Goal: Task Accomplishment & Management: Manage account settings

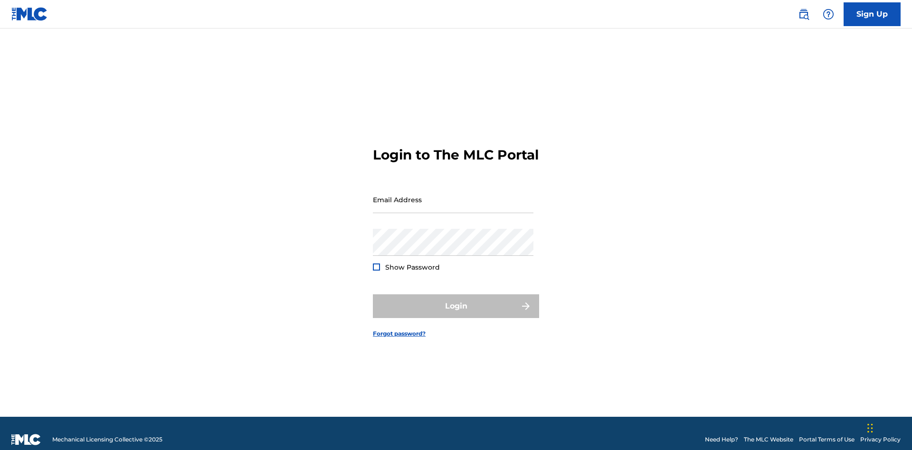
scroll to position [12, 0]
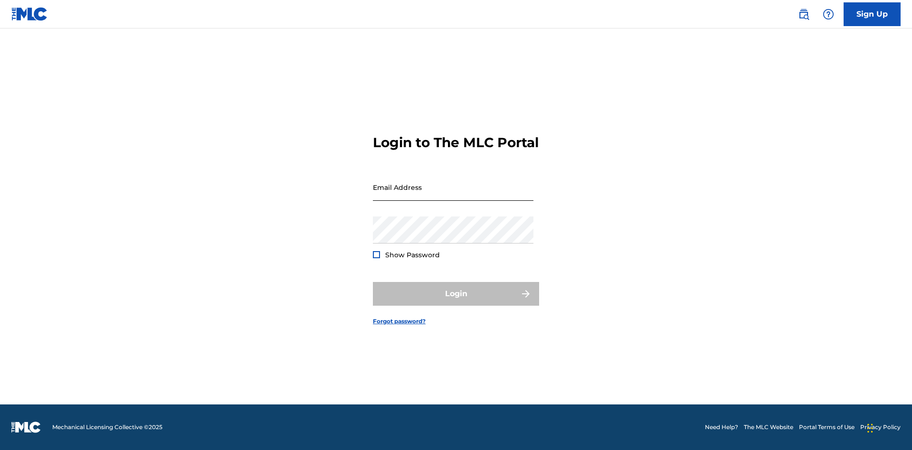
click at [453, 195] on input "Email Address" at bounding box center [453, 187] width 160 height 27
type input "[EMAIL_ADDRESS][DOMAIN_NAME]"
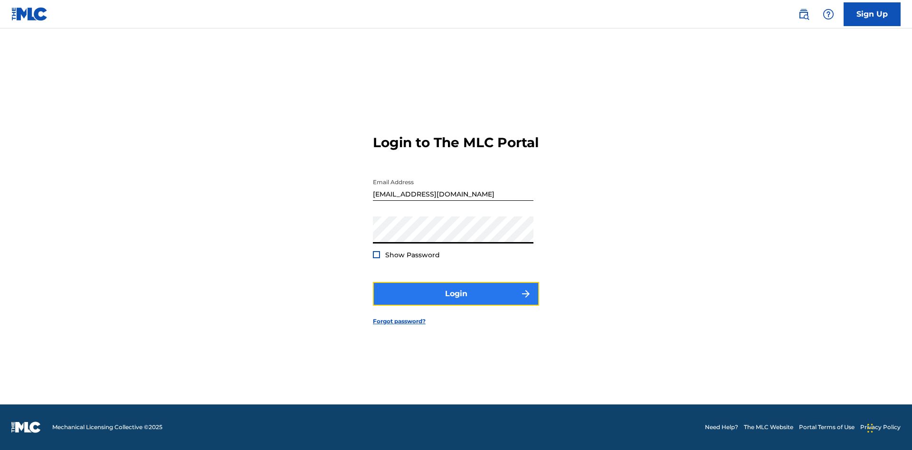
click at [456, 302] on button "Login" at bounding box center [456, 294] width 166 height 24
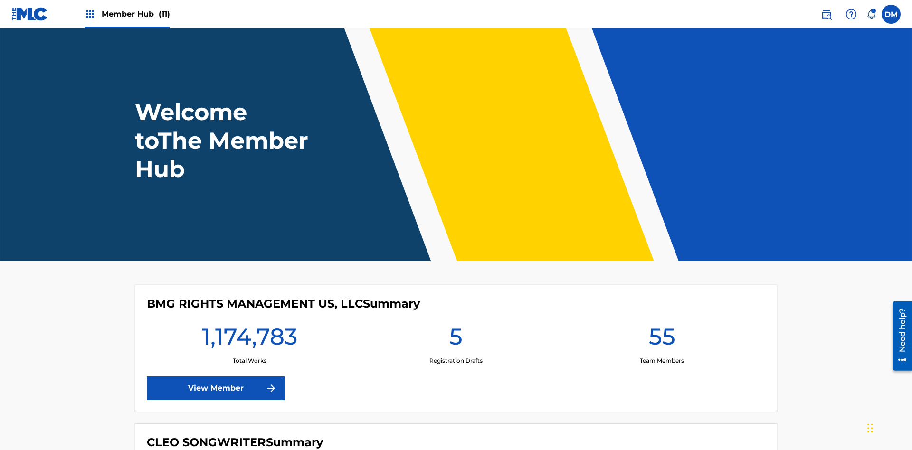
click at [135, 14] on span "Member Hub (11)" at bounding box center [136, 14] width 68 height 11
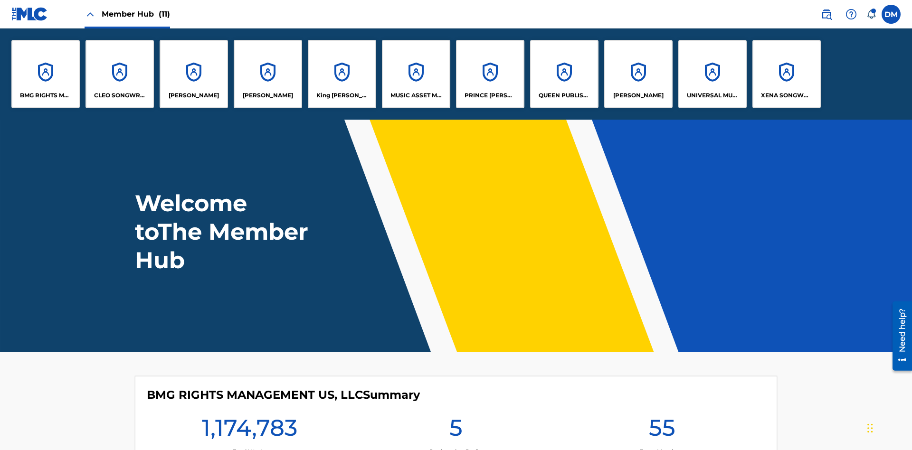
scroll to position [34, 0]
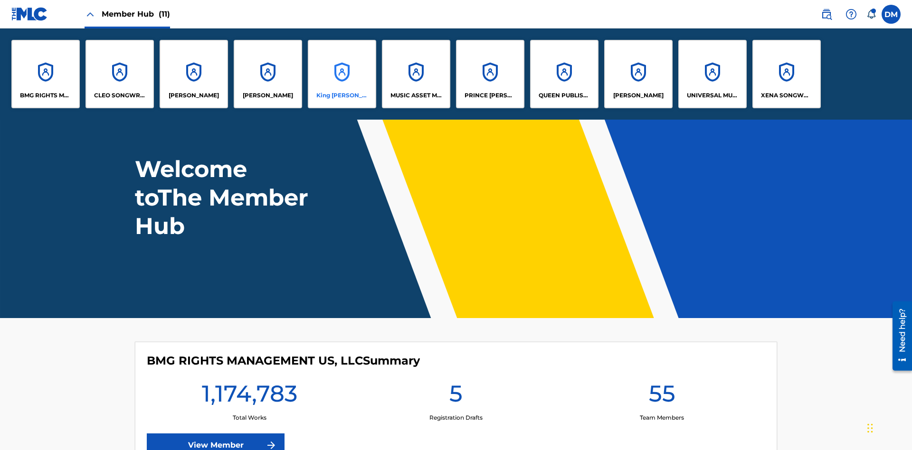
click at [341, 95] on p "King [PERSON_NAME]" at bounding box center [342, 95] width 52 height 9
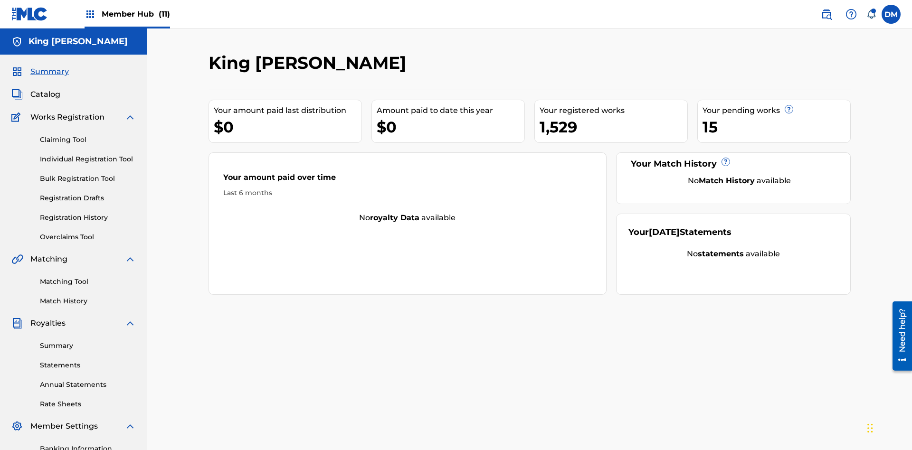
scroll to position [139, 0]
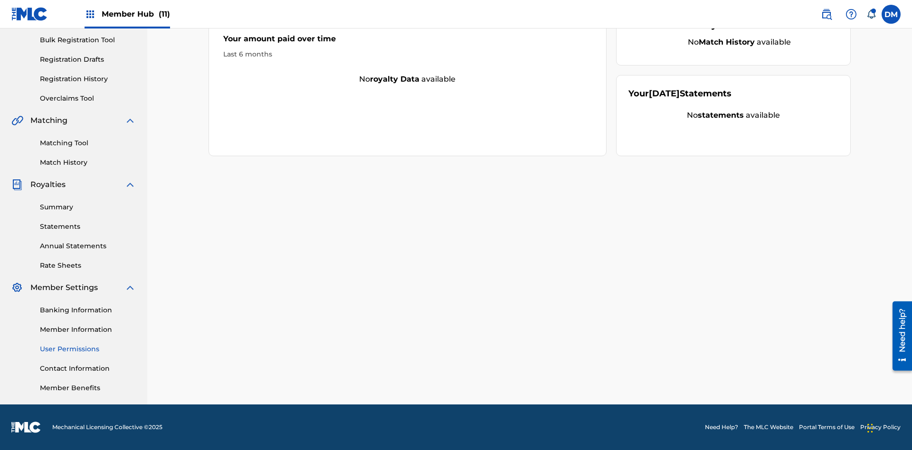
click at [88, 349] on link "User Permissions" at bounding box center [88, 349] width 96 height 10
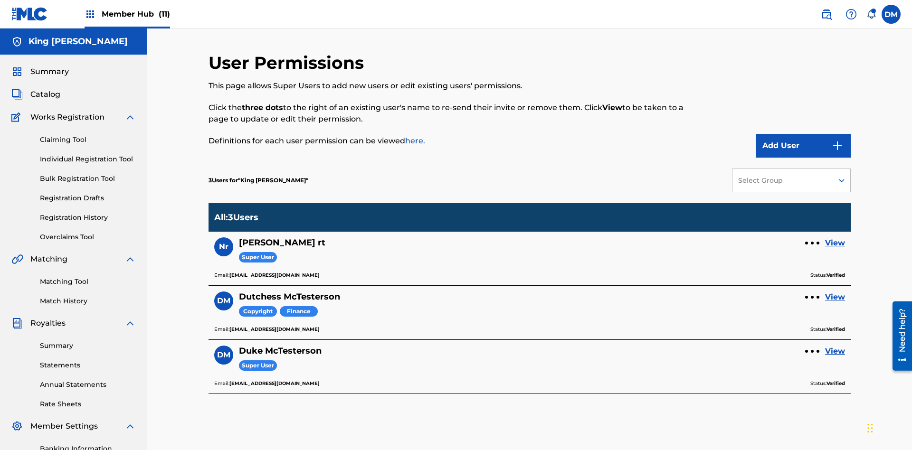
scroll to position [139, 0]
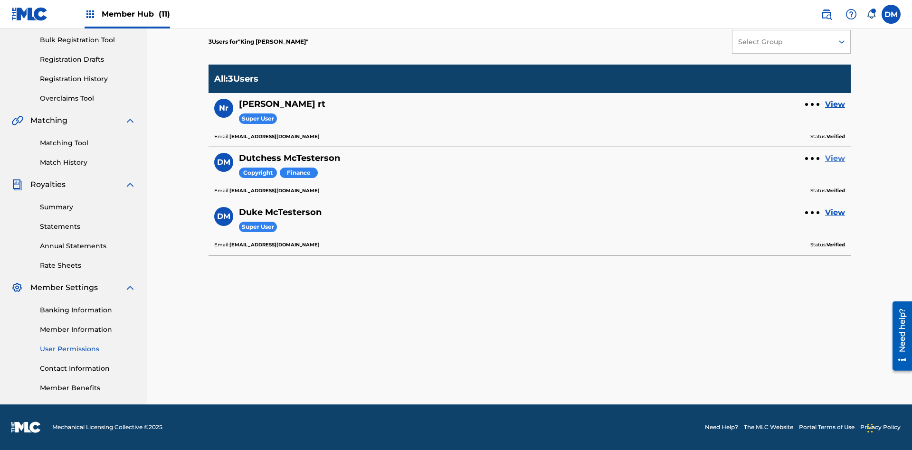
click at [835, 159] on link "View" at bounding box center [835, 158] width 20 height 11
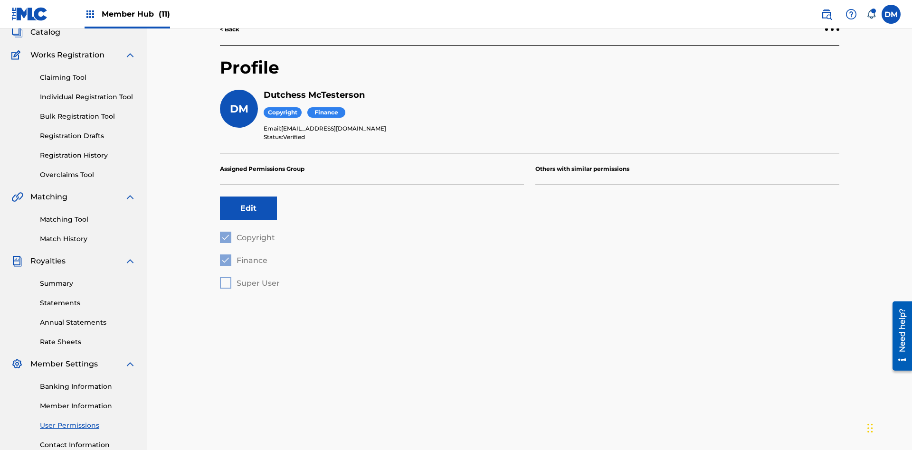
scroll to position [139, 0]
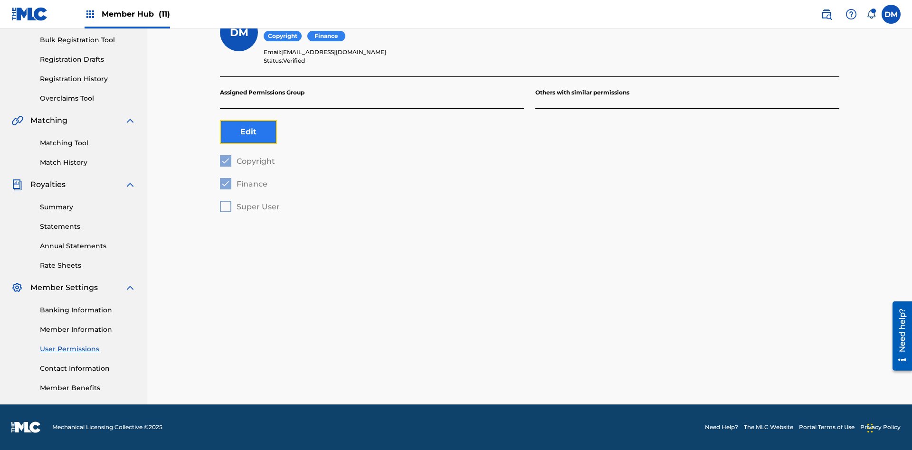
click at [248, 132] on button "Edit" at bounding box center [248, 132] width 57 height 24
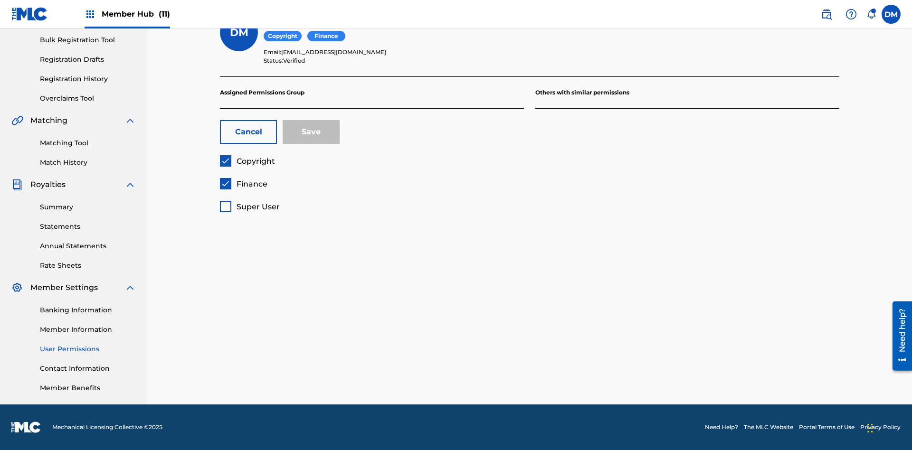
click at [247, 161] on span "Copyright" at bounding box center [255, 161] width 38 height 9
click at [243, 184] on span "Finance" at bounding box center [251, 183] width 31 height 9
click at [249, 207] on span "Super User" at bounding box center [257, 206] width 43 height 9
click at [311, 132] on button "Save" at bounding box center [310, 132] width 57 height 24
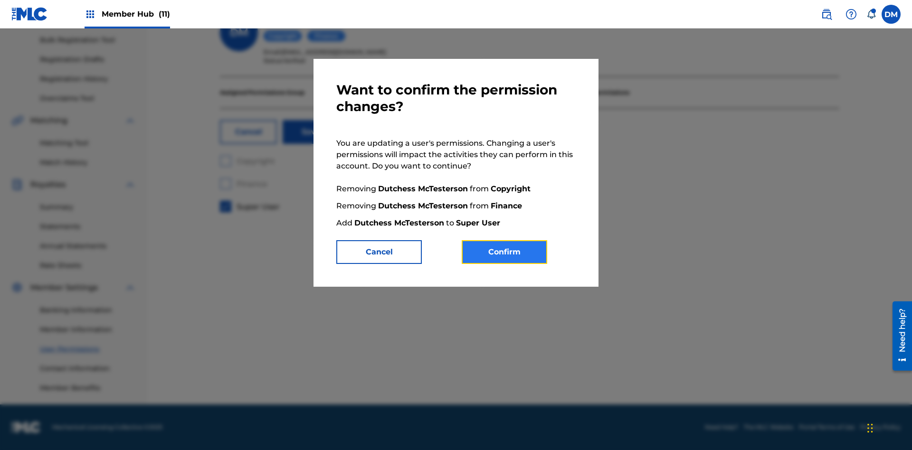
click at [504, 252] on button "Confirm" at bounding box center [503, 252] width 85 height 24
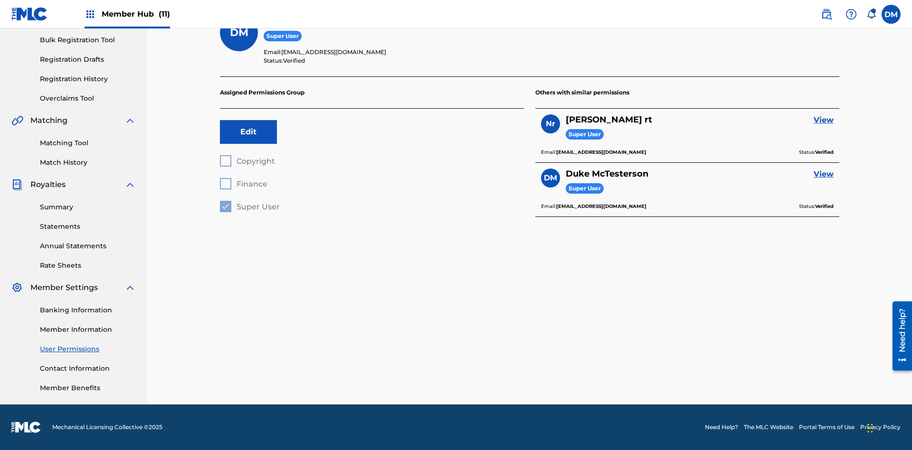
scroll to position [86, 0]
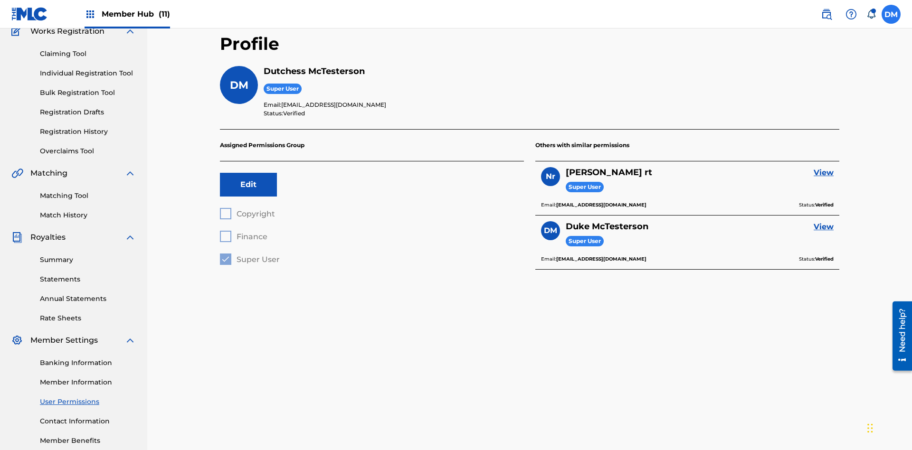
click at [891, 14] on label at bounding box center [890, 14] width 19 height 19
click at [891, 14] on input "DM Duke McTesterson duke.mctesterson@gmail.com Notification Preferences Profile…" at bounding box center [891, 14] width 0 height 0
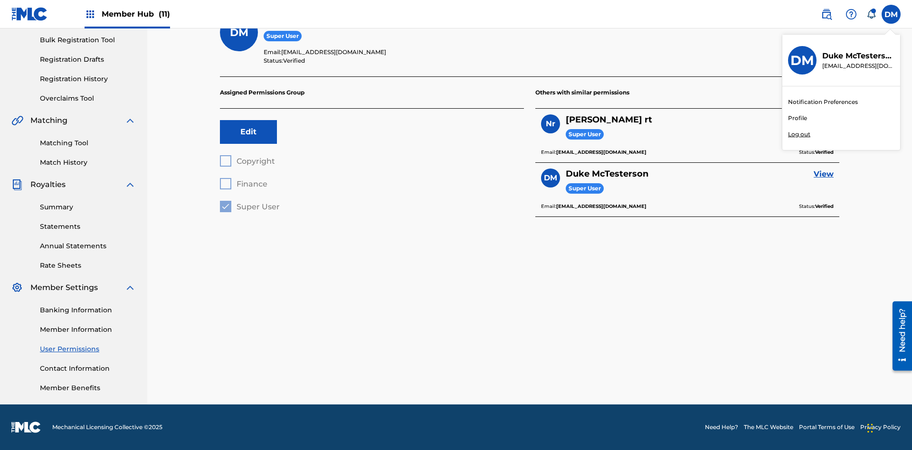
click at [799, 134] on p "Log out" at bounding box center [799, 134] width 22 height 9
click at [891, 14] on input "DM Duke McTesterson duke.mctesterson@gmail.com Notification Preferences Profile…" at bounding box center [891, 14] width 0 height 0
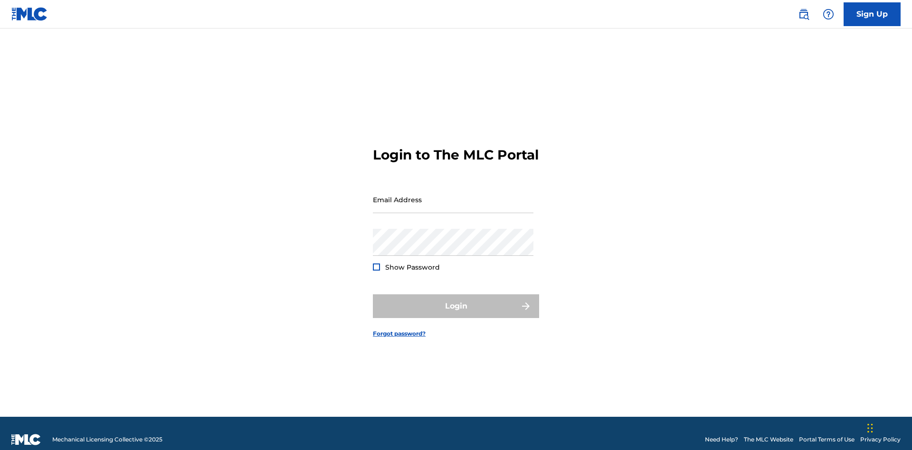
scroll to position [12, 0]
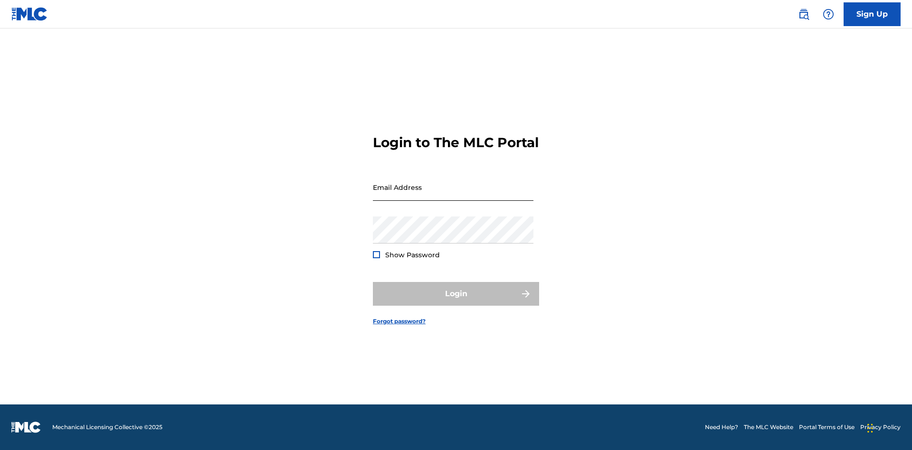
click at [453, 195] on input "Email Address" at bounding box center [453, 187] width 160 height 27
type input "Dutchess.McTesterson@gmail.com"
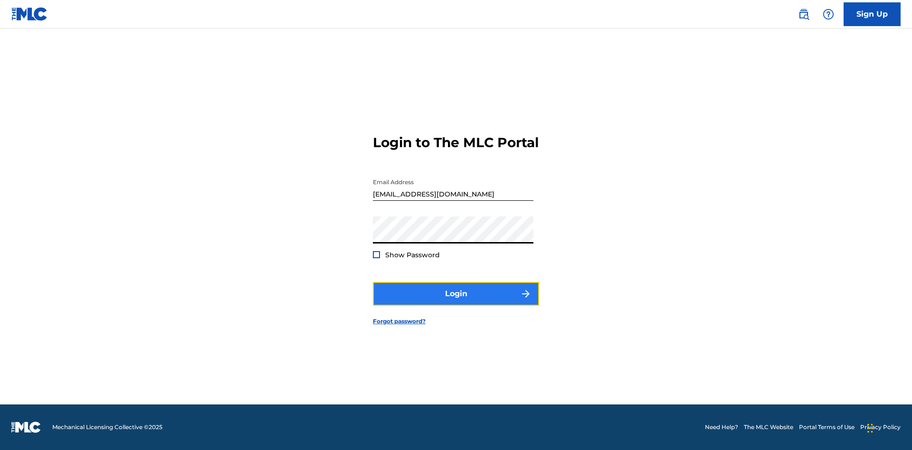
click at [456, 302] on button "Login" at bounding box center [456, 294] width 166 height 24
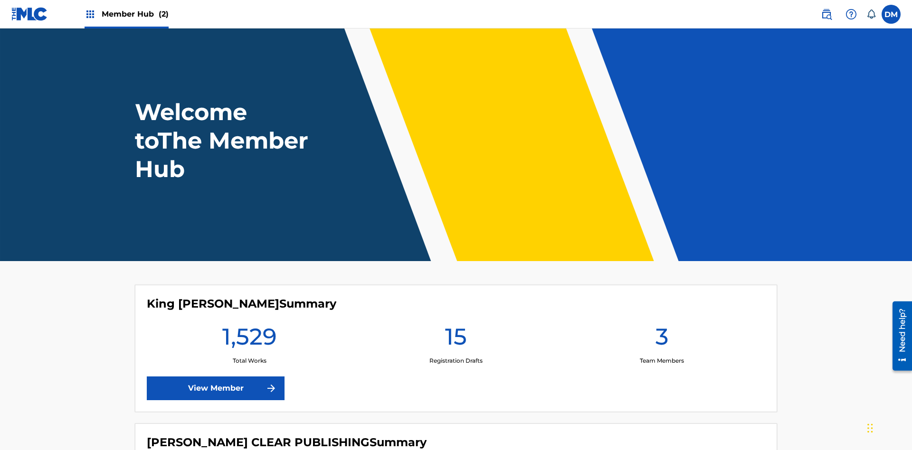
click at [134, 14] on span "Member Hub (2)" at bounding box center [135, 14] width 67 height 11
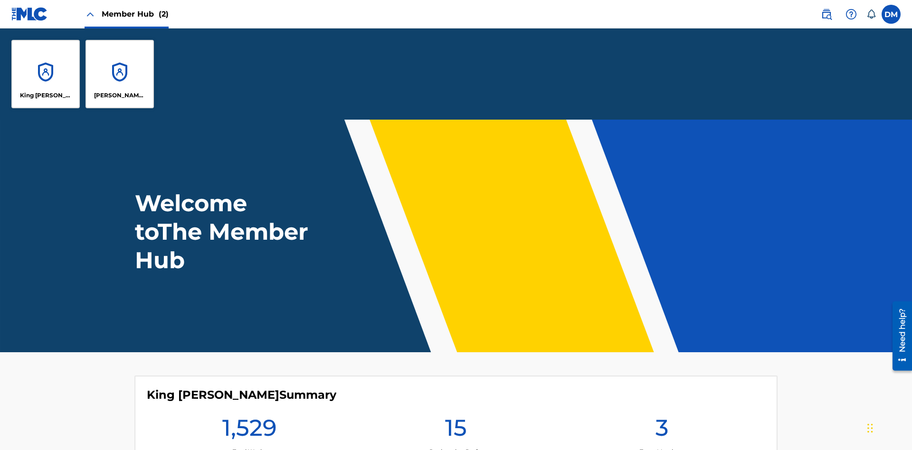
scroll to position [34, 0]
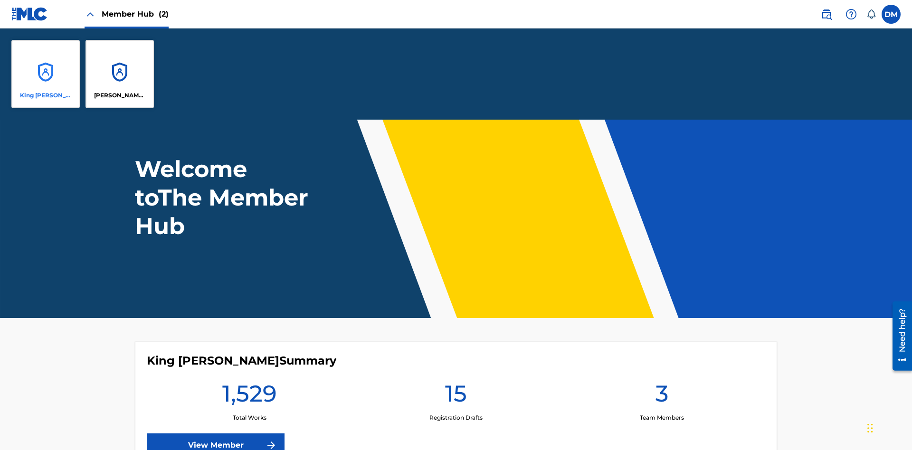
click at [46, 95] on p "King [PERSON_NAME]" at bounding box center [46, 95] width 52 height 9
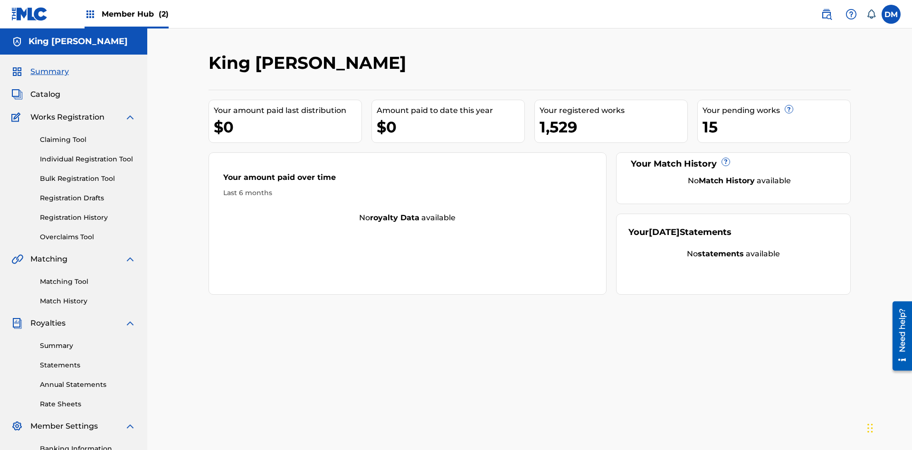
scroll to position [9, 0]
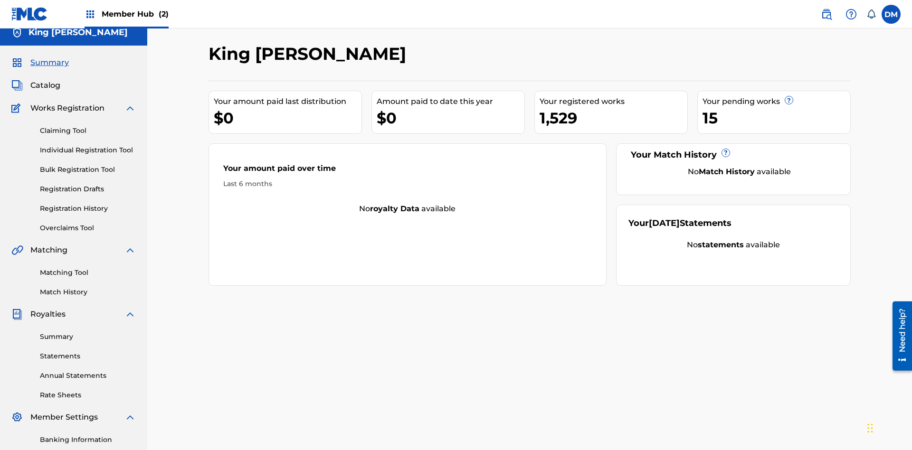
click at [49, 63] on span "Summary" at bounding box center [49, 62] width 38 height 11
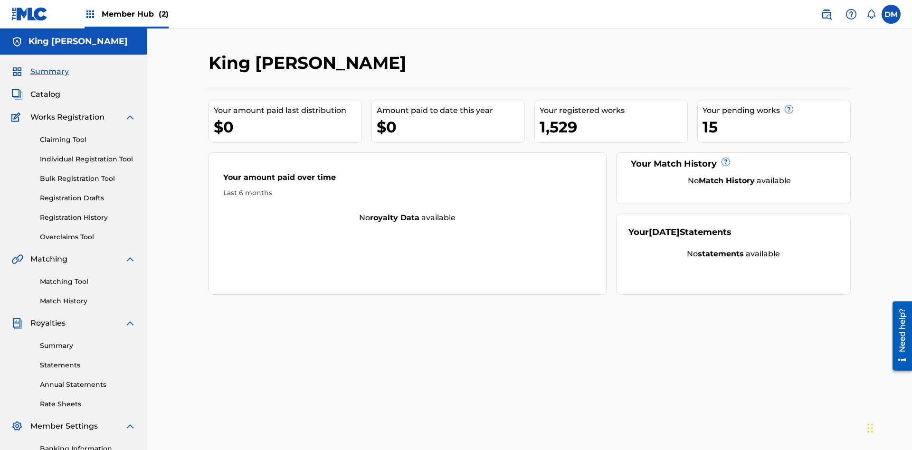
scroll to position [139, 0]
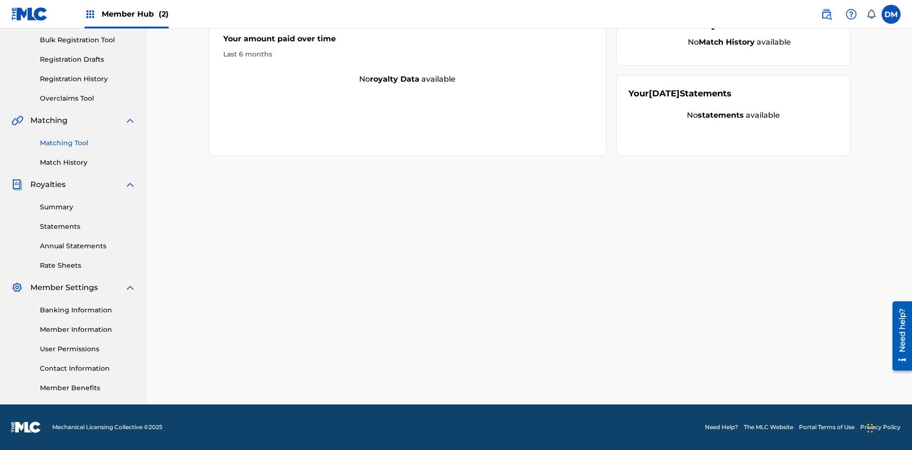
click at [88, 143] on link "Matching Tool" at bounding box center [88, 143] width 96 height 10
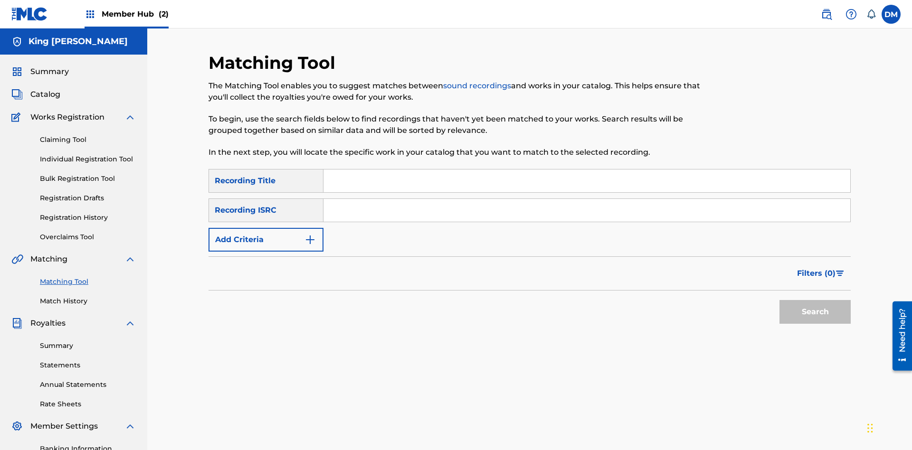
scroll to position [139, 0]
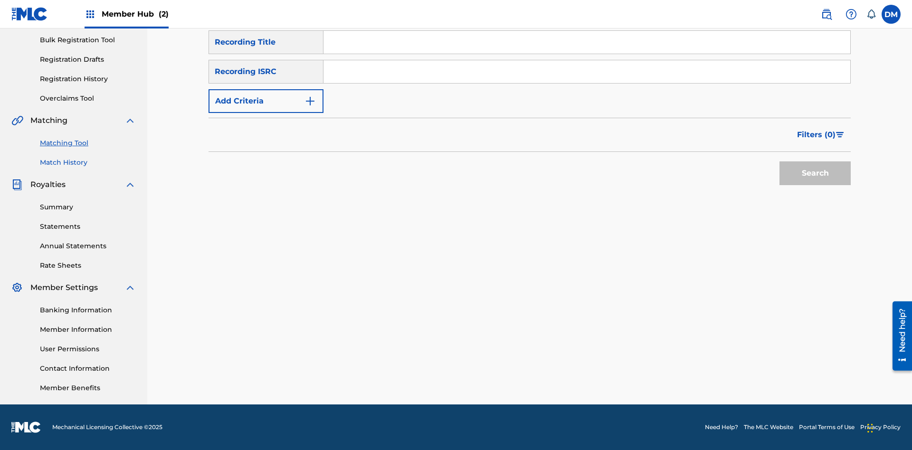
click at [88, 162] on link "Match History" at bounding box center [88, 163] width 96 height 10
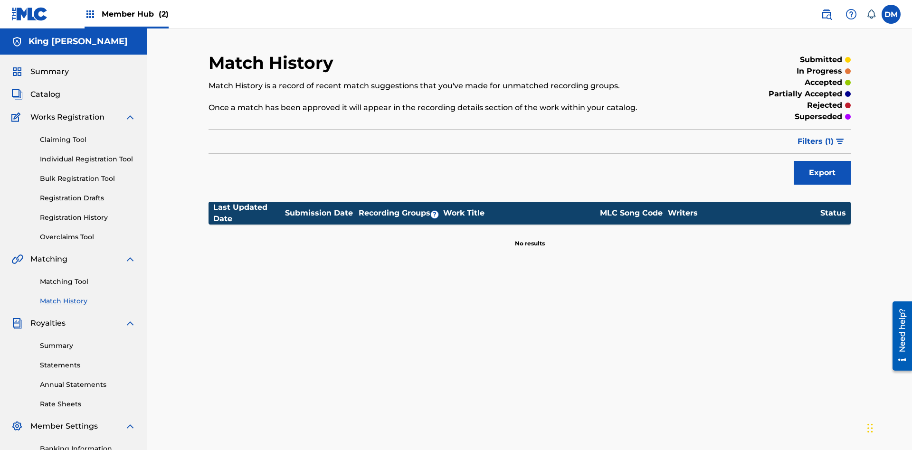
scroll to position [139, 0]
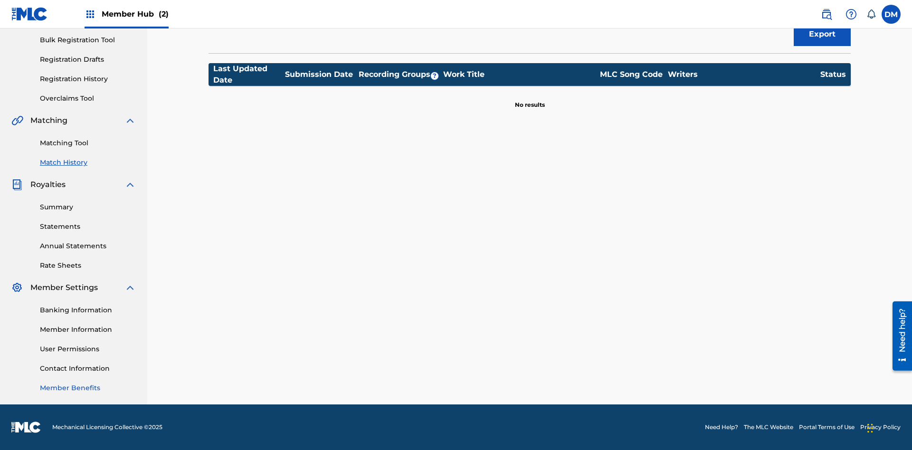
click at [88, 388] on link "Member Benefits" at bounding box center [88, 388] width 96 height 10
click at [88, 349] on link "User Permissions" at bounding box center [88, 349] width 96 height 10
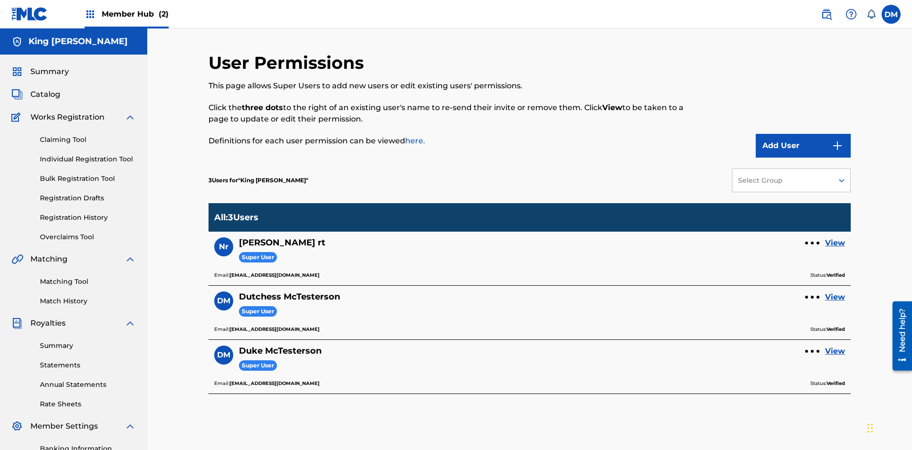
scroll to position [139, 0]
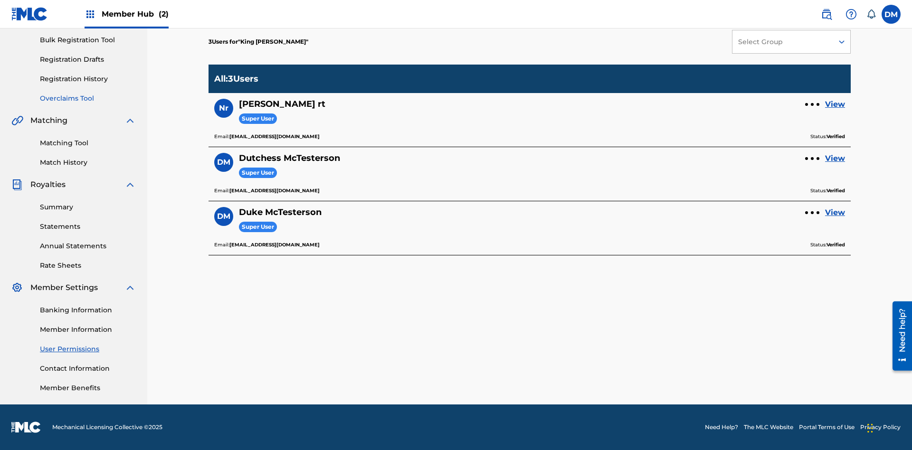
click at [88, 98] on link "Overclaims Tool" at bounding box center [88, 99] width 96 height 10
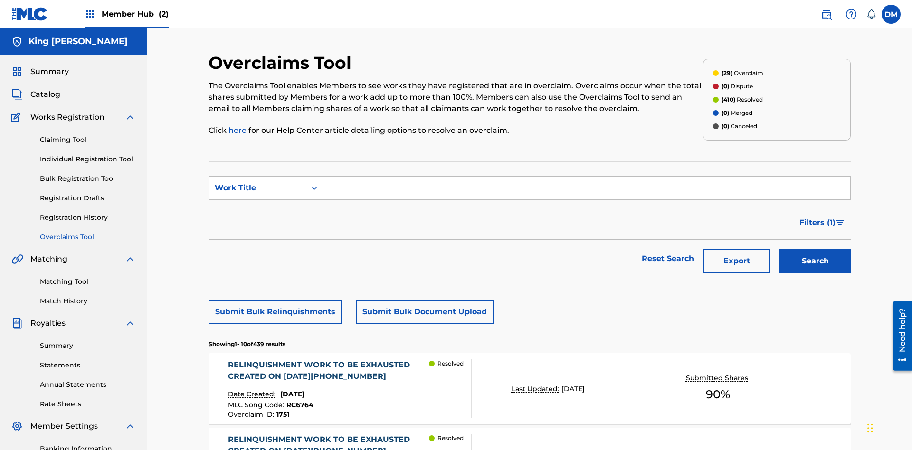
scroll to position [32, 0]
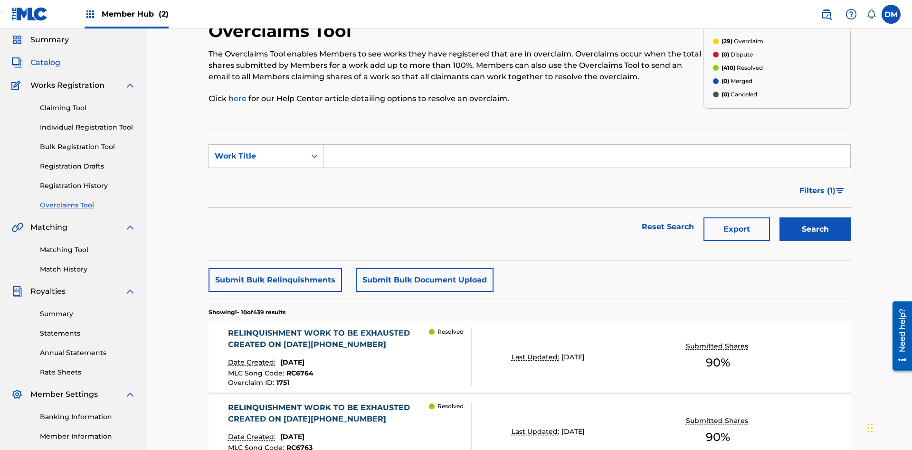
click at [45, 63] on span "Catalog" at bounding box center [45, 62] width 30 height 11
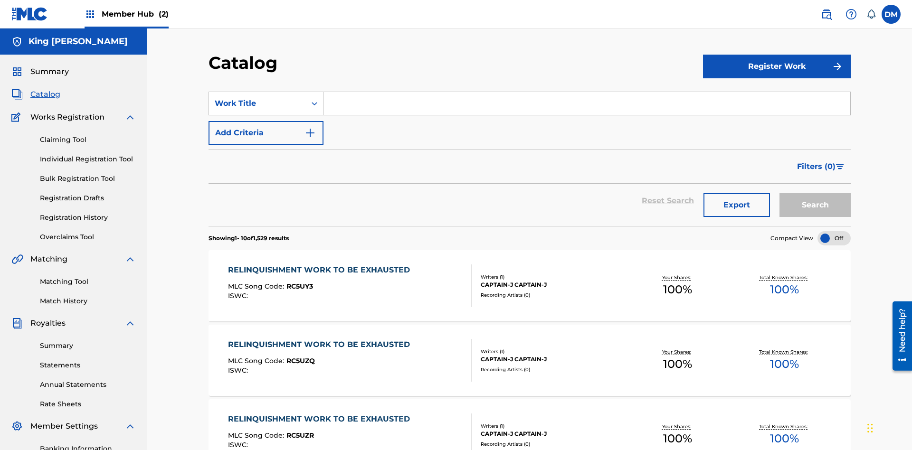
scroll to position [78, 0]
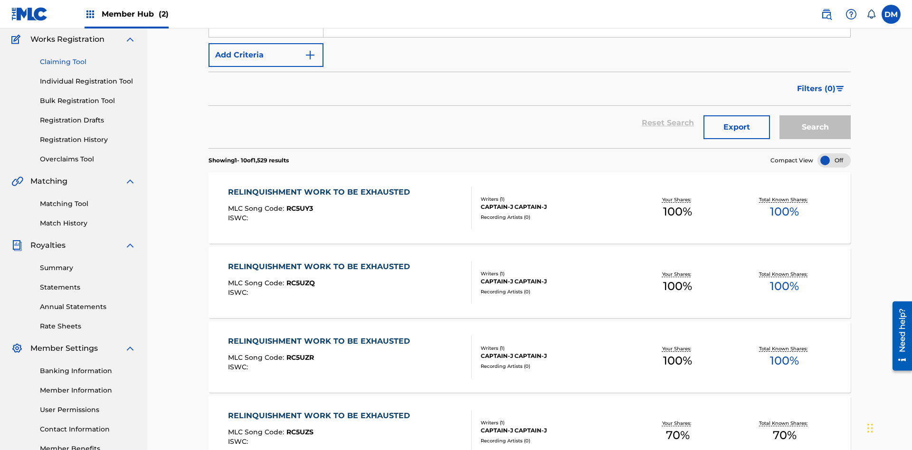
click at [88, 62] on link "Claiming Tool" at bounding box center [88, 62] width 96 height 10
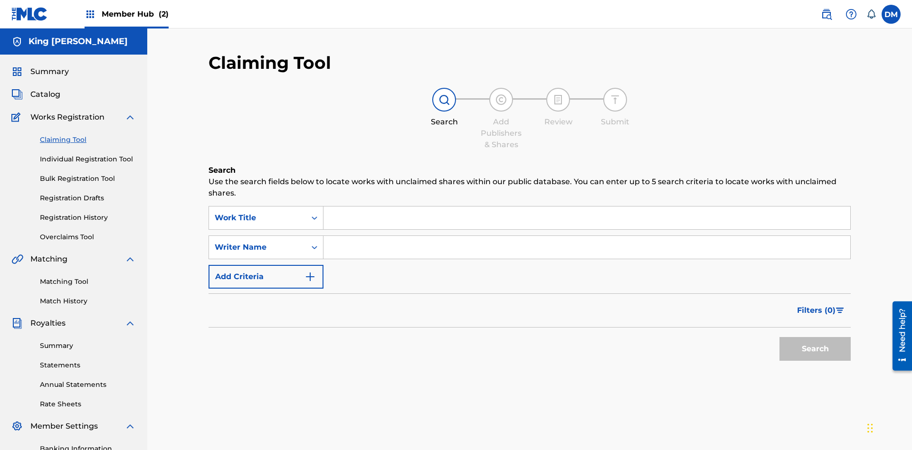
scroll to position [97, 0]
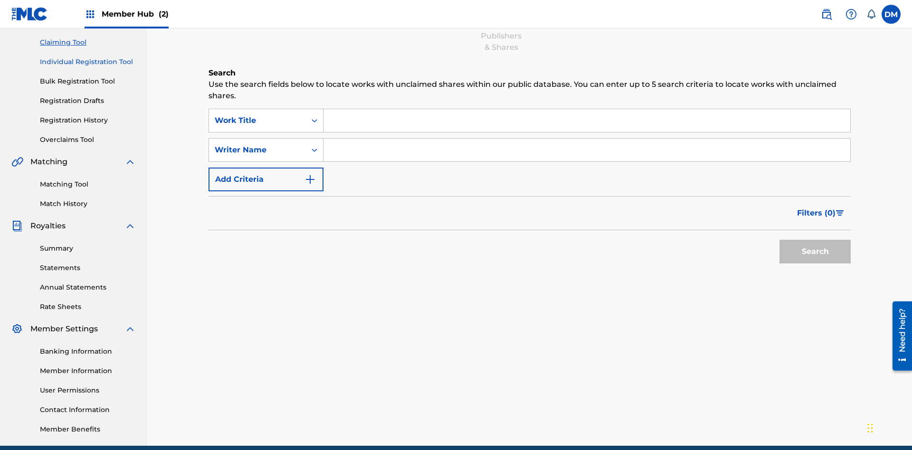
click at [88, 62] on link "Individual Registration Tool" at bounding box center [88, 62] width 96 height 10
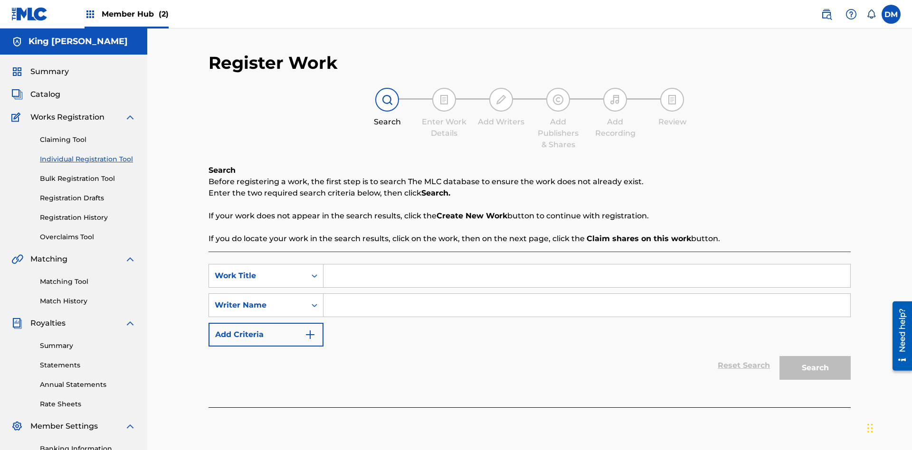
scroll to position [117, 0]
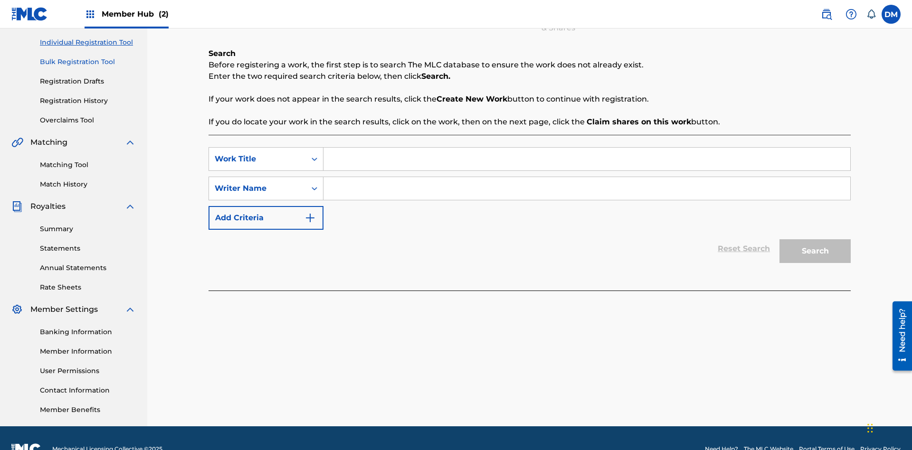
click at [88, 62] on link "Bulk Registration Tool" at bounding box center [88, 62] width 96 height 10
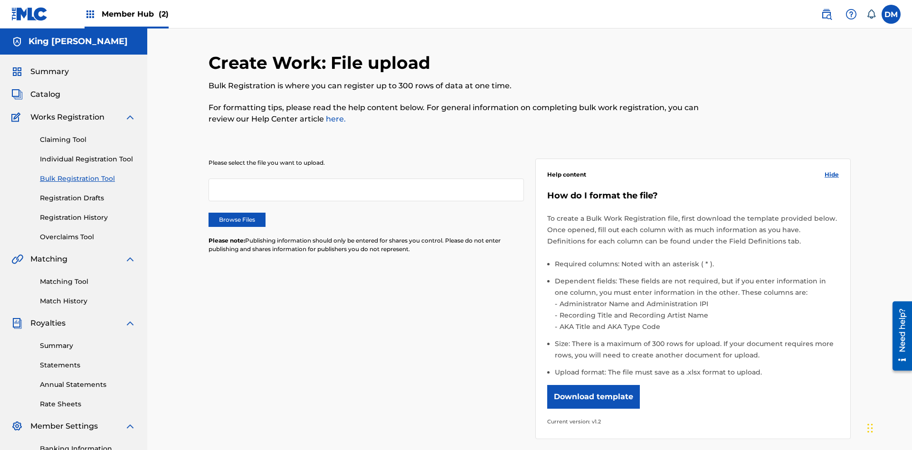
scroll to position [0, 208]
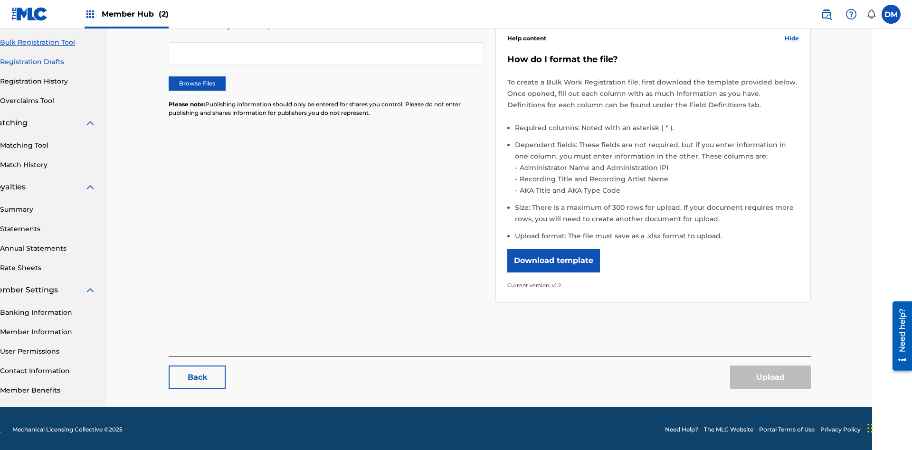
click at [48, 62] on link "Registration Drafts" at bounding box center [48, 62] width 96 height 10
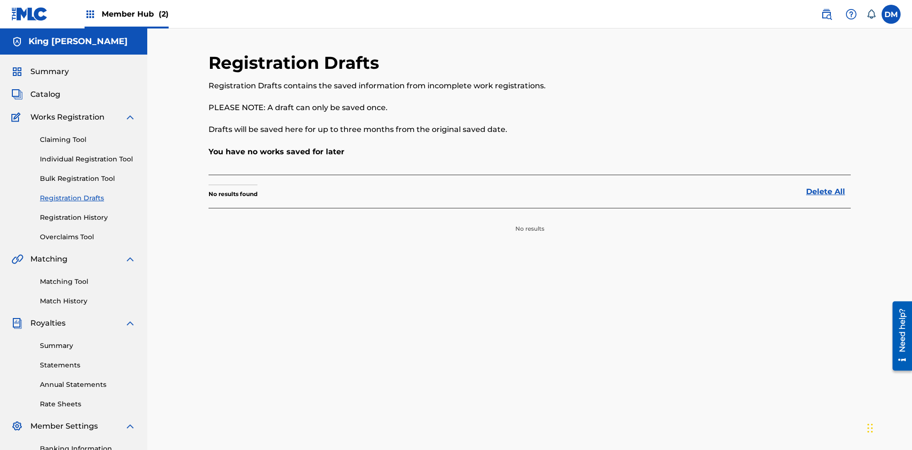
scroll to position [139, 0]
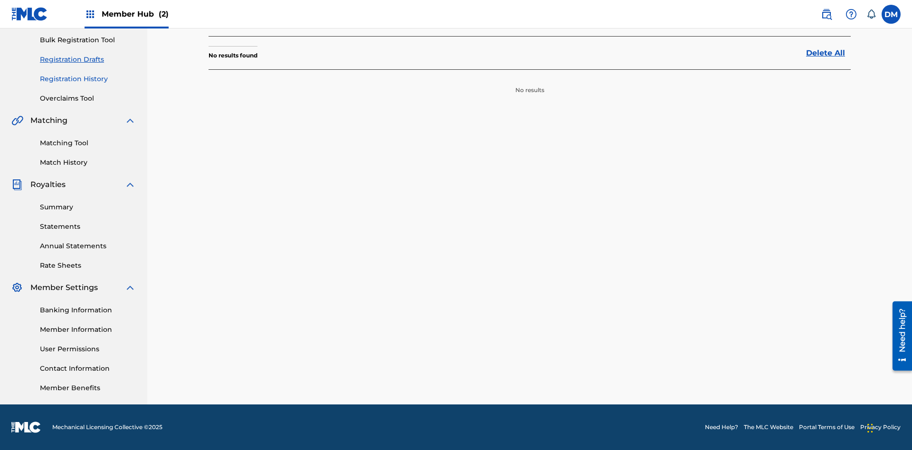
click at [88, 79] on link "Registration History" at bounding box center [88, 79] width 96 height 10
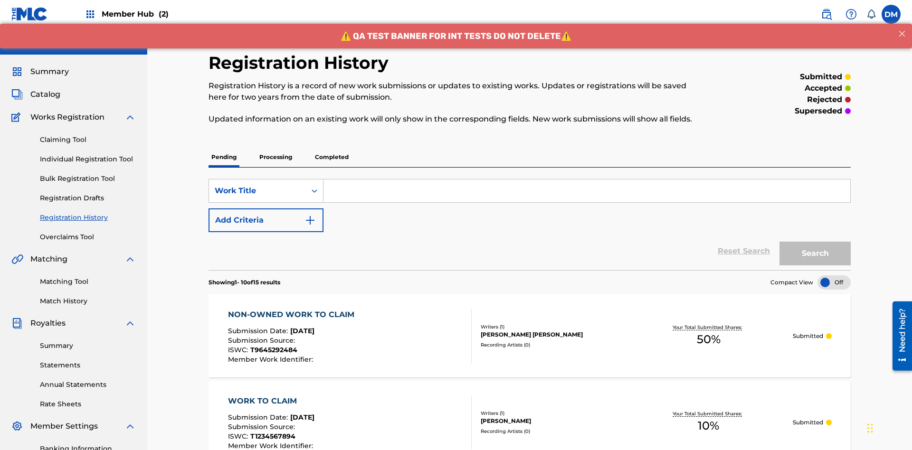
scroll to position [284, 0]
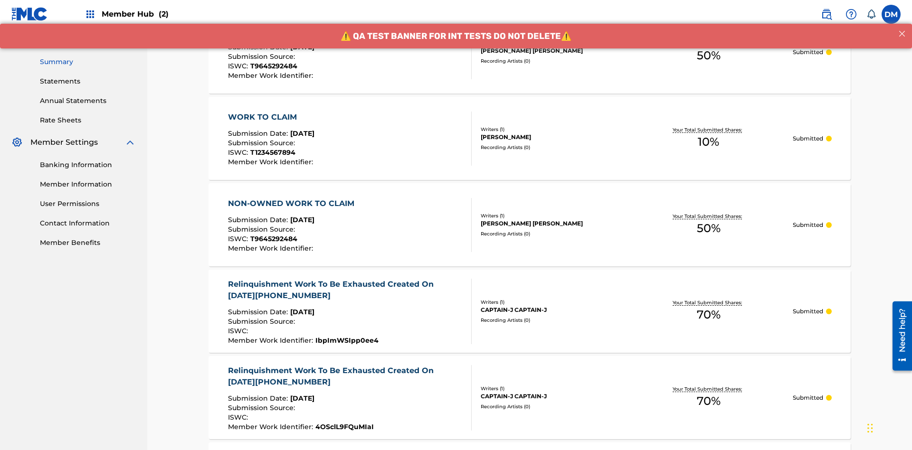
click at [88, 62] on link "Summary" at bounding box center [88, 62] width 96 height 10
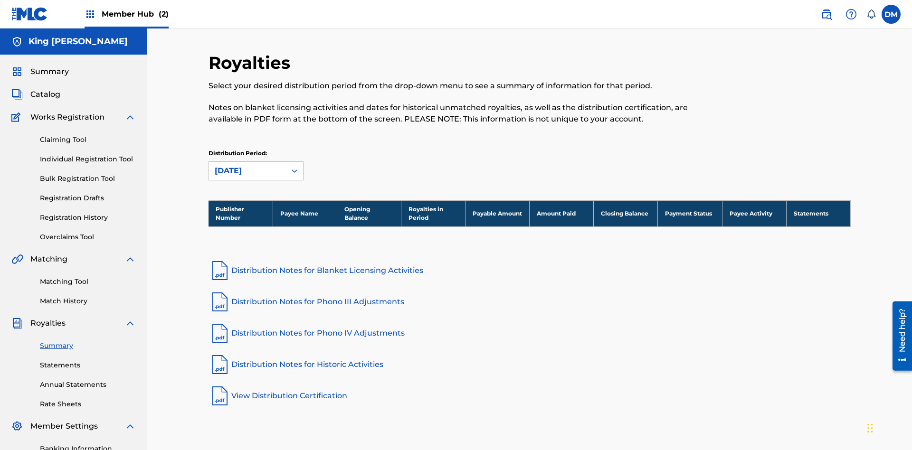
scroll to position [139, 0]
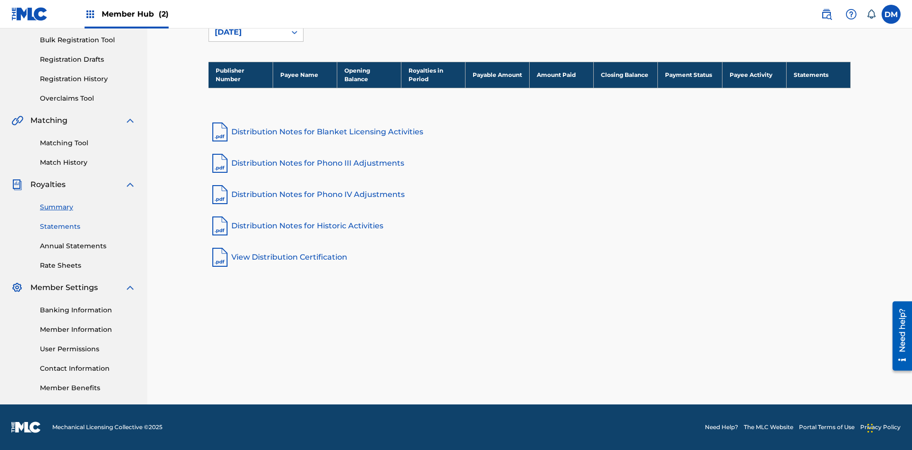
click at [88, 226] on link "Statements" at bounding box center [88, 227] width 96 height 10
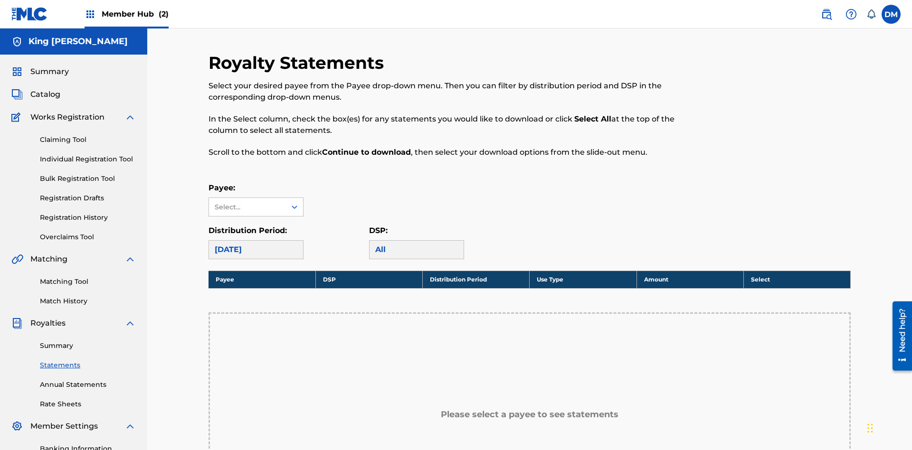
scroll to position [213, 0]
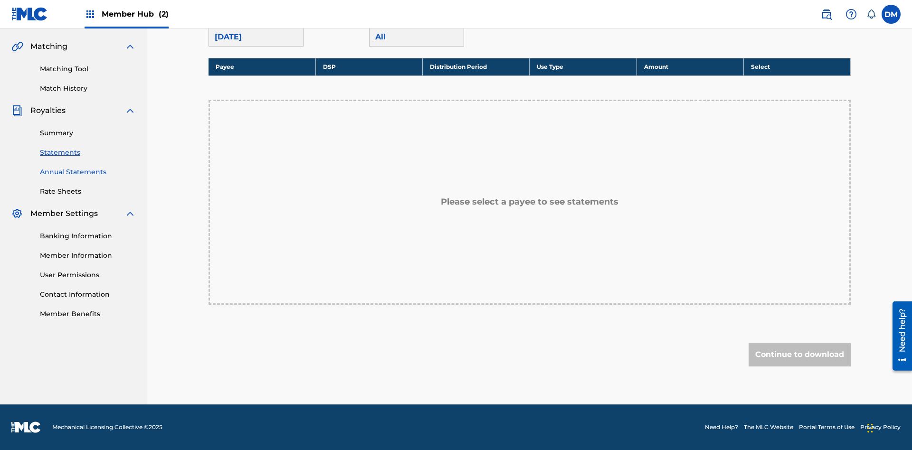
click at [88, 172] on link "Annual Statements" at bounding box center [88, 172] width 96 height 10
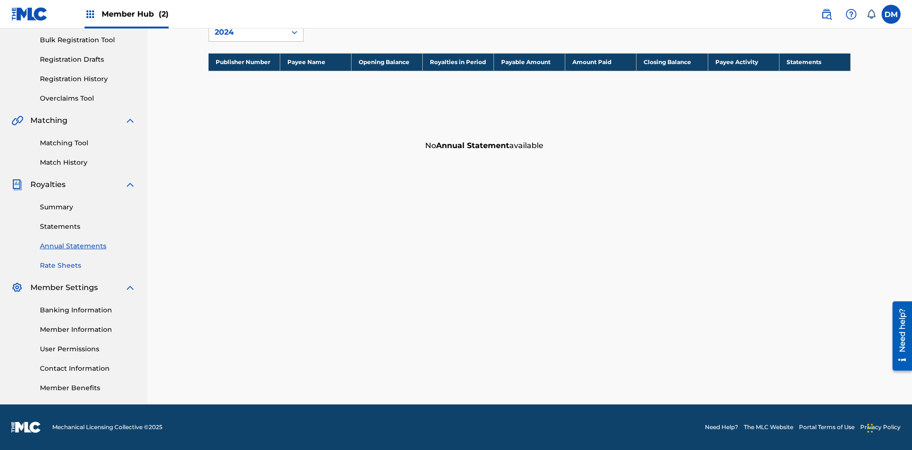
click at [88, 265] on link "Rate Sheets" at bounding box center [88, 266] width 96 height 10
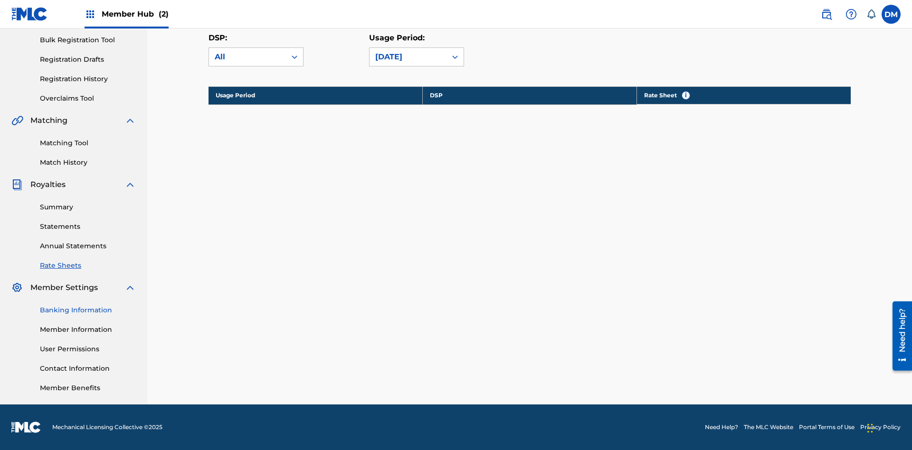
click at [88, 310] on link "Banking Information" at bounding box center [88, 310] width 96 height 10
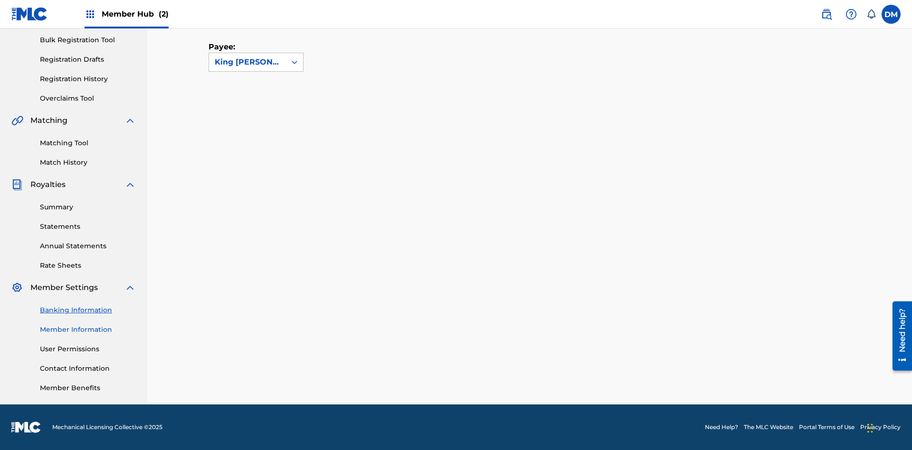
click at [88, 329] on link "Member Information" at bounding box center [88, 330] width 96 height 10
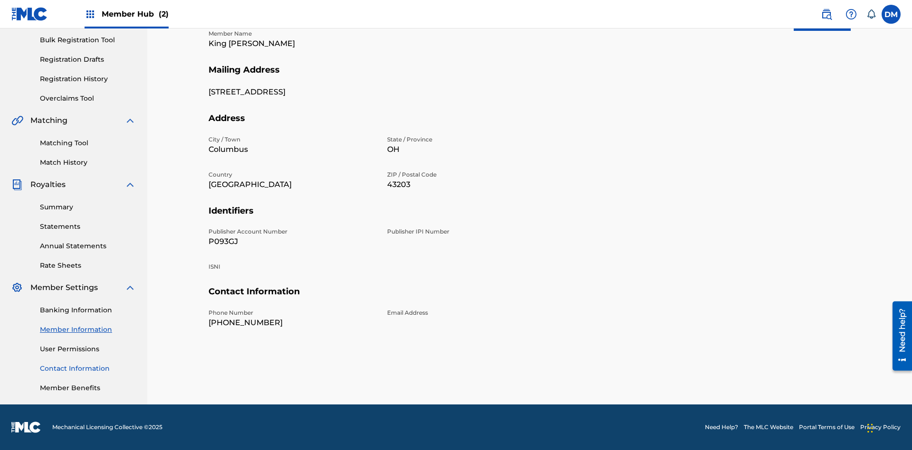
click at [88, 368] on link "Contact Information" at bounding box center [88, 369] width 96 height 10
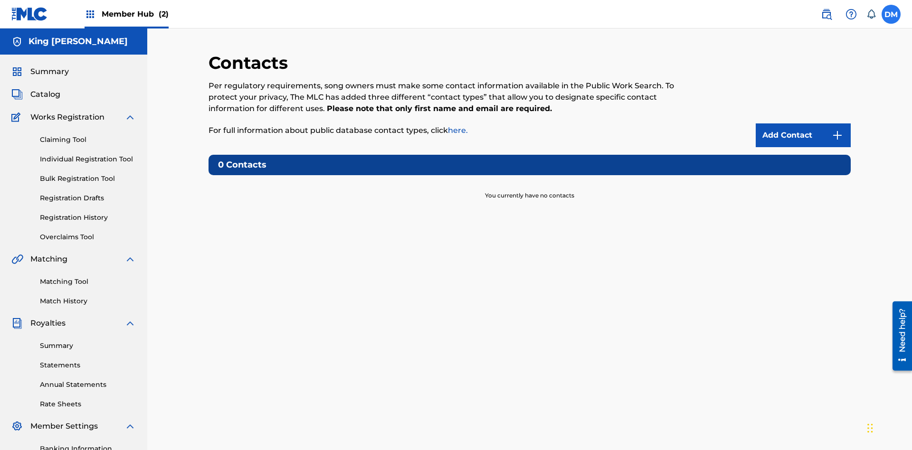
click at [891, 14] on label at bounding box center [890, 14] width 19 height 19
click at [891, 14] on input "DM Dutchess McTesterson dutchess.mctesterson@gmail.com Notification Preferences…" at bounding box center [891, 14] width 0 height 0
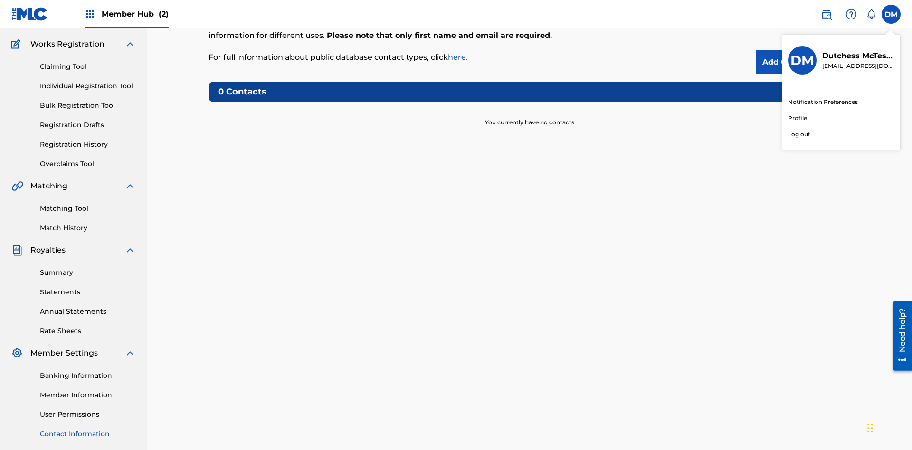
click at [799, 134] on p "Log out" at bounding box center [799, 134] width 22 height 9
click at [891, 14] on input "DM Dutchess McTesterson dutchess.mctesterson@gmail.com Notification Preferences…" at bounding box center [891, 14] width 0 height 0
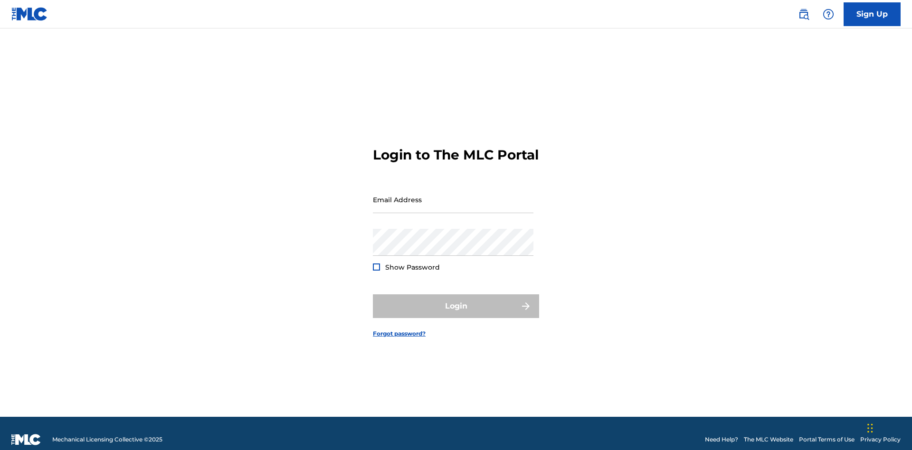
scroll to position [12, 0]
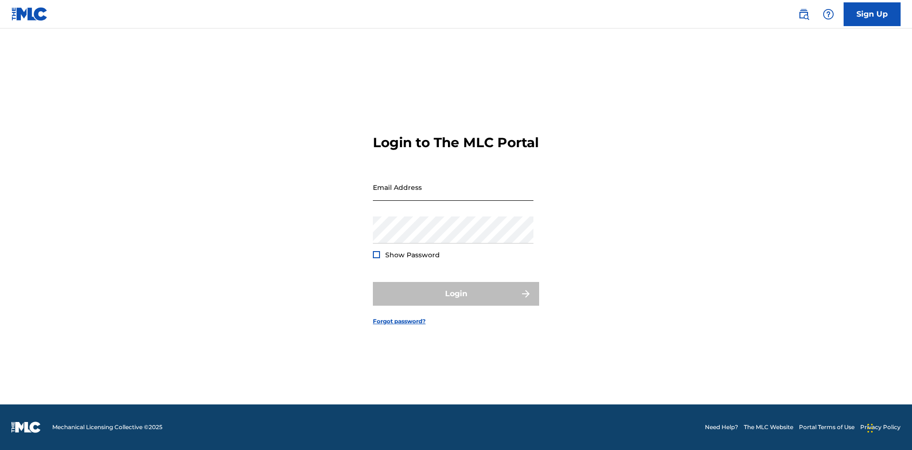
click at [453, 195] on input "Email Address" at bounding box center [453, 187] width 160 height 27
type input "Duke.McTesterson@gmail.com"
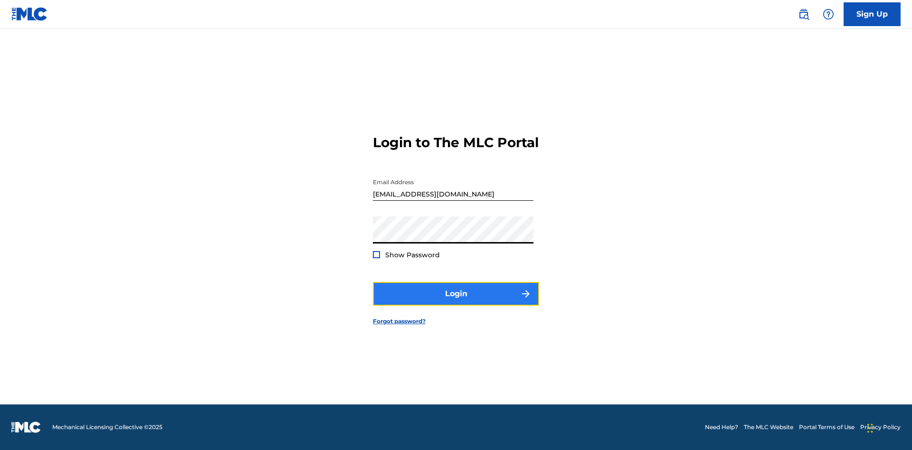
click at [456, 302] on button "Login" at bounding box center [456, 294] width 166 height 24
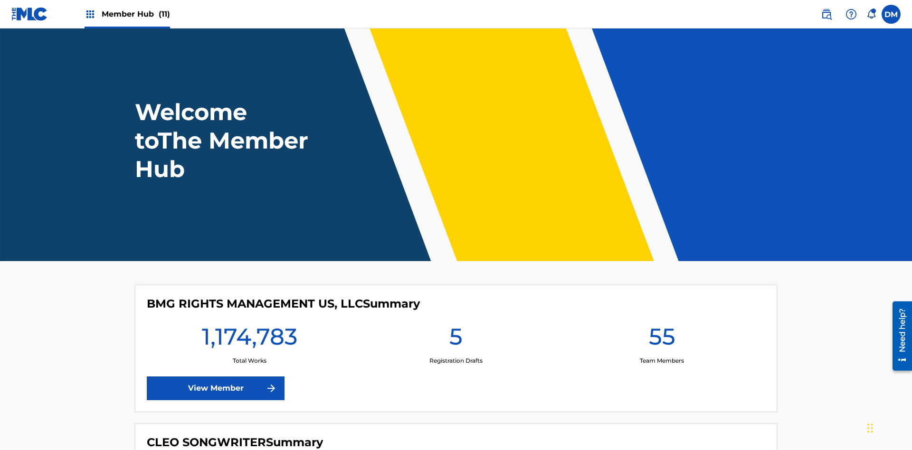
click at [135, 14] on span "Member Hub (11)" at bounding box center [136, 14] width 68 height 11
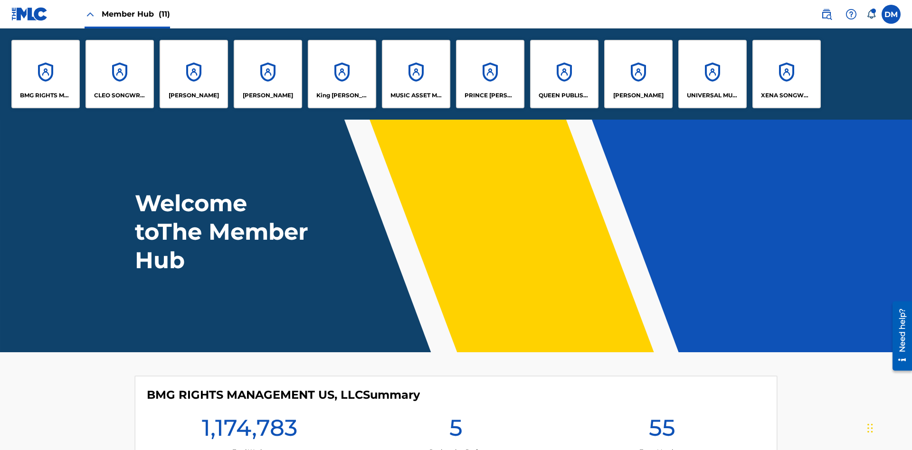
scroll to position [34, 0]
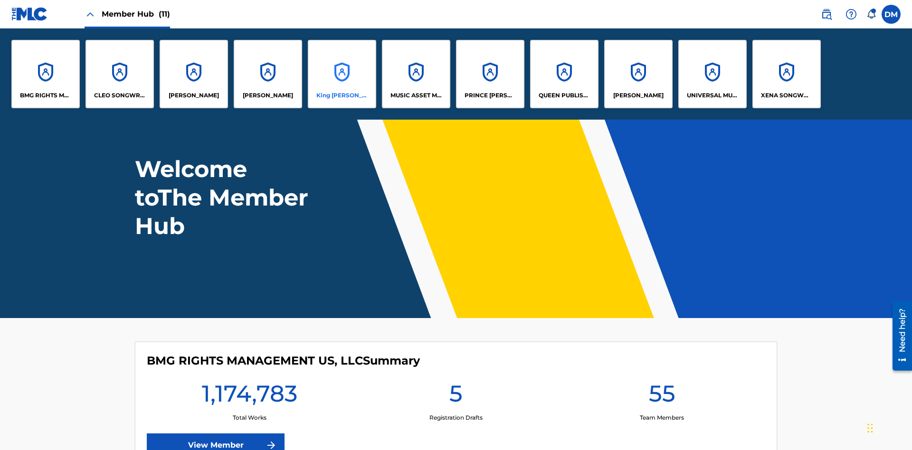
click at [341, 95] on p "King [PERSON_NAME]" at bounding box center [342, 95] width 52 height 9
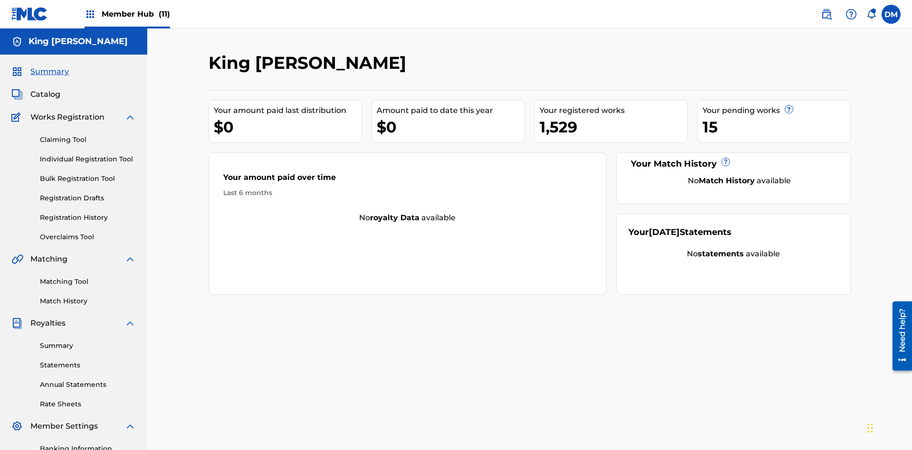
scroll to position [139, 0]
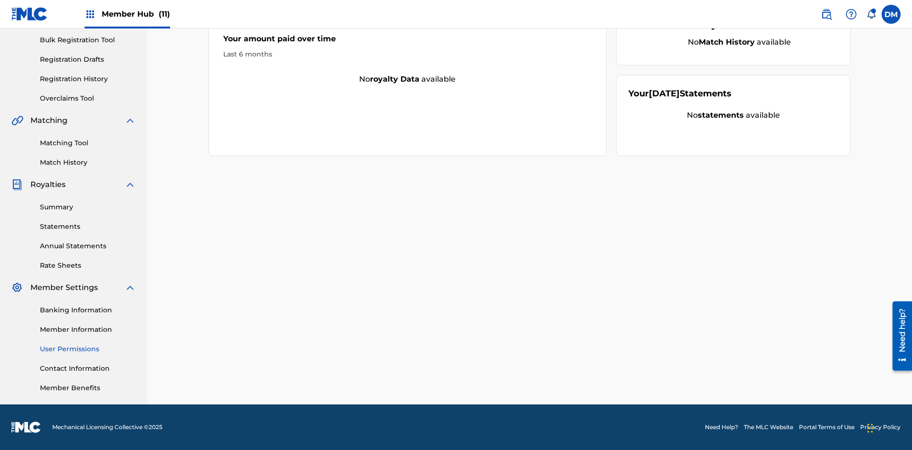
click at [88, 349] on link "User Permissions" at bounding box center [88, 349] width 96 height 10
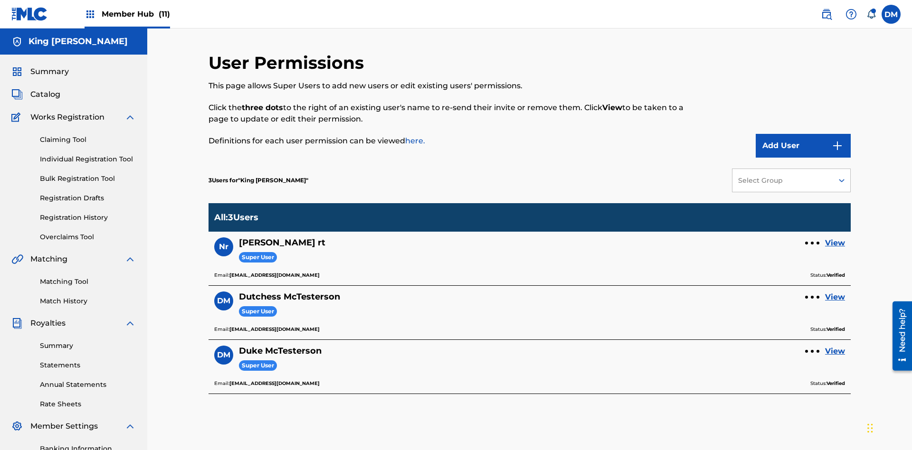
scroll to position [139, 0]
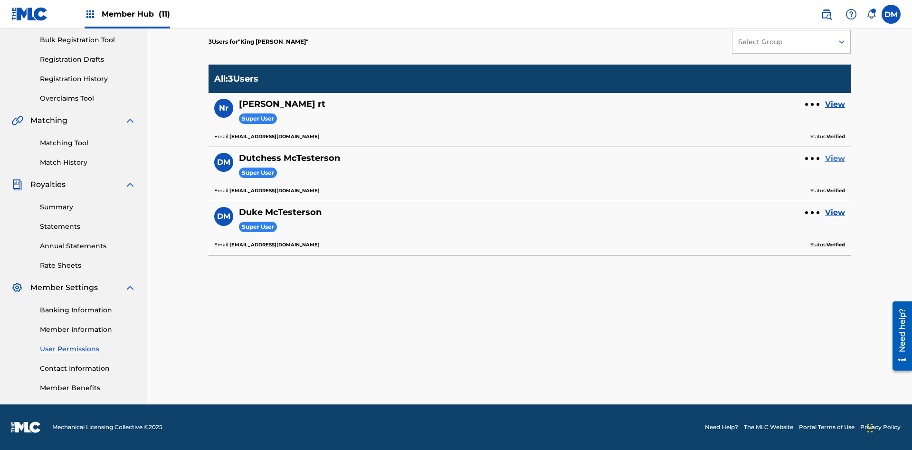
click at [835, 159] on link "View" at bounding box center [835, 158] width 20 height 11
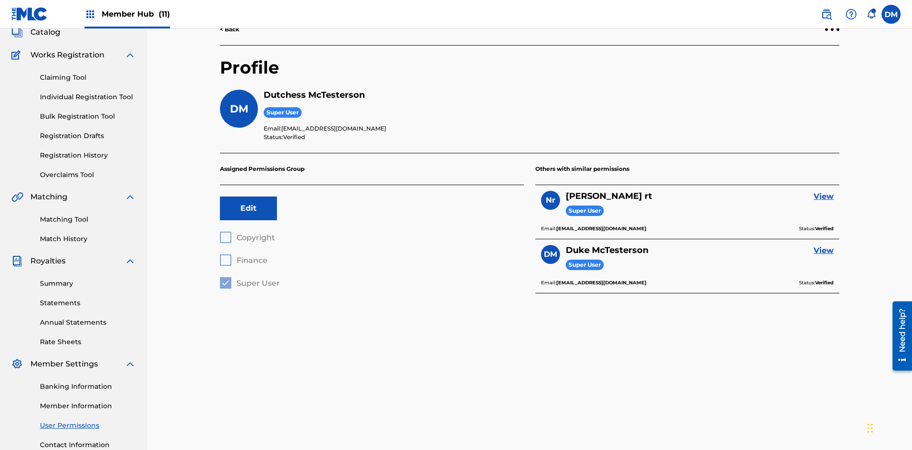
scroll to position [139, 0]
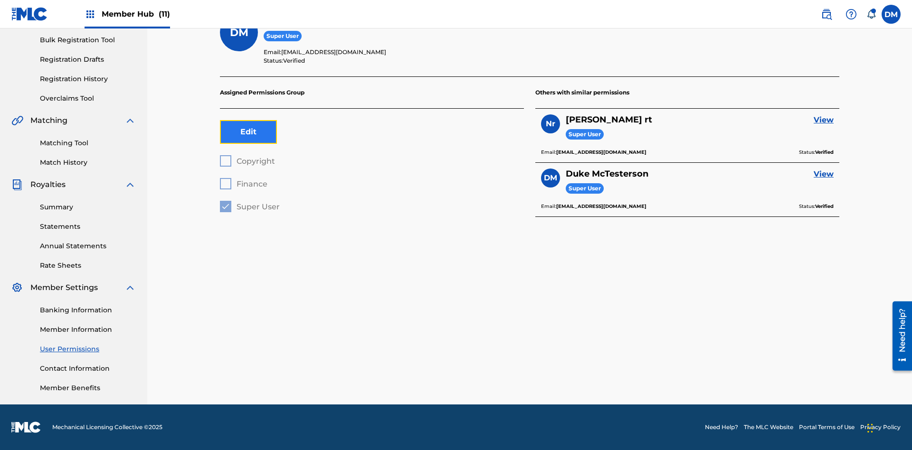
click at [248, 132] on button "Edit" at bounding box center [248, 132] width 57 height 24
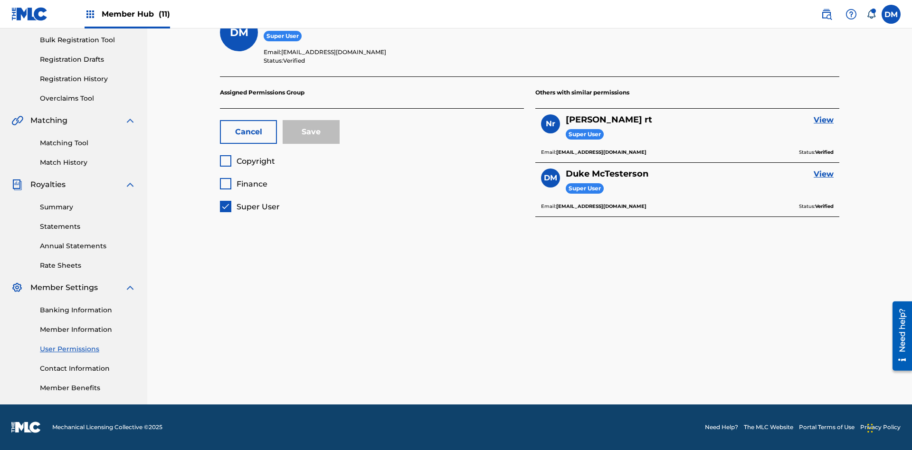
click at [249, 207] on span "Super User" at bounding box center [257, 206] width 43 height 9
click at [243, 184] on span "Finance" at bounding box center [251, 183] width 31 height 9
click at [311, 132] on button "Save" at bounding box center [310, 132] width 57 height 24
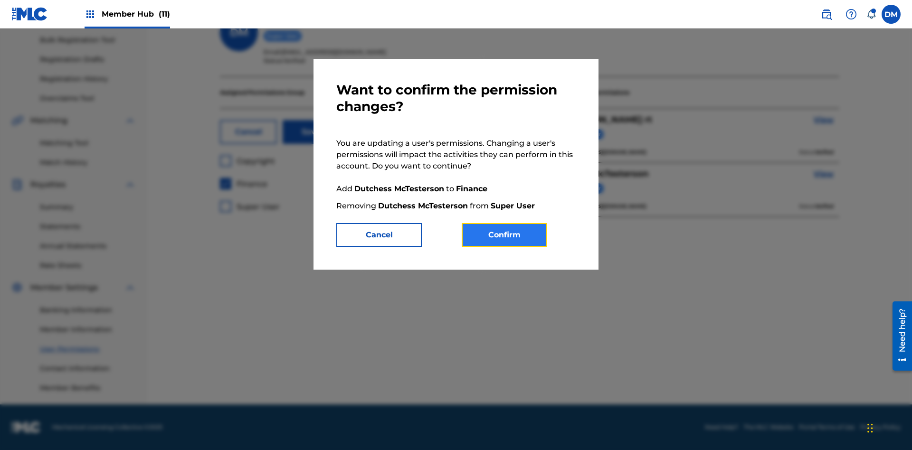
click at [504, 235] on button "Confirm" at bounding box center [503, 235] width 85 height 24
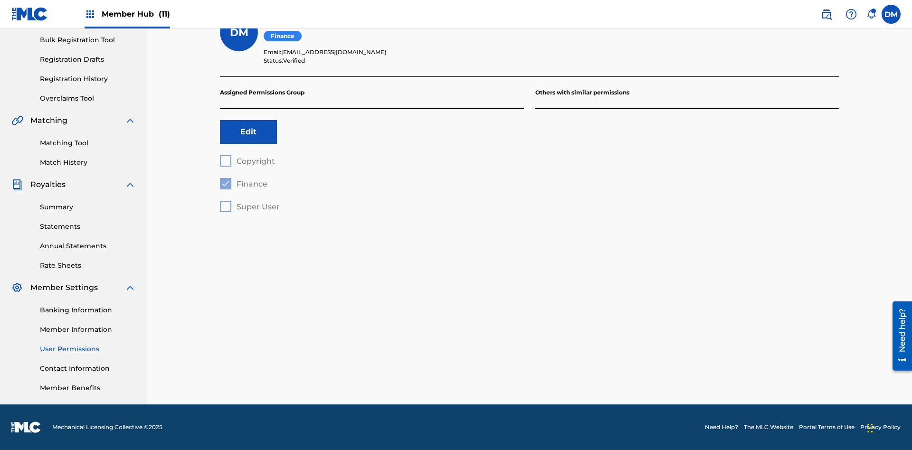
scroll to position [86, 0]
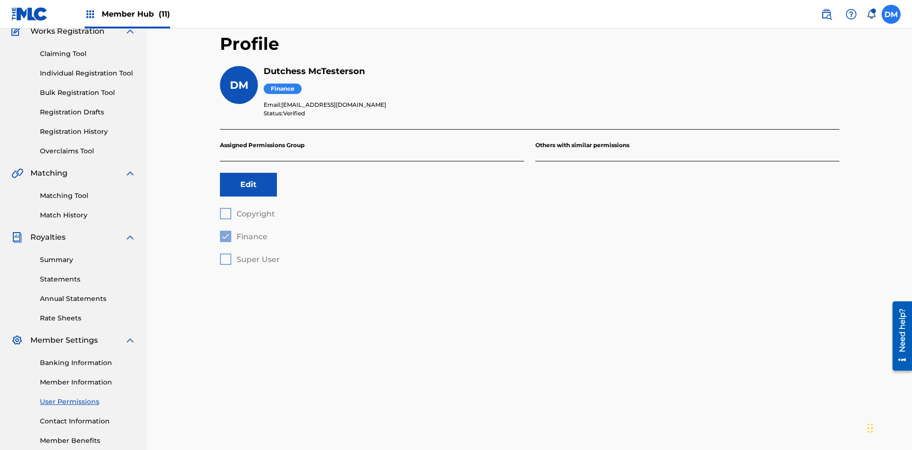
click at [891, 14] on label at bounding box center [890, 14] width 19 height 19
click at [891, 14] on input "DM Duke McTesterson duke.mctesterson@gmail.com Notification Preferences Profile…" at bounding box center [891, 14] width 0 height 0
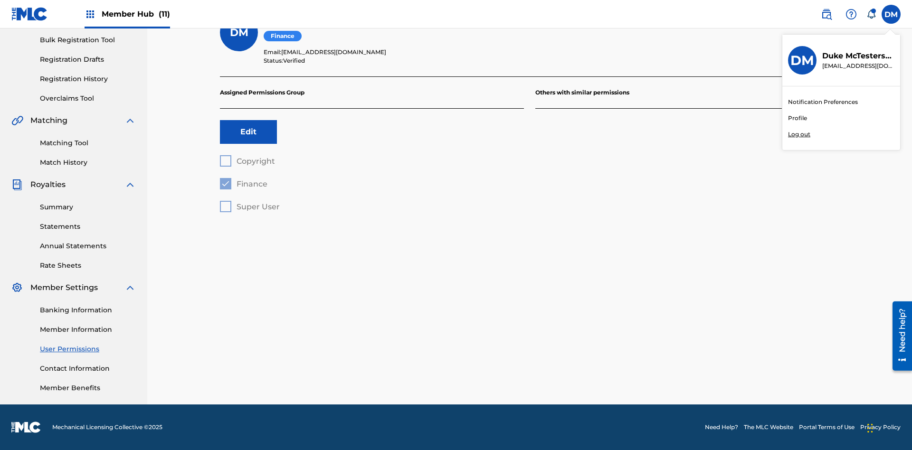
click at [799, 134] on p "Log out" at bounding box center [799, 134] width 22 height 9
click at [891, 14] on input "DM Duke McTesterson duke.mctesterson@gmail.com Notification Preferences Profile…" at bounding box center [891, 14] width 0 height 0
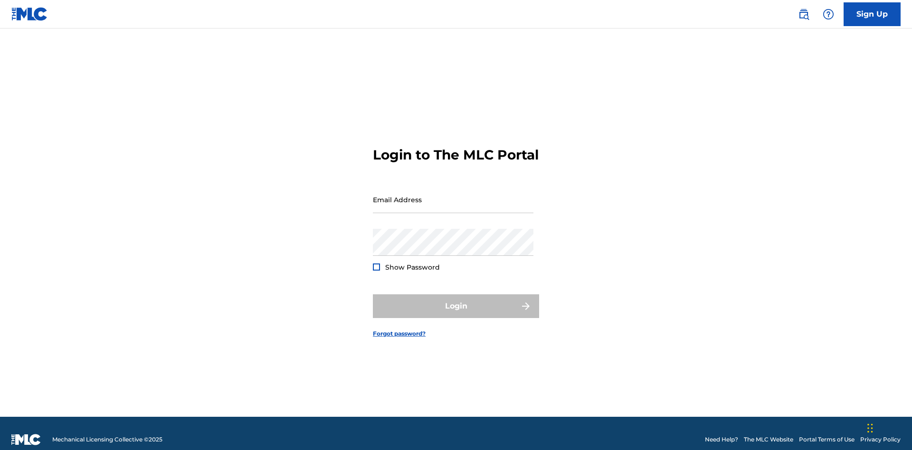
scroll to position [12, 0]
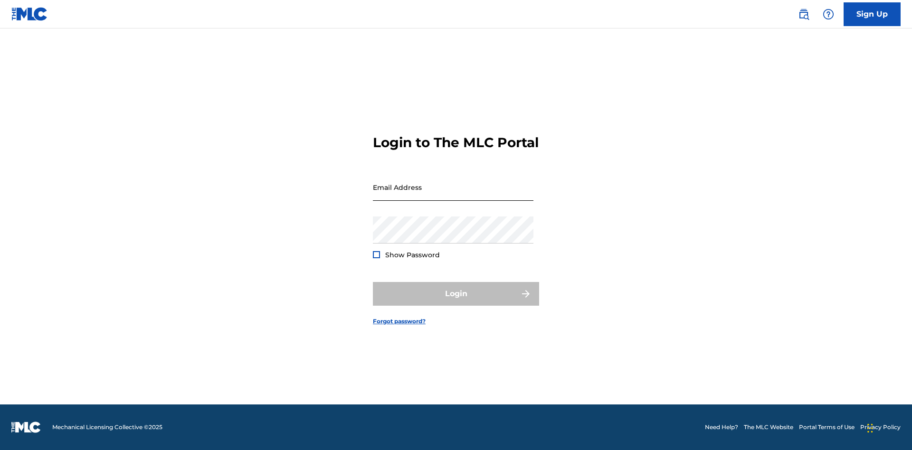
click at [453, 195] on input "Email Address" at bounding box center [453, 187] width 160 height 27
type input "[EMAIL_ADDRESS][DOMAIN_NAME]"
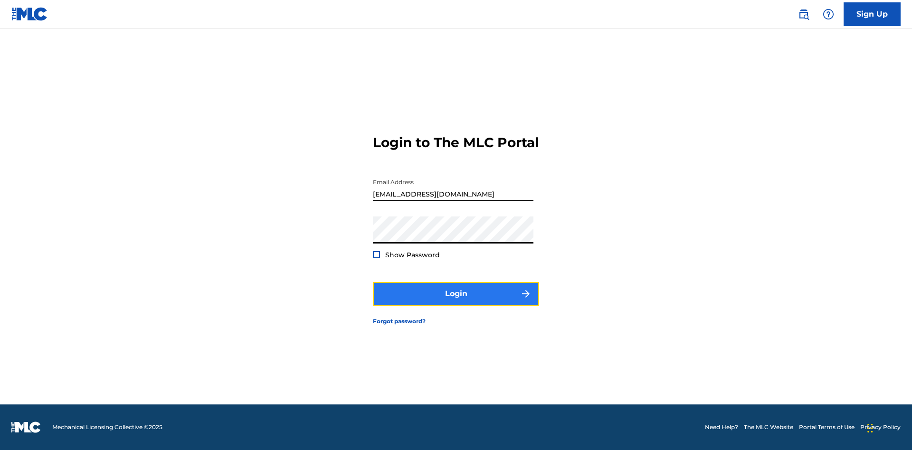
click at [456, 302] on button "Login" at bounding box center [456, 294] width 166 height 24
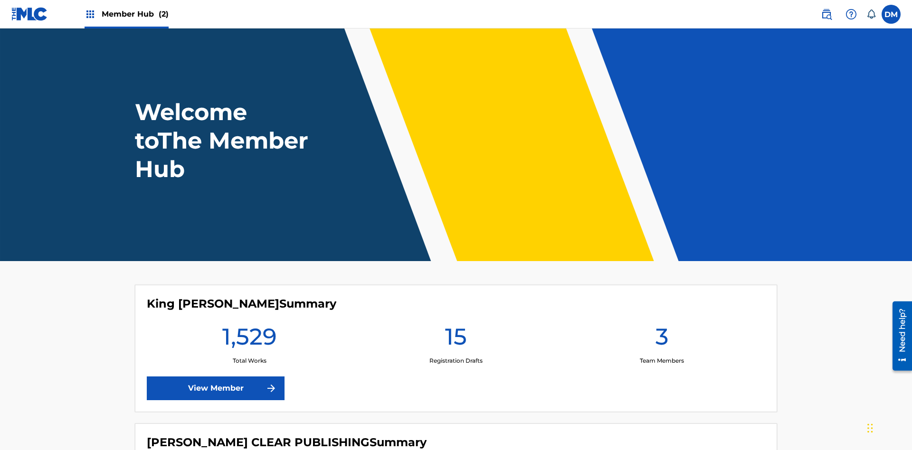
click at [134, 14] on span "Member Hub (2)" at bounding box center [135, 14] width 67 height 11
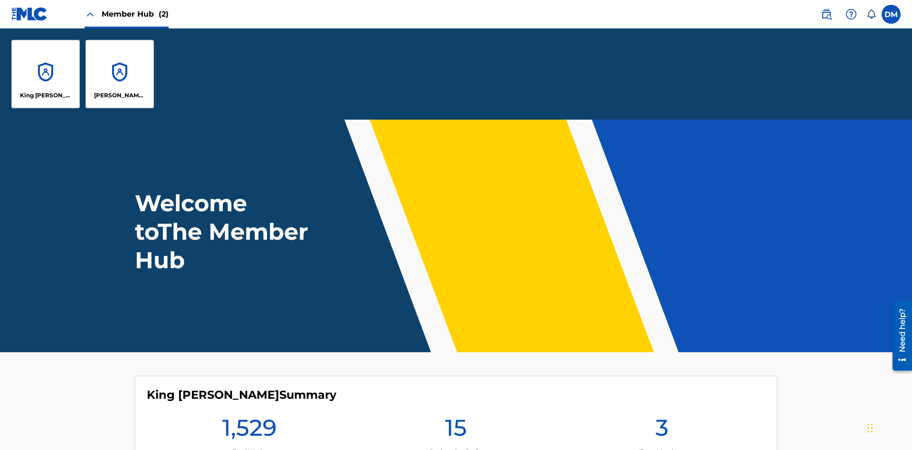
scroll to position [34, 0]
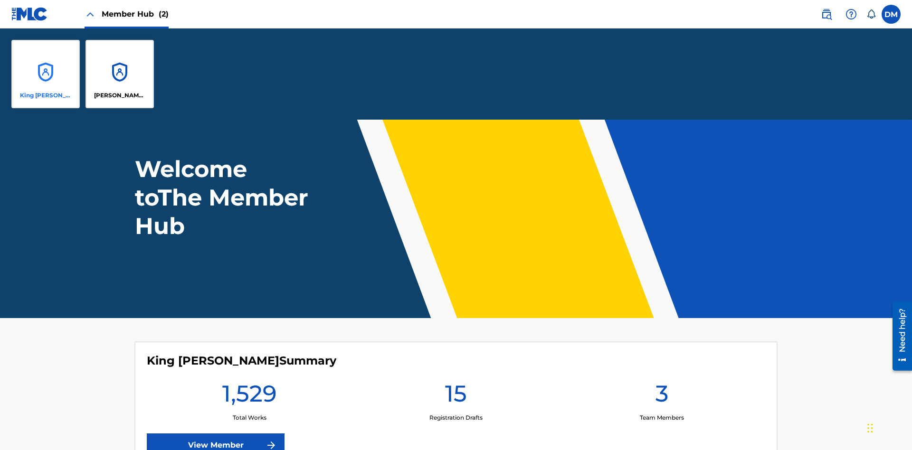
click at [46, 95] on p "King [PERSON_NAME]" at bounding box center [46, 95] width 52 height 9
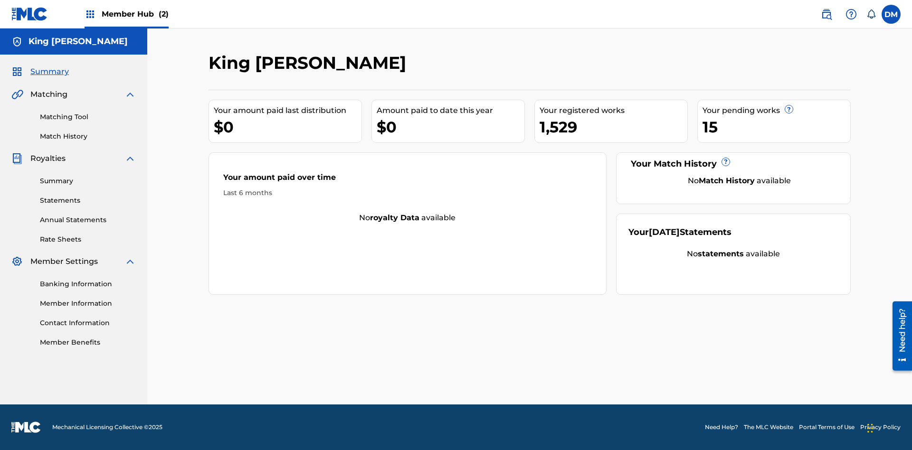
click at [49, 72] on span "Summary" at bounding box center [49, 71] width 38 height 11
click at [88, 117] on link "Matching Tool" at bounding box center [88, 117] width 96 height 10
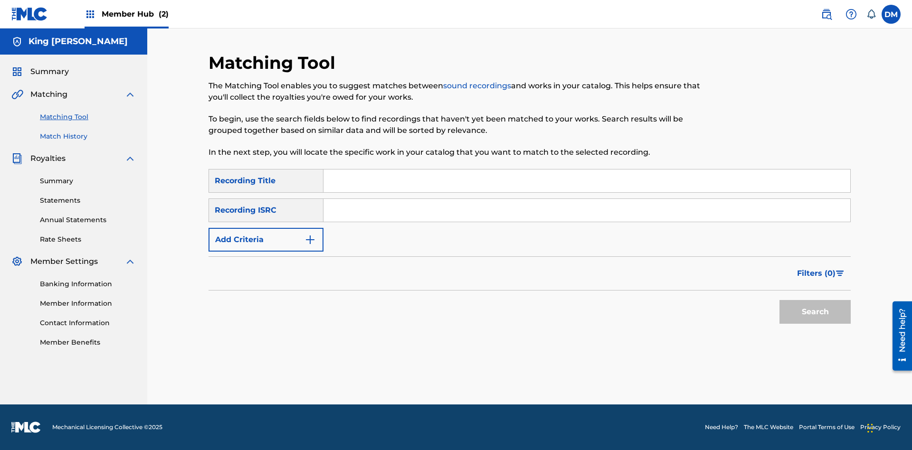
click at [88, 136] on link "Match History" at bounding box center [88, 137] width 96 height 10
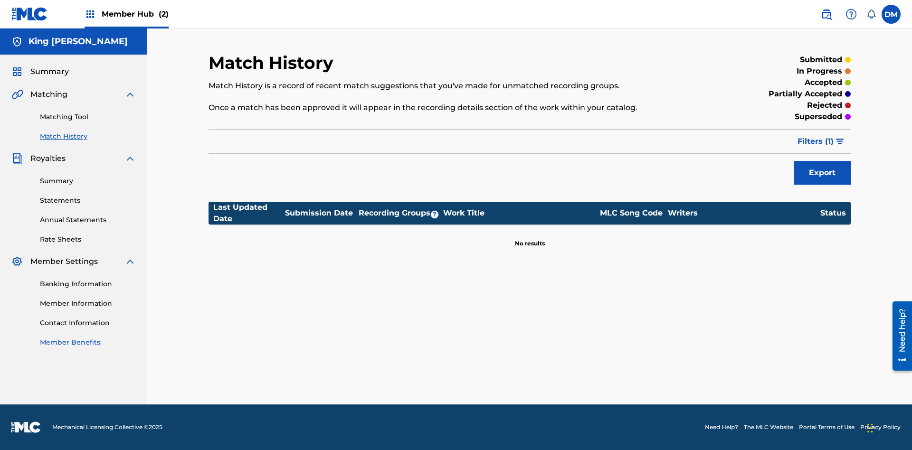
click at [88, 342] on link "Member Benefits" at bounding box center [88, 343] width 96 height 10
click at [88, 181] on link "Summary" at bounding box center [88, 181] width 96 height 10
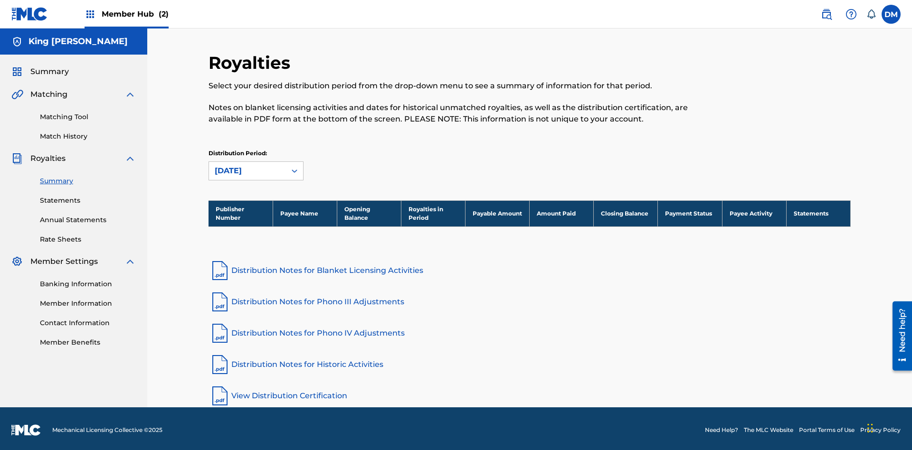
scroll to position [3, 0]
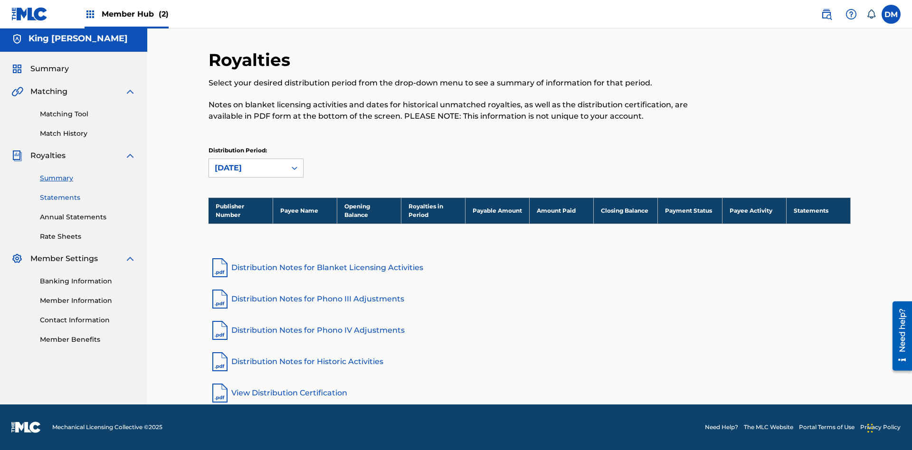
click at [88, 198] on link "Statements" at bounding box center [88, 198] width 96 height 10
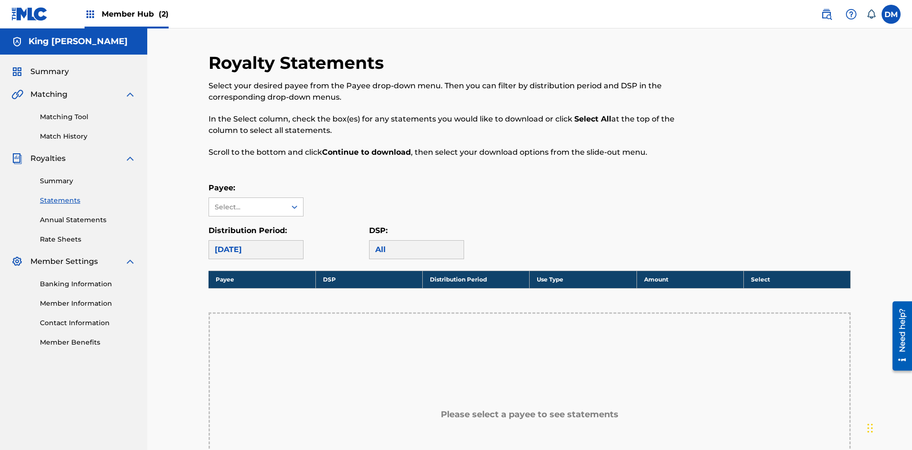
scroll to position [158, 0]
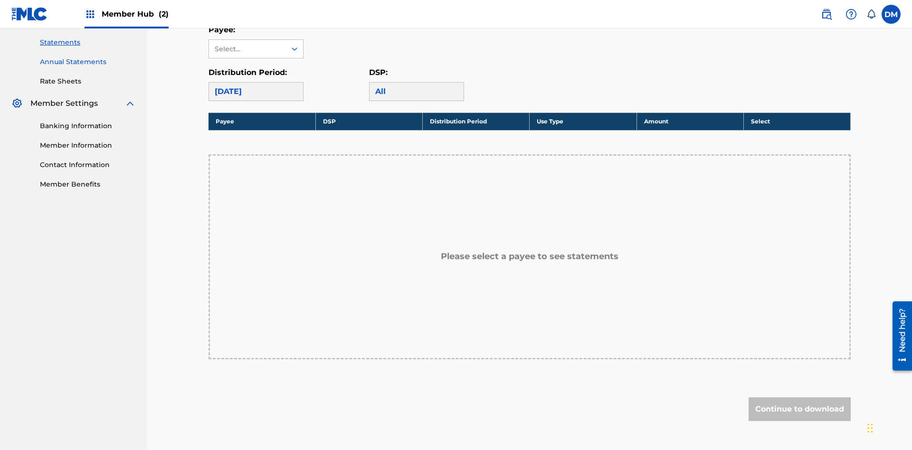
click at [88, 62] on link "Annual Statements" at bounding box center [88, 62] width 96 height 10
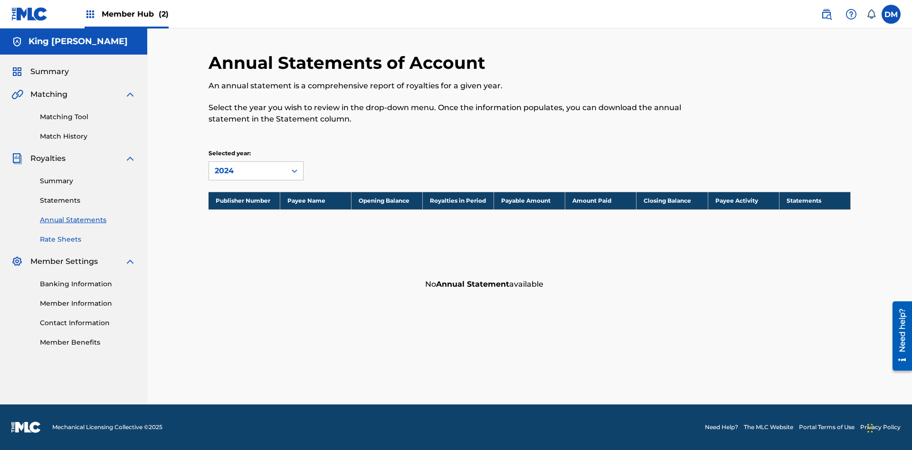
click at [88, 239] on link "Rate Sheets" at bounding box center [88, 240] width 96 height 10
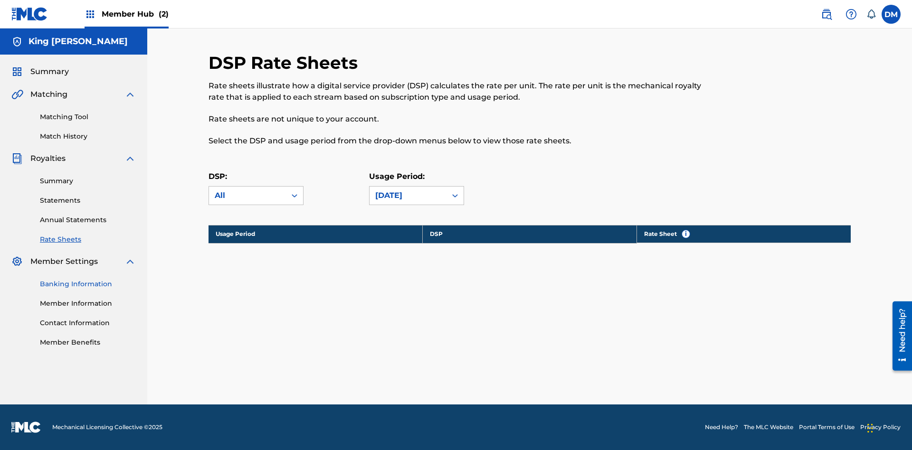
click at [88, 284] on link "Banking Information" at bounding box center [88, 284] width 96 height 10
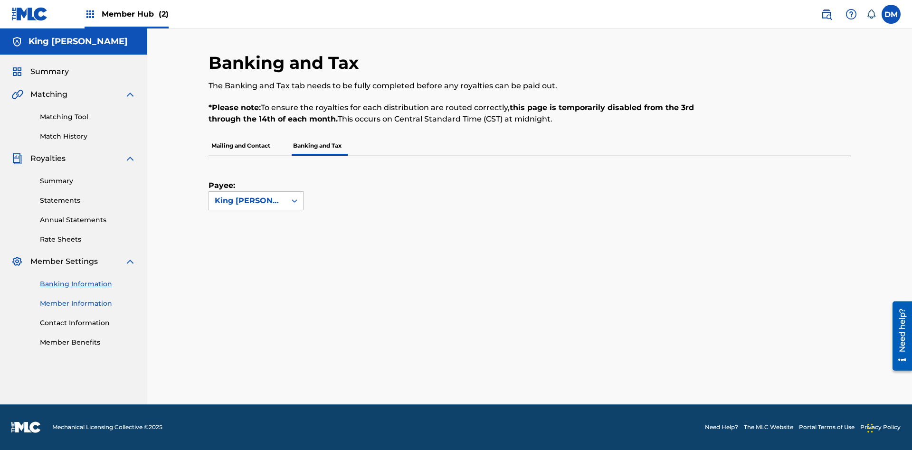
click at [88, 303] on link "Member Information" at bounding box center [88, 304] width 96 height 10
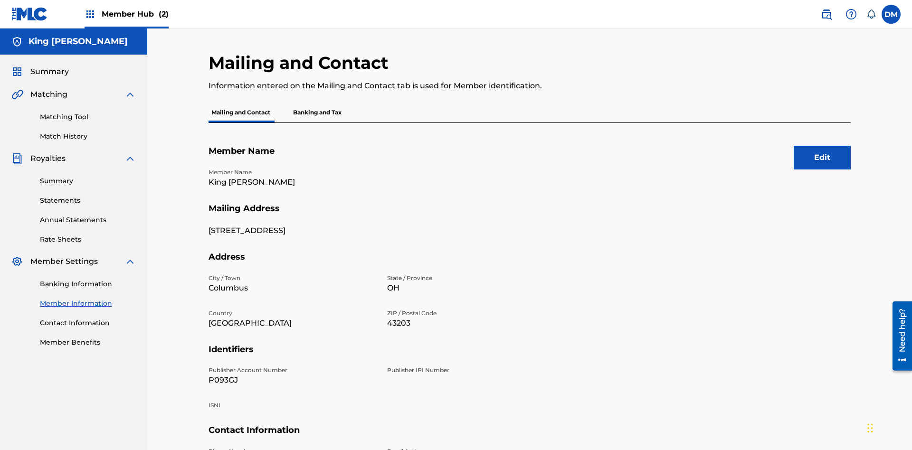
scroll to position [101, 0]
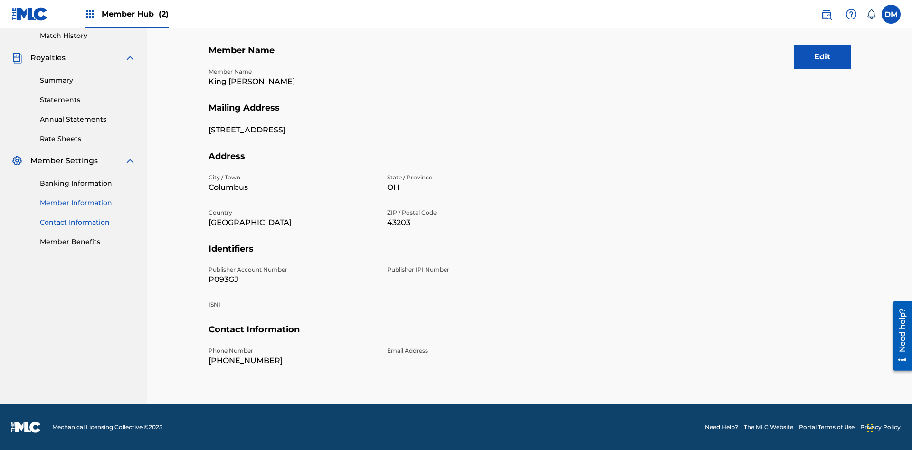
click at [88, 222] on link "Contact Information" at bounding box center [88, 222] width 96 height 10
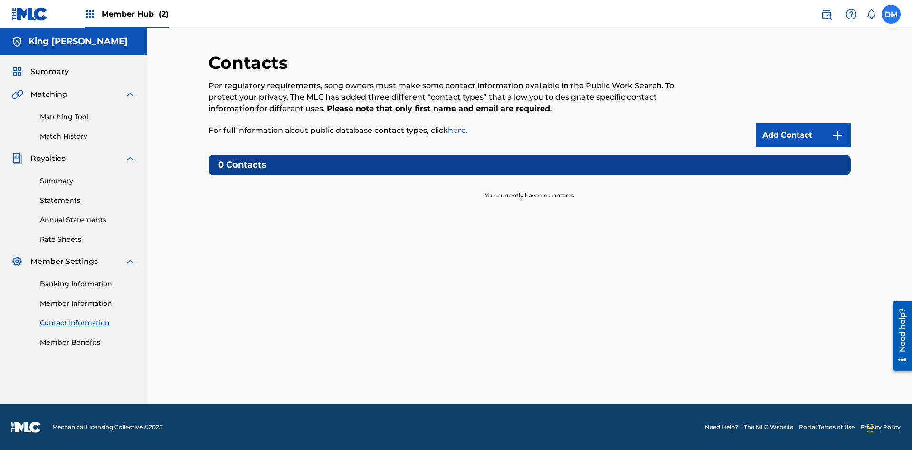
click at [891, 14] on label at bounding box center [890, 14] width 19 height 19
click at [891, 14] on input "DM Dutchess McTesterson dutchess.mctesterson@gmail.com Notification Preferences…" at bounding box center [891, 14] width 0 height 0
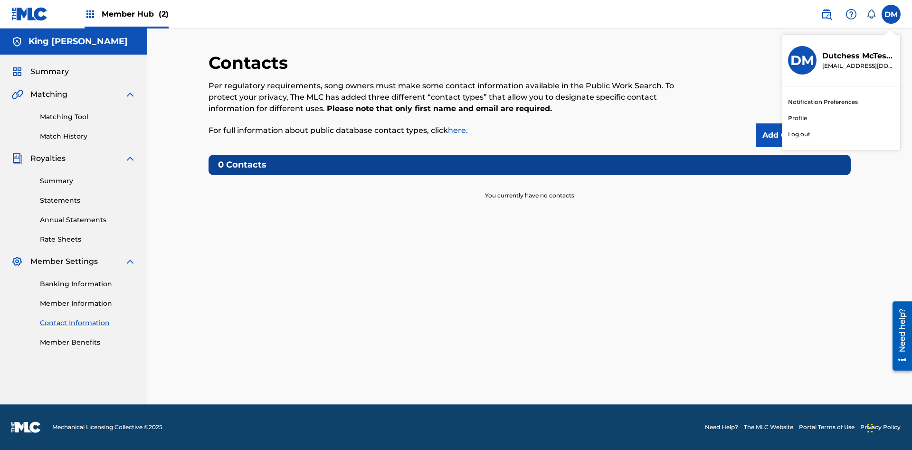
click at [799, 134] on p "Log out" at bounding box center [799, 134] width 22 height 9
click at [891, 14] on input "DM Dutchess McTesterson dutchess.mctesterson@gmail.com Notification Preferences…" at bounding box center [891, 14] width 0 height 0
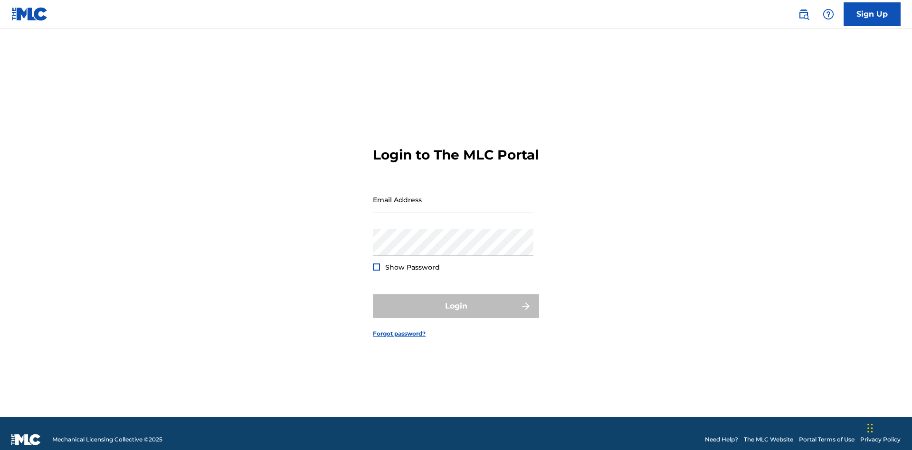
scroll to position [12, 0]
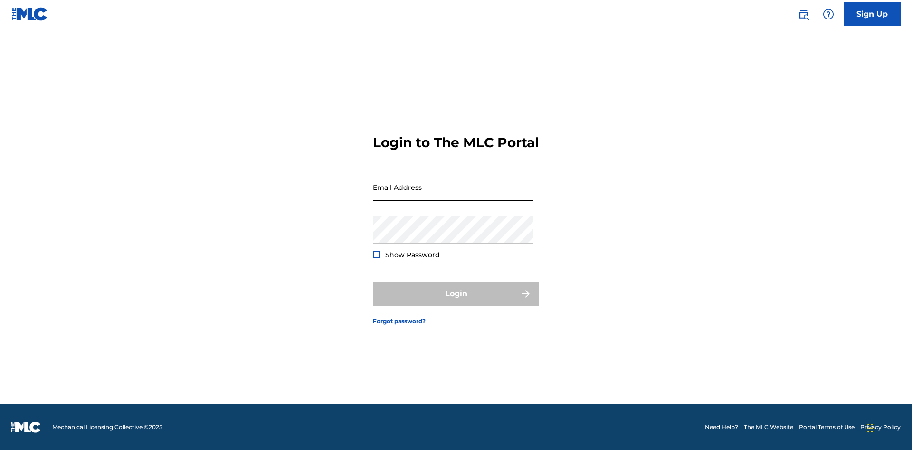
click at [453, 195] on input "Email Address" at bounding box center [453, 187] width 160 height 27
type input "[EMAIL_ADDRESS][DOMAIN_NAME]"
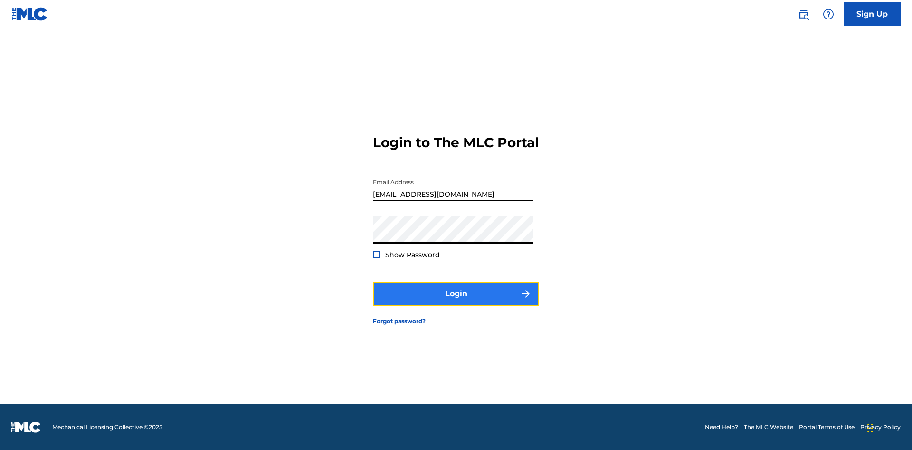
click at [456, 302] on button "Login" at bounding box center [456, 294] width 166 height 24
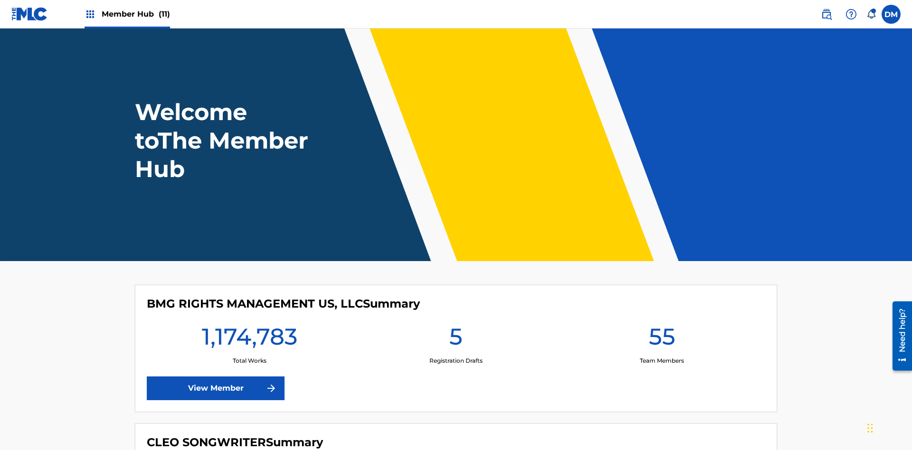
click at [135, 14] on span "Member Hub (11)" at bounding box center [136, 14] width 68 height 11
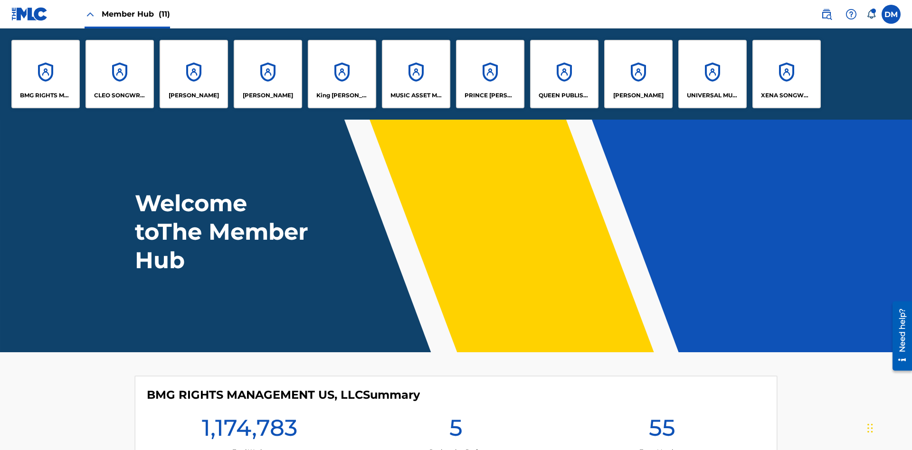
scroll to position [34, 0]
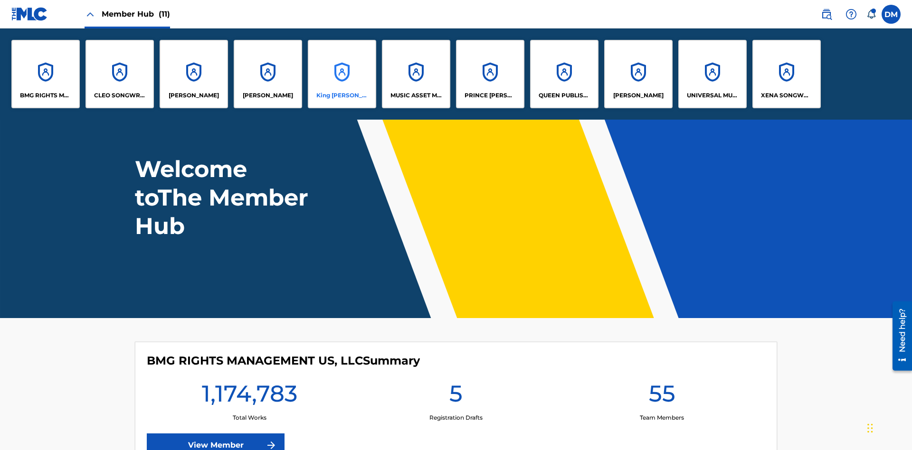
click at [341, 95] on p "King [PERSON_NAME]" at bounding box center [342, 95] width 52 height 9
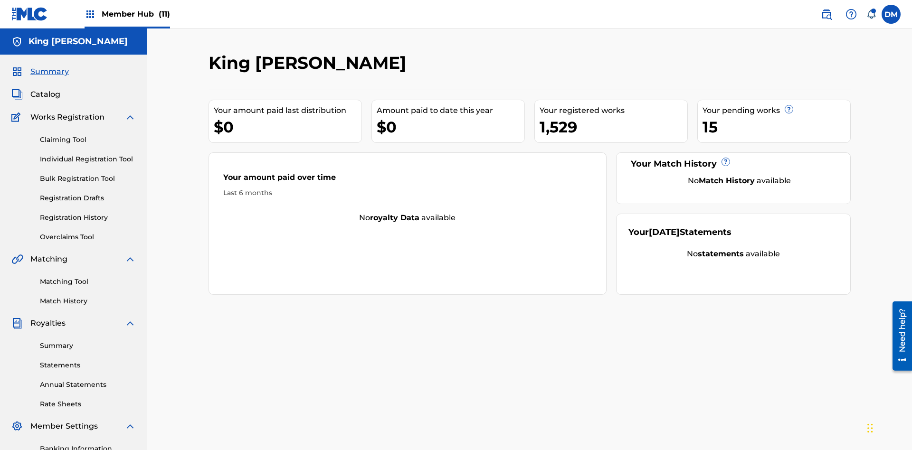
scroll to position [139, 0]
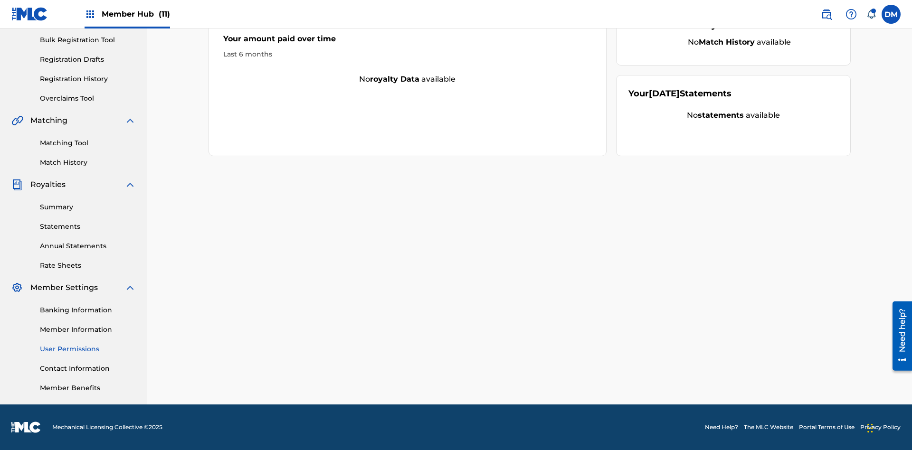
click at [88, 349] on link "User Permissions" at bounding box center [88, 349] width 96 height 10
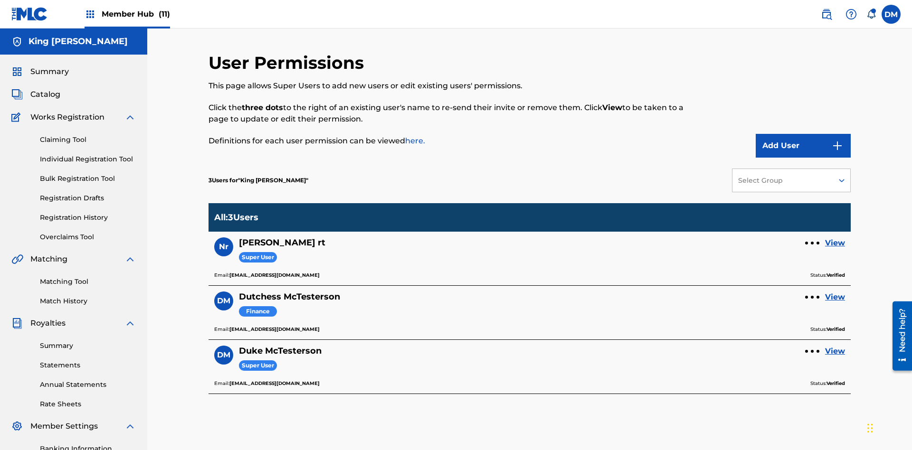
scroll to position [139, 0]
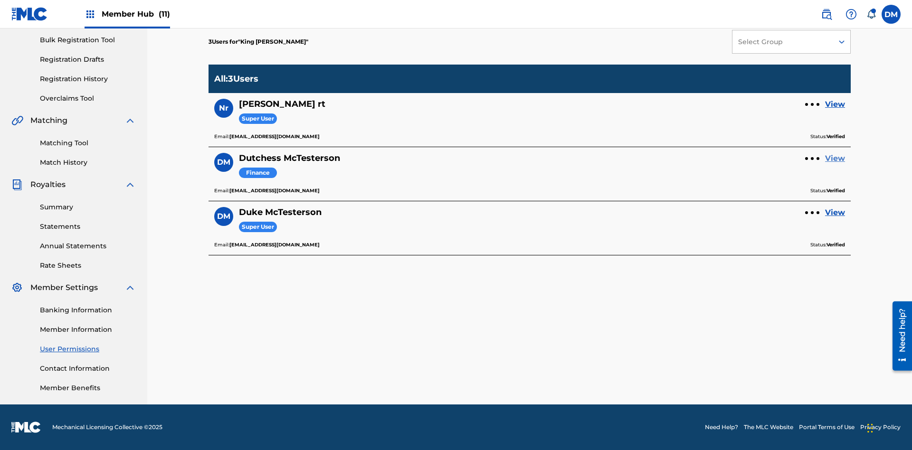
click at [835, 159] on link "View" at bounding box center [835, 158] width 20 height 11
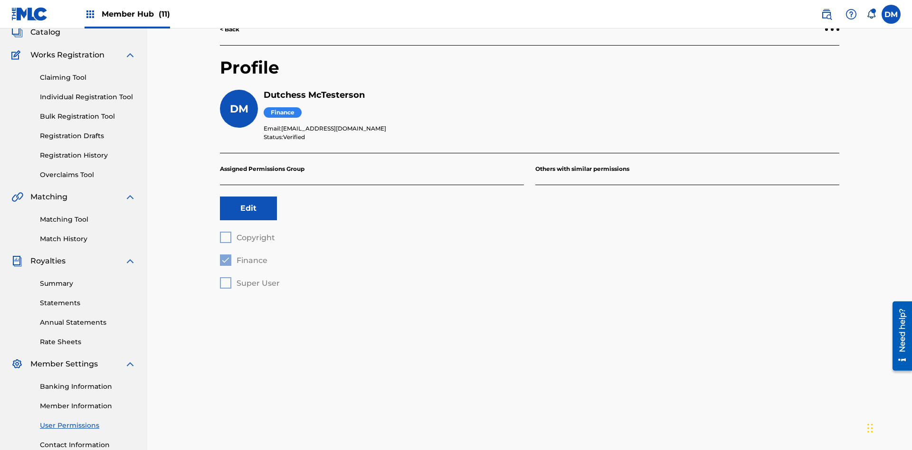
scroll to position [139, 0]
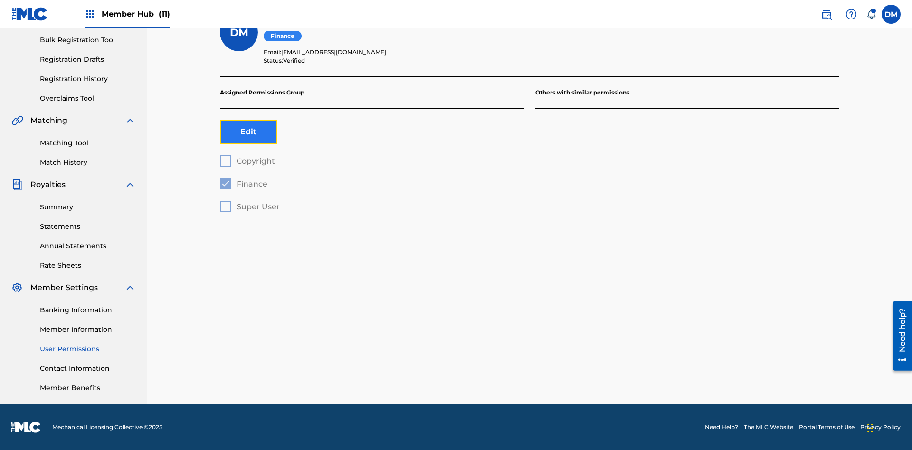
click at [248, 132] on button "Edit" at bounding box center [248, 132] width 57 height 24
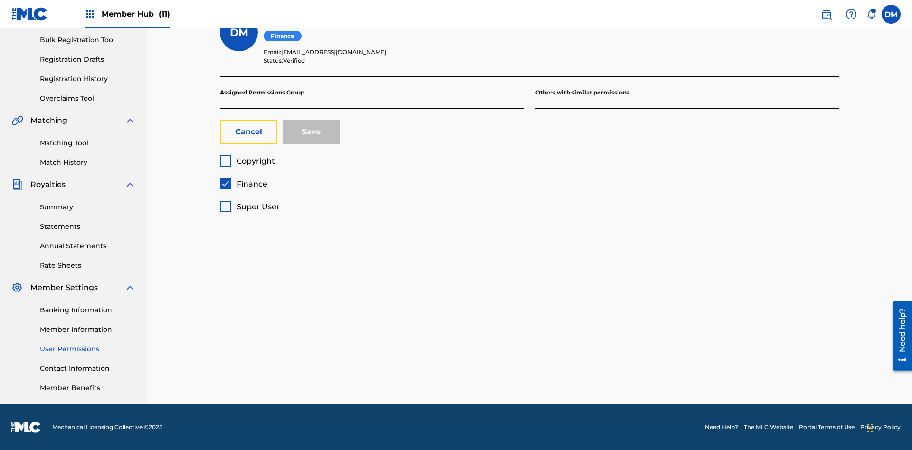
click at [243, 184] on span "Finance" at bounding box center [251, 183] width 31 height 9
click at [247, 161] on span "Copyright" at bounding box center [255, 161] width 38 height 9
click at [311, 132] on button "Save" at bounding box center [310, 132] width 57 height 24
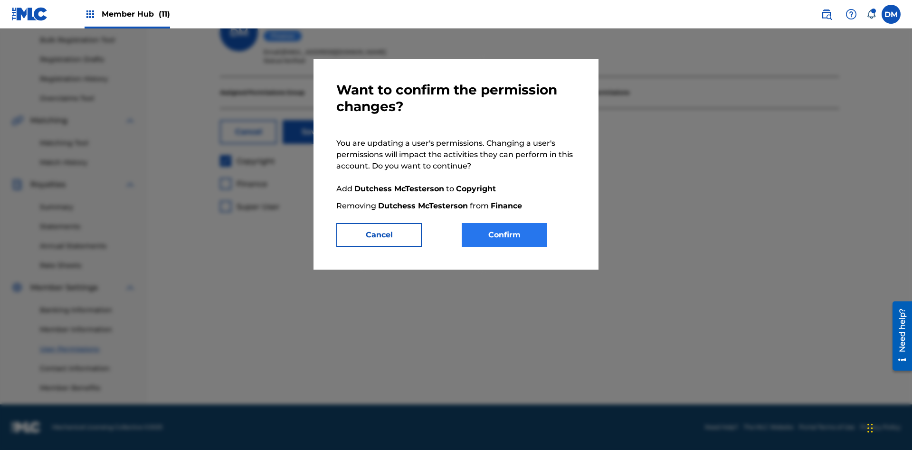
click at [504, 235] on button "Confirm" at bounding box center [503, 235] width 85 height 24
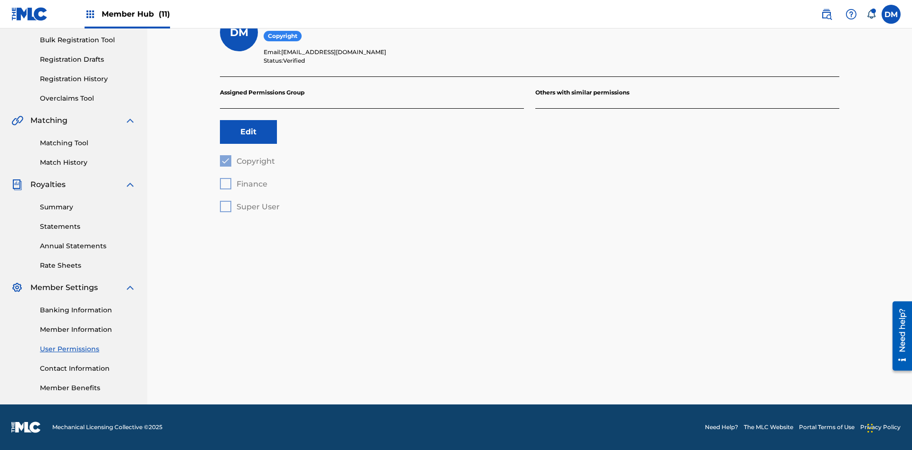
scroll to position [86, 0]
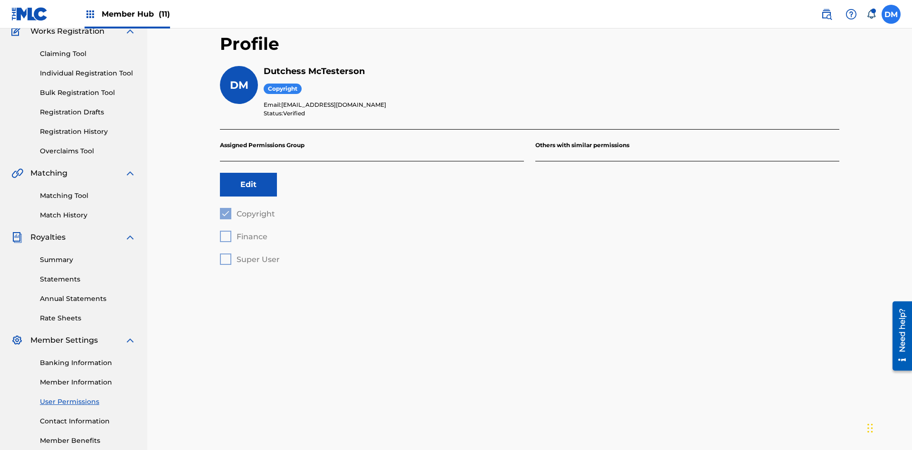
click at [891, 14] on label at bounding box center [890, 14] width 19 height 19
click at [891, 14] on input "DM Duke McTesterson duke.mctesterson@gmail.com Notification Preferences Profile…" at bounding box center [891, 14] width 0 height 0
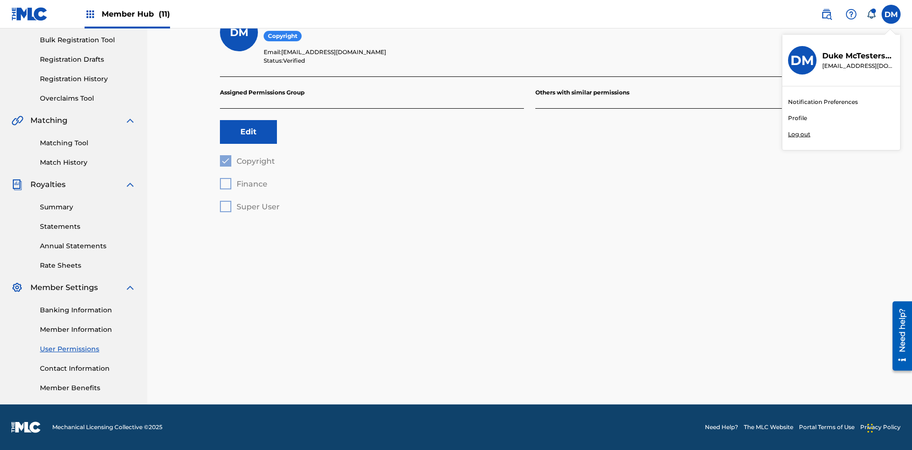
click at [799, 134] on p "Log out" at bounding box center [799, 134] width 22 height 9
click at [891, 14] on input "DM Duke McTesterson duke.mctesterson@gmail.com Notification Preferences Profile…" at bounding box center [891, 14] width 0 height 0
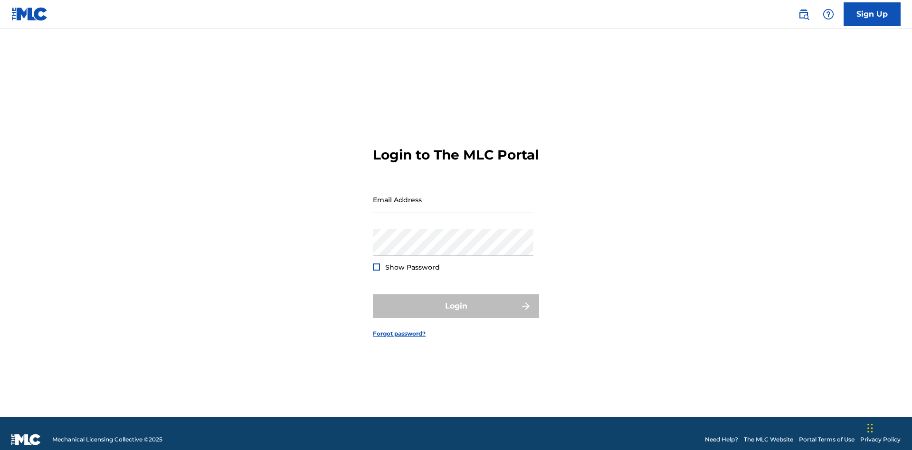
scroll to position [12, 0]
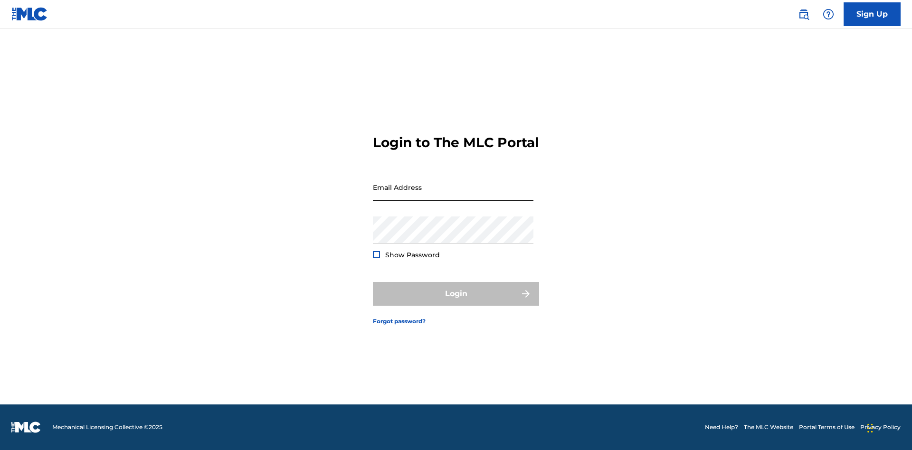
click at [453, 195] on input "Email Address" at bounding box center [453, 187] width 160 height 27
type input "[EMAIL_ADDRESS][DOMAIN_NAME]"
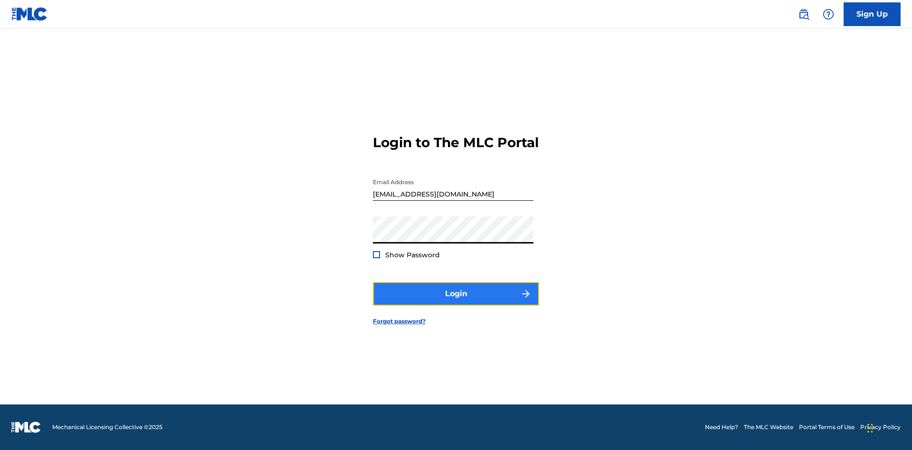
click at [456, 302] on button "Login" at bounding box center [456, 294] width 166 height 24
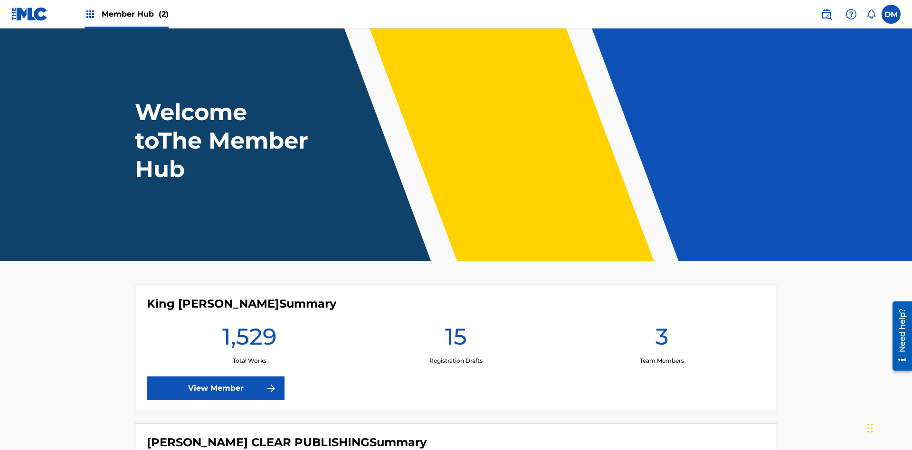
click at [134, 14] on span "Member Hub (2)" at bounding box center [135, 14] width 67 height 11
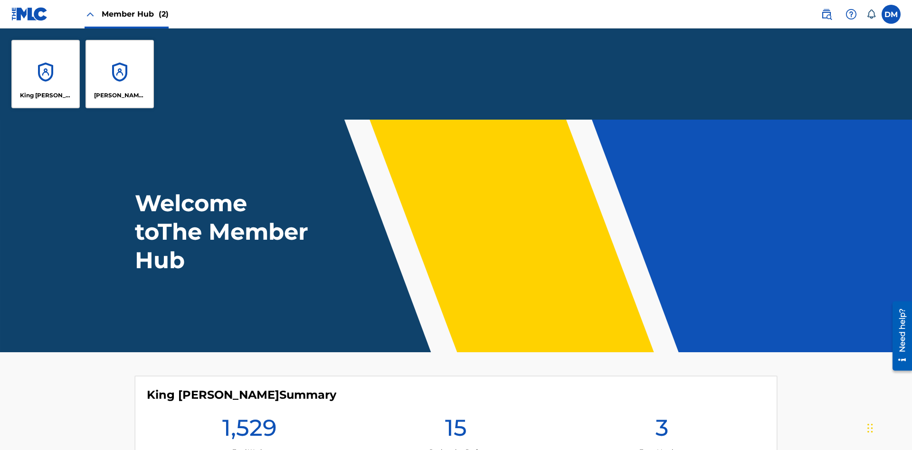
scroll to position [34, 0]
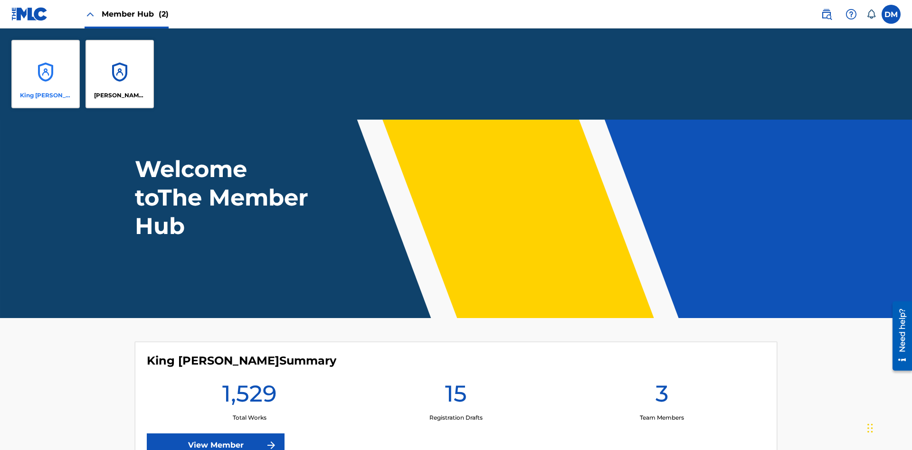
click at [46, 95] on p "King [PERSON_NAME]" at bounding box center [46, 95] width 52 height 9
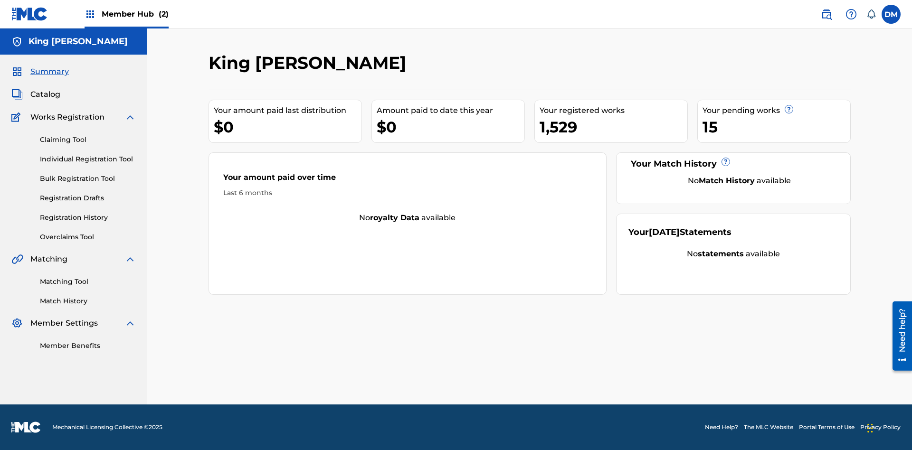
click at [49, 72] on span "Summary" at bounding box center [49, 71] width 38 height 11
click at [88, 282] on link "Matching Tool" at bounding box center [88, 282] width 96 height 10
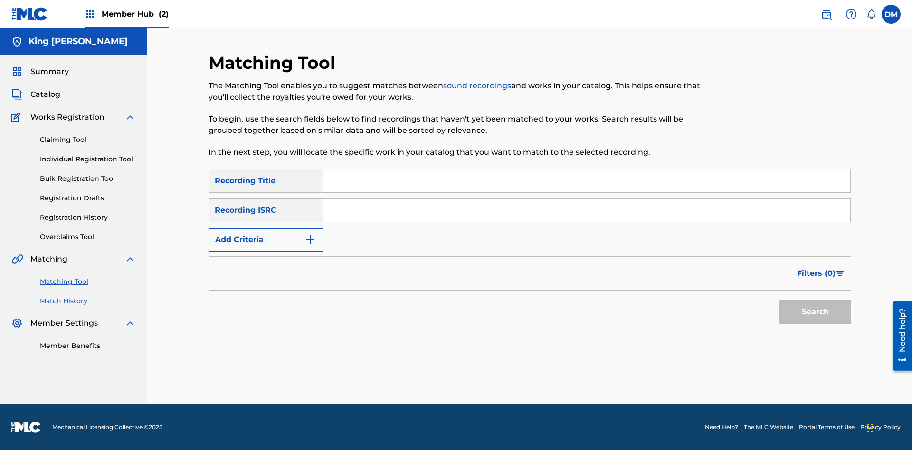
click at [88, 301] on link "Match History" at bounding box center [88, 301] width 96 height 10
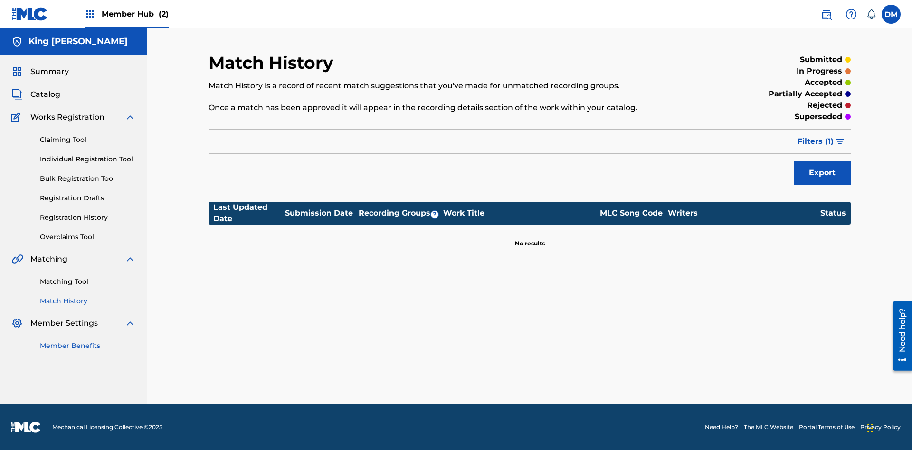
click at [88, 346] on link "Member Benefits" at bounding box center [88, 346] width 96 height 10
click at [88, 237] on link "Overclaims Tool" at bounding box center [88, 237] width 96 height 10
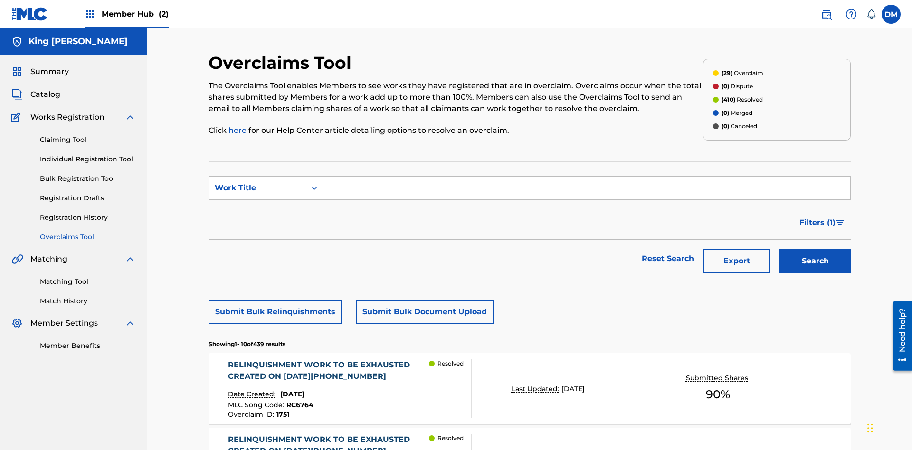
scroll to position [32, 0]
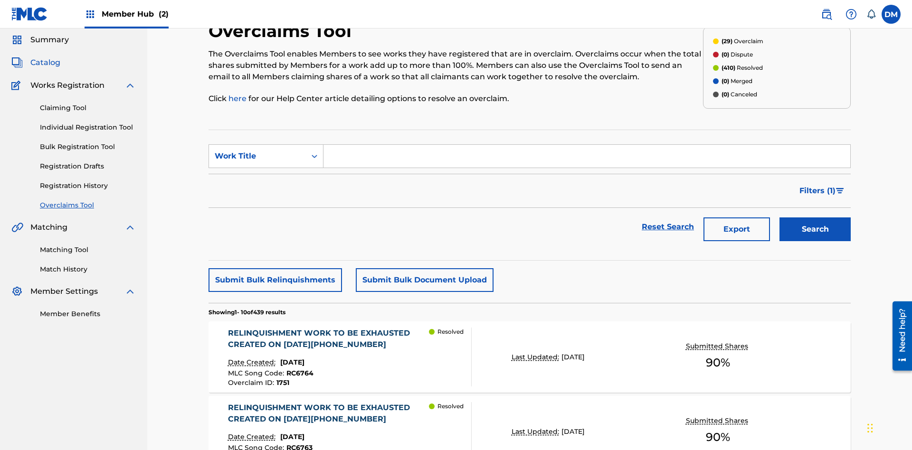
click at [45, 63] on span "Catalog" at bounding box center [45, 62] width 30 height 11
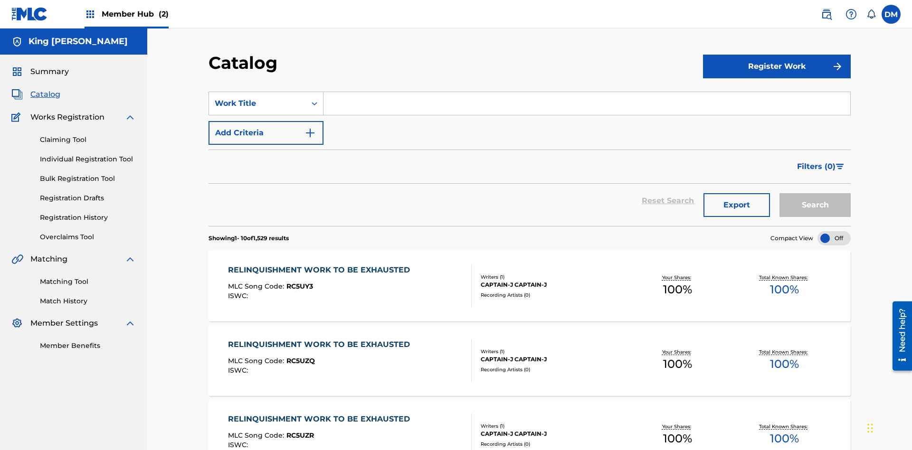
scroll to position [78, 0]
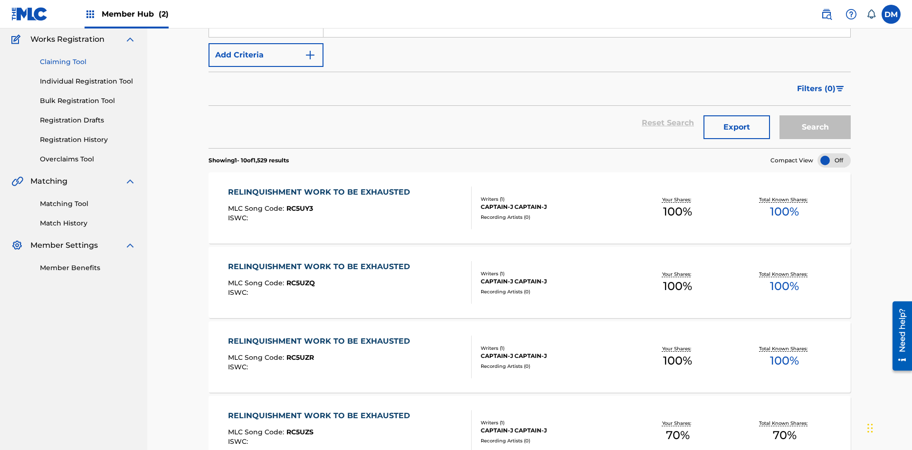
click at [88, 62] on link "Claiming Tool" at bounding box center [88, 62] width 96 height 10
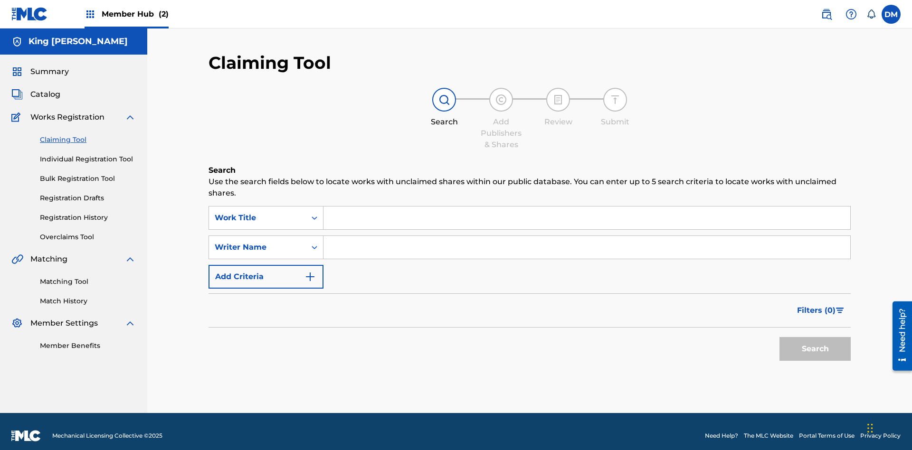
scroll to position [9, 0]
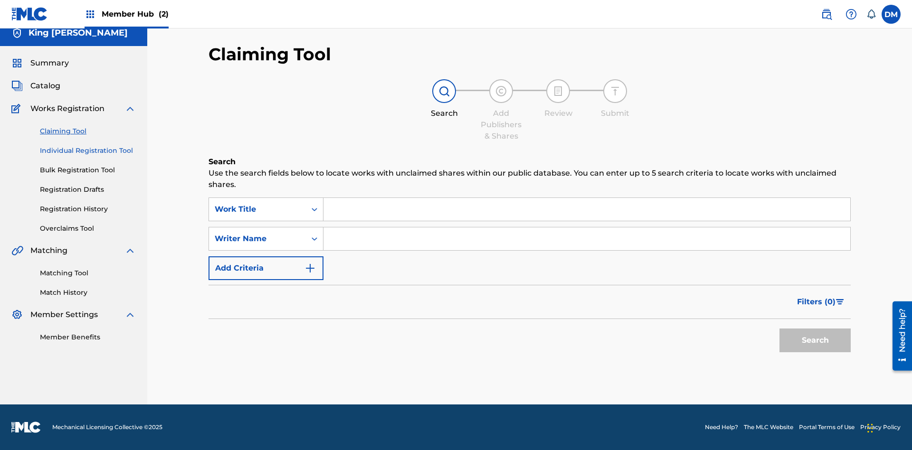
click at [88, 151] on link "Individual Registration Tool" at bounding box center [88, 151] width 96 height 10
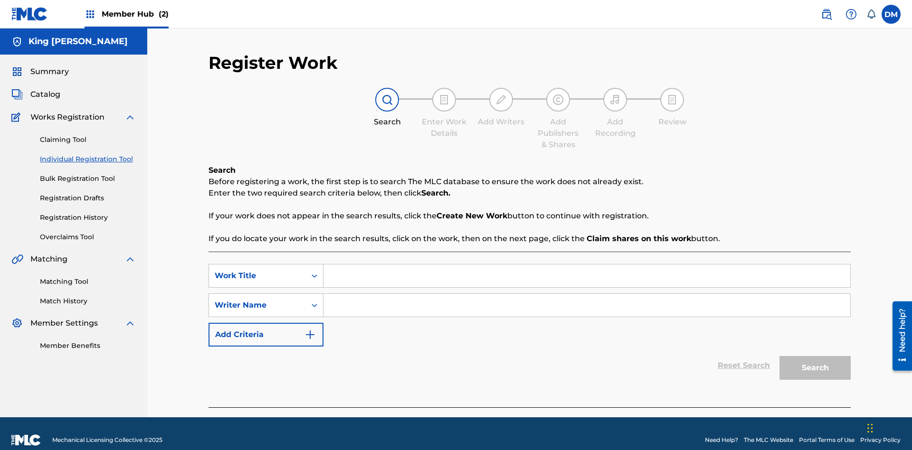
scroll to position [13, 0]
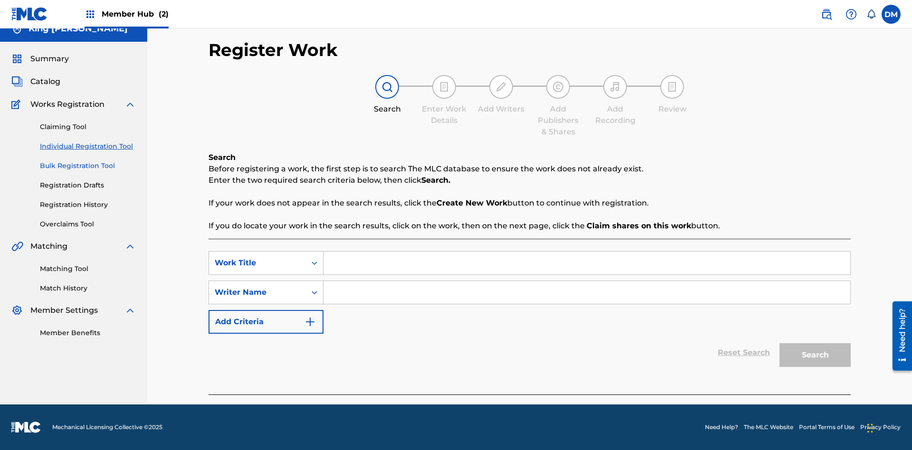
click at [88, 166] on link "Bulk Registration Tool" at bounding box center [88, 166] width 96 height 10
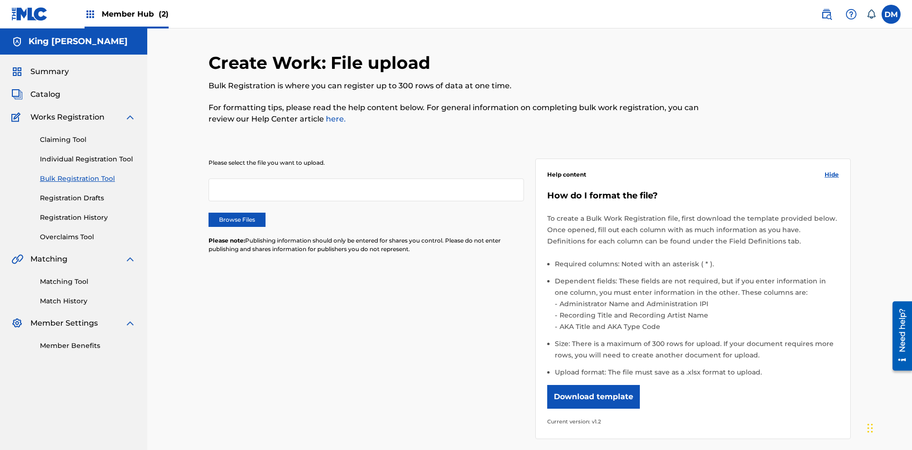
scroll to position [0, 208]
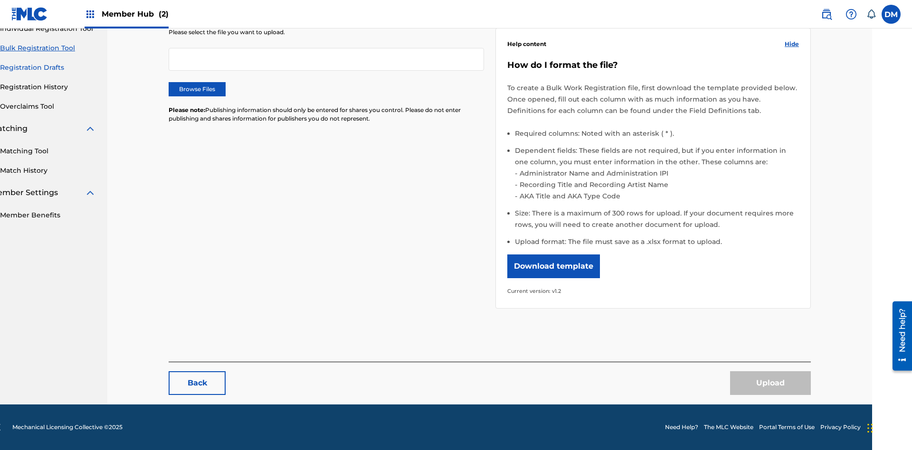
click at [48, 66] on link "Registration Drafts" at bounding box center [48, 68] width 96 height 10
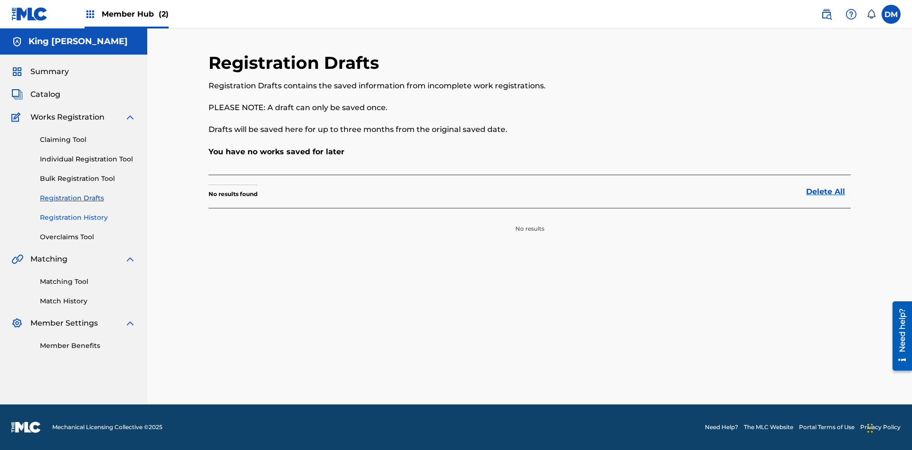
click at [88, 217] on link "Registration History" at bounding box center [88, 218] width 96 height 10
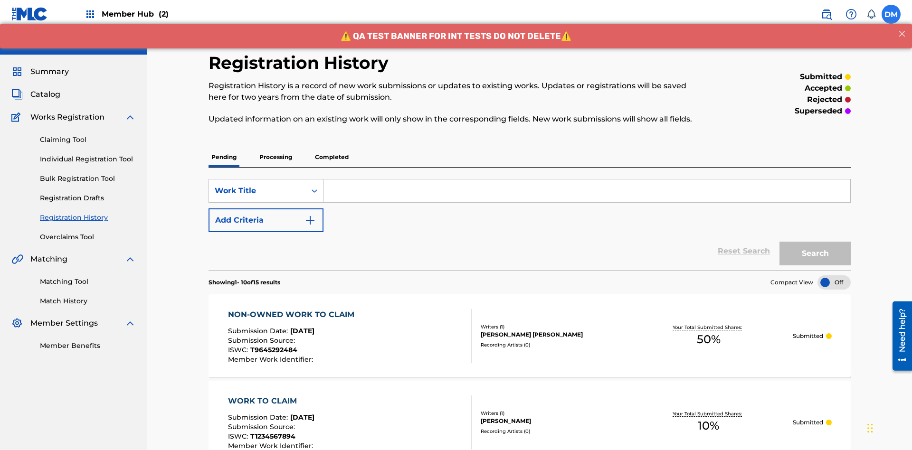
click at [891, 14] on label at bounding box center [890, 14] width 19 height 19
click at [891, 14] on input "[PERSON_NAME] [PERSON_NAME] [EMAIL_ADDRESS][DOMAIN_NAME] Notification Preferenc…" at bounding box center [891, 14] width 0 height 0
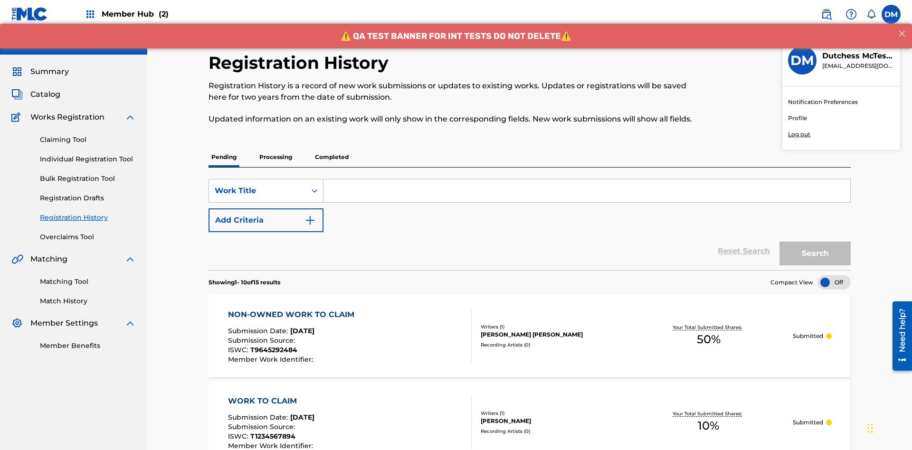
scroll to position [73, 0]
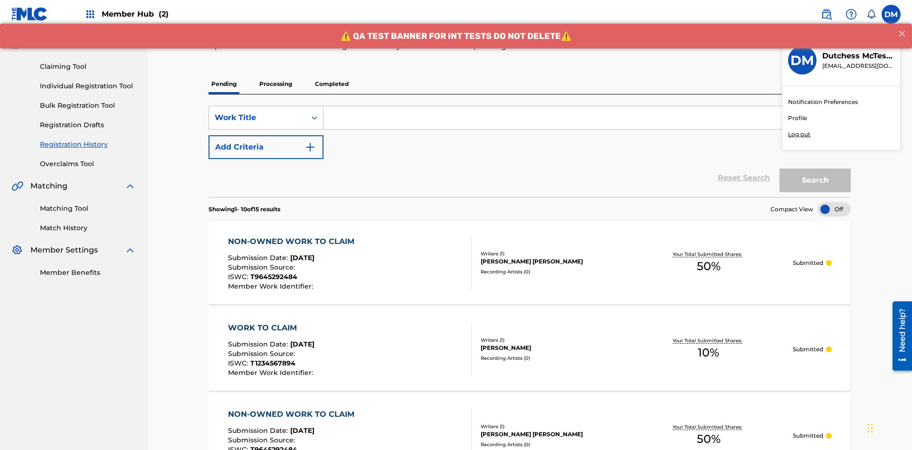
click at [799, 134] on p "Log out" at bounding box center [799, 134] width 22 height 9
click at [891, 14] on input "[PERSON_NAME] [PERSON_NAME] [EMAIL_ADDRESS][DOMAIN_NAME] Notification Preferenc…" at bounding box center [891, 14] width 0 height 0
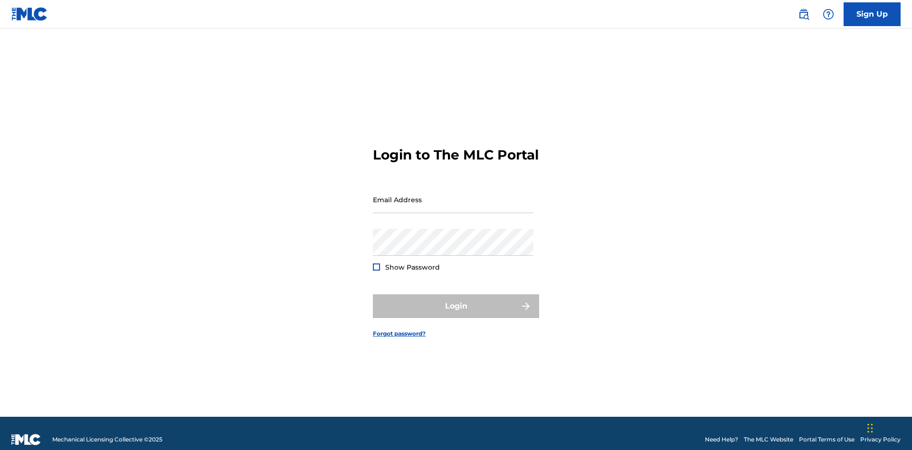
scroll to position [12, 0]
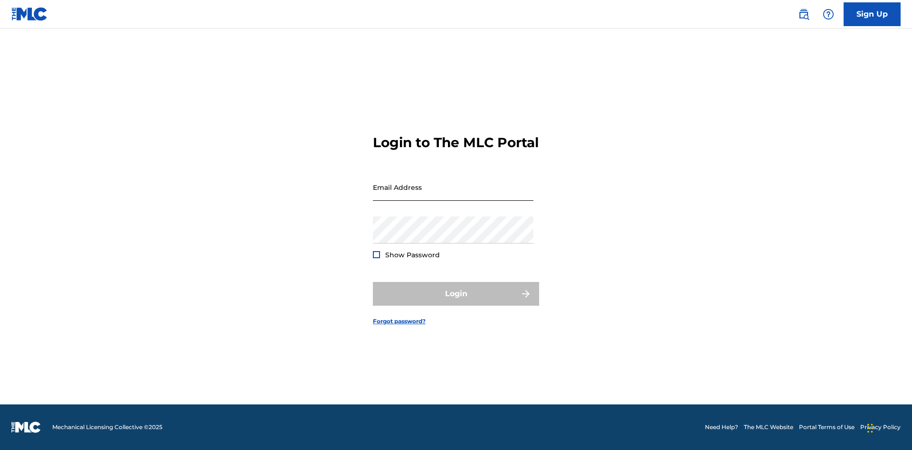
click at [453, 195] on input "Email Address" at bounding box center [453, 187] width 160 height 27
type input "[EMAIL_ADDRESS][DOMAIN_NAME]"
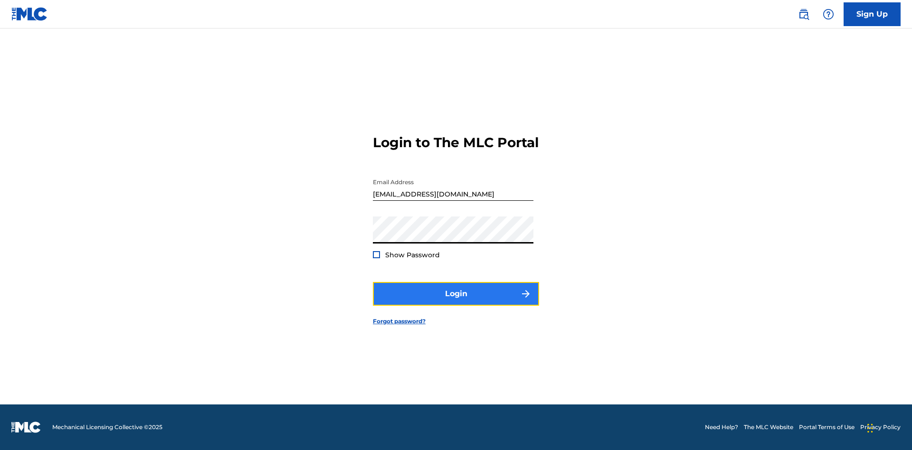
click at [456, 302] on button "Login" at bounding box center [456, 294] width 166 height 24
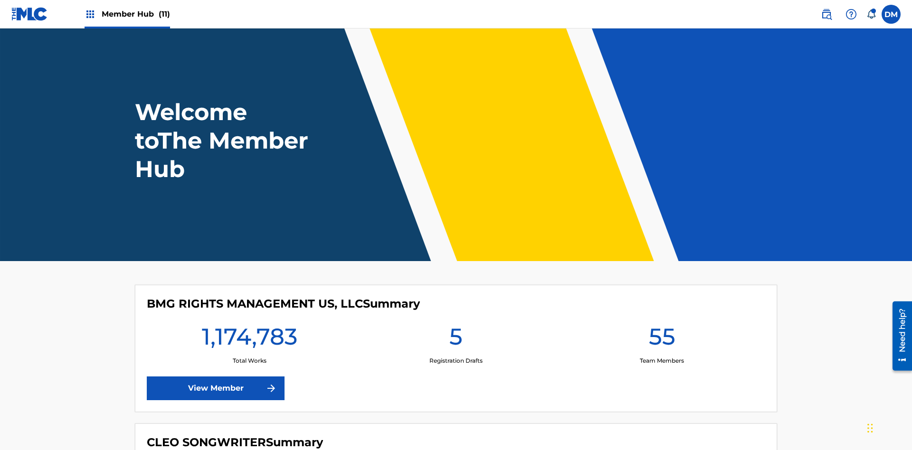
click at [135, 14] on span "Member Hub (11)" at bounding box center [136, 14] width 68 height 11
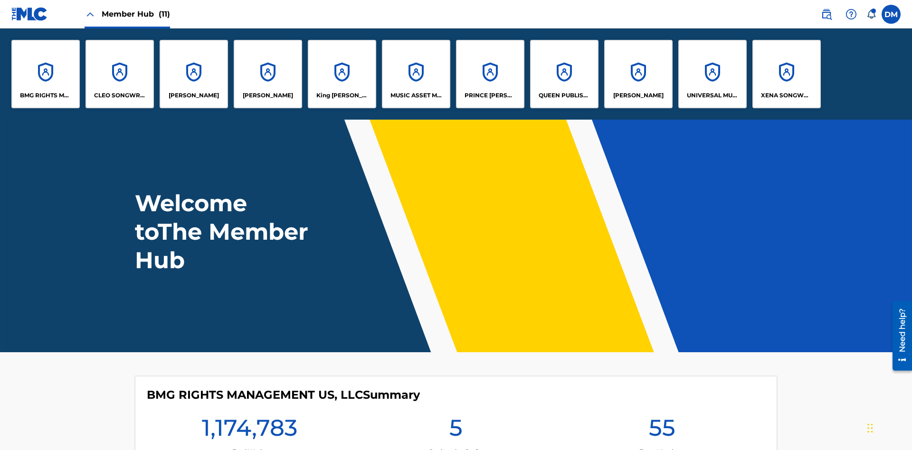
scroll to position [34, 0]
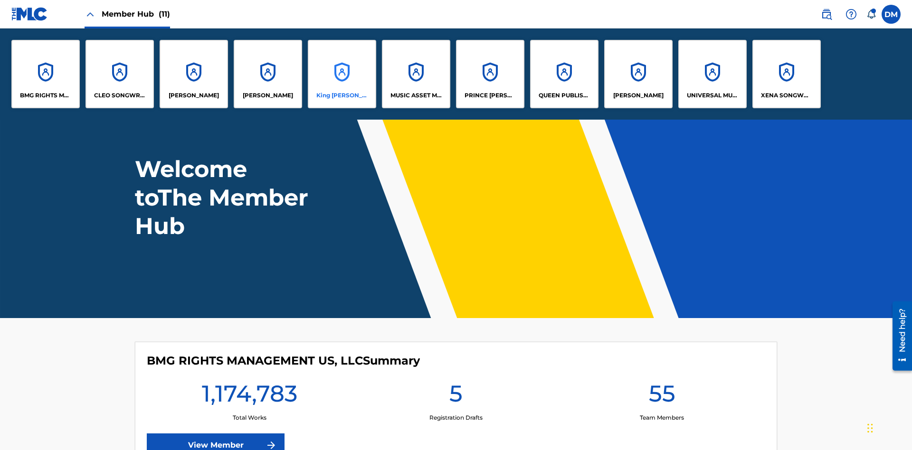
click at [341, 95] on p "King [PERSON_NAME]" at bounding box center [342, 95] width 52 height 9
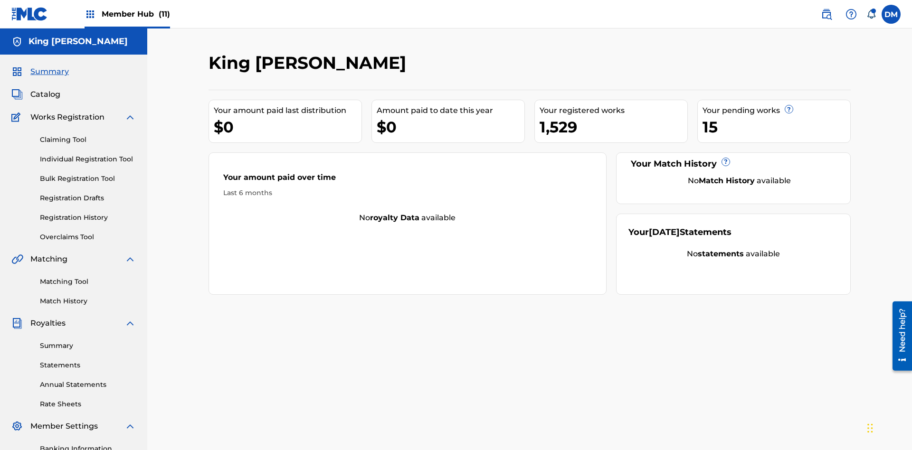
scroll to position [139, 0]
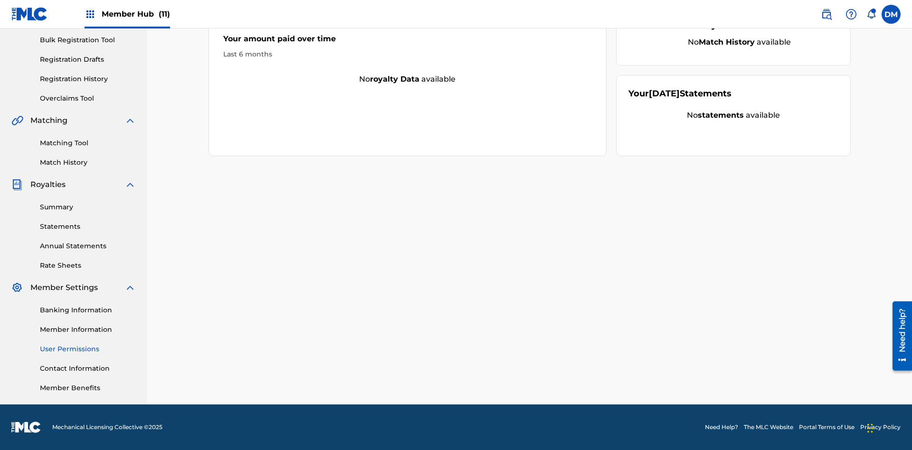
click at [88, 349] on link "User Permissions" at bounding box center [88, 349] width 96 height 10
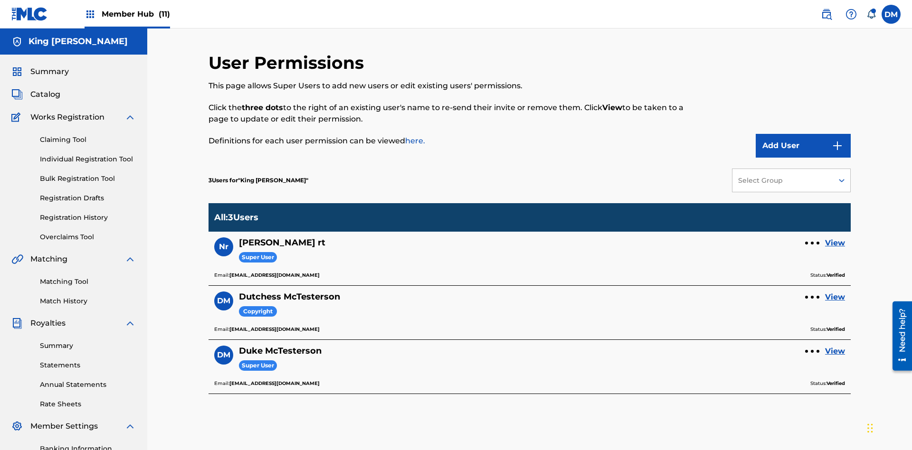
scroll to position [139, 0]
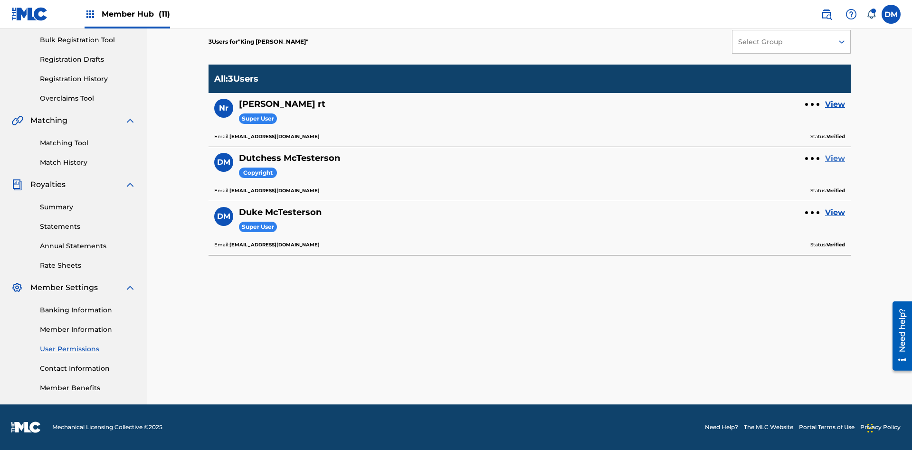
click at [835, 159] on link "View" at bounding box center [835, 158] width 20 height 11
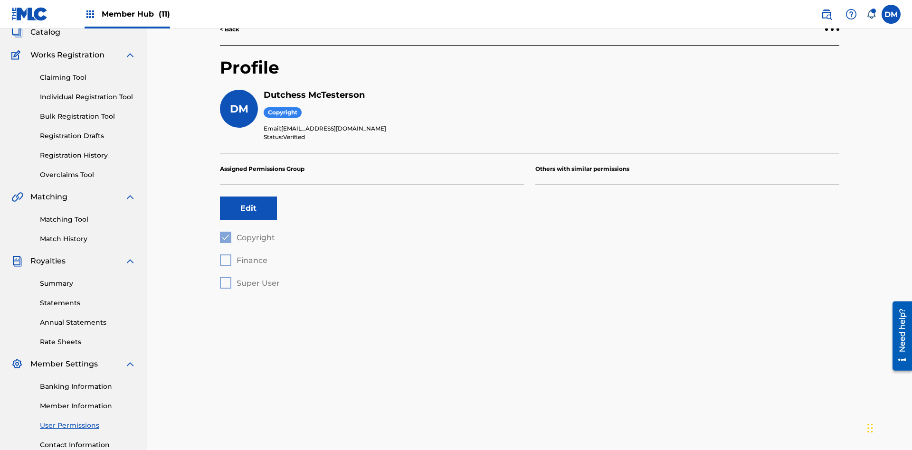
scroll to position [139, 0]
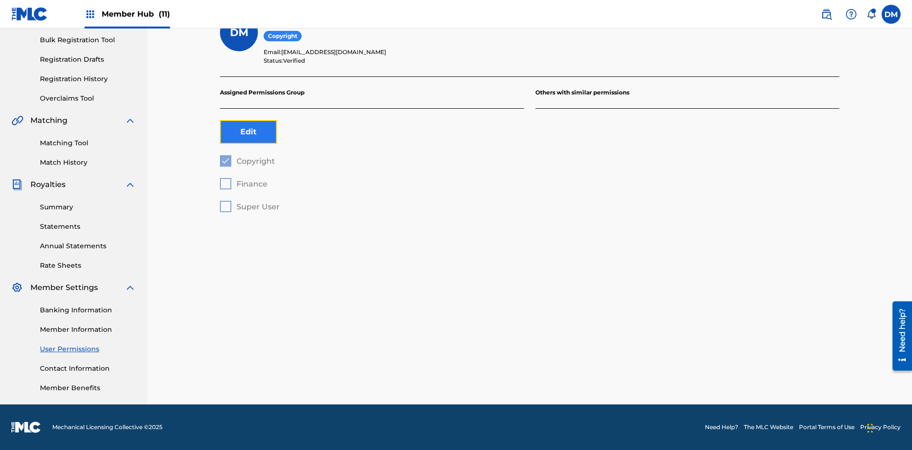
click at [248, 132] on button "Edit" at bounding box center [248, 132] width 57 height 24
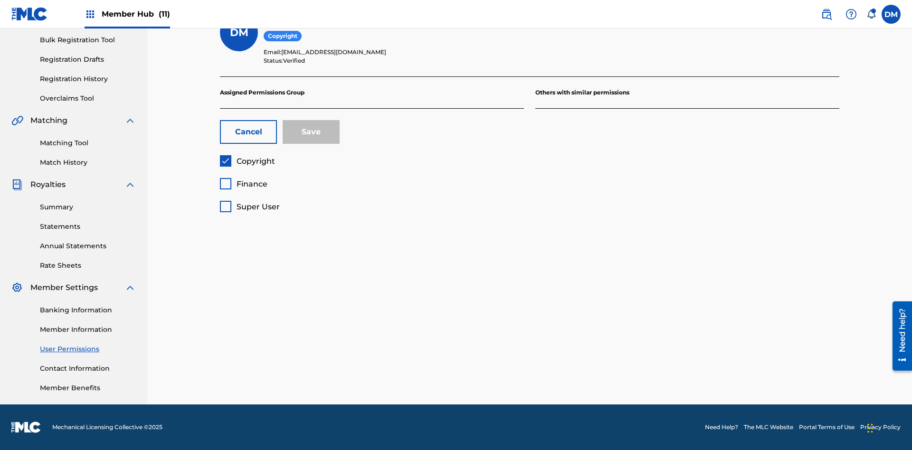
click at [243, 184] on span "Finance" at bounding box center [251, 183] width 31 height 9
click at [311, 132] on button "Save" at bounding box center [310, 132] width 57 height 24
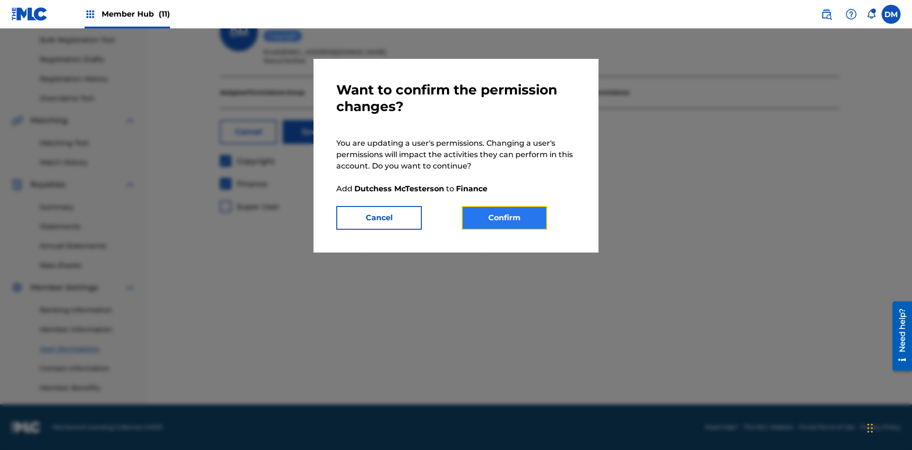
click at [504, 218] on button "Confirm" at bounding box center [503, 218] width 85 height 24
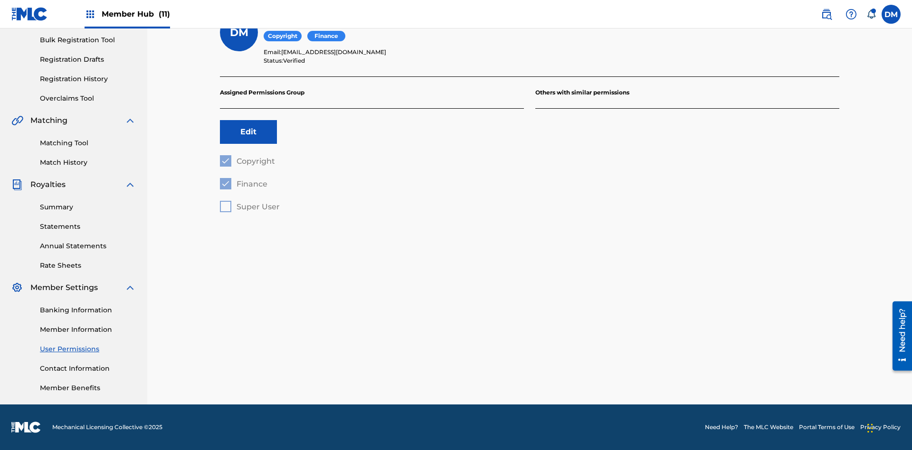
scroll to position [86, 0]
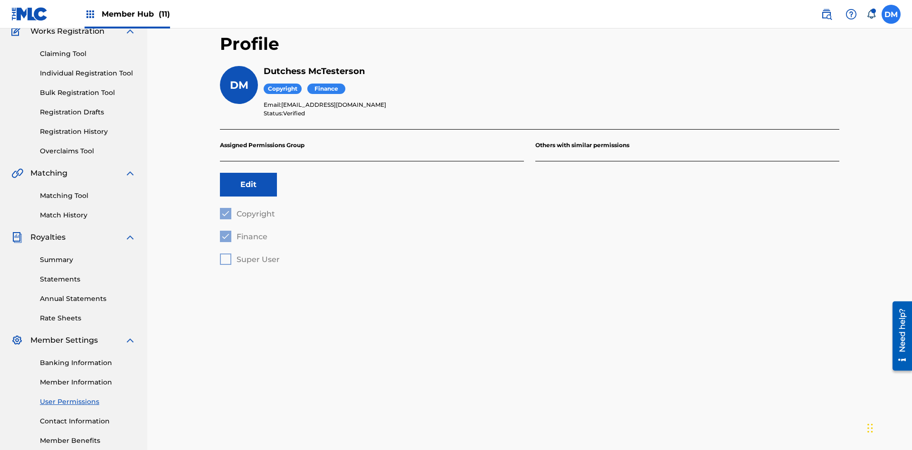
click at [891, 14] on label at bounding box center [890, 14] width 19 height 19
click at [891, 14] on input "[PERSON_NAME] [PERSON_NAME] [PERSON_NAME][EMAIL_ADDRESS][DOMAIN_NAME] Notificat…" at bounding box center [891, 14] width 0 height 0
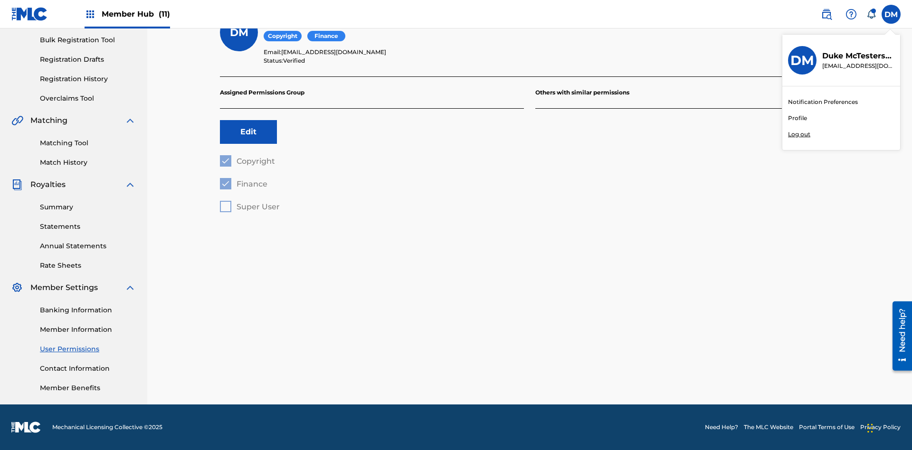
click at [799, 134] on p "Log out" at bounding box center [799, 134] width 22 height 9
click at [891, 14] on input "[PERSON_NAME] [PERSON_NAME] [PERSON_NAME][EMAIL_ADDRESS][DOMAIN_NAME] Notificat…" at bounding box center [891, 14] width 0 height 0
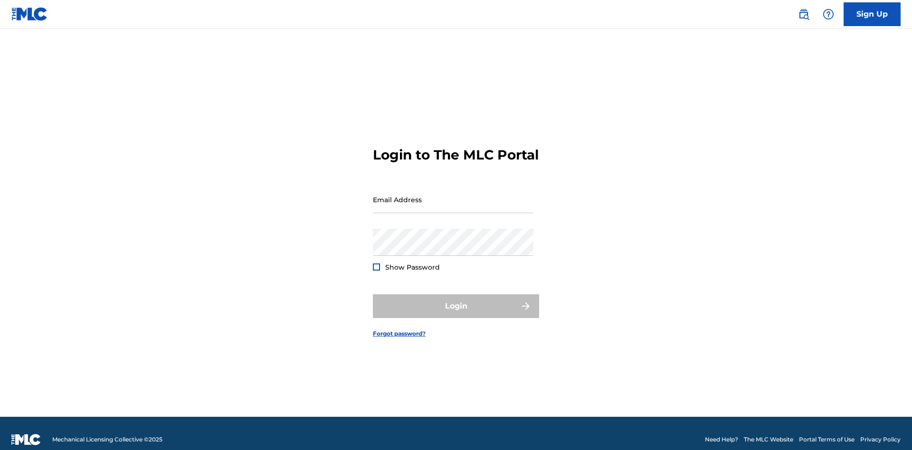
scroll to position [12, 0]
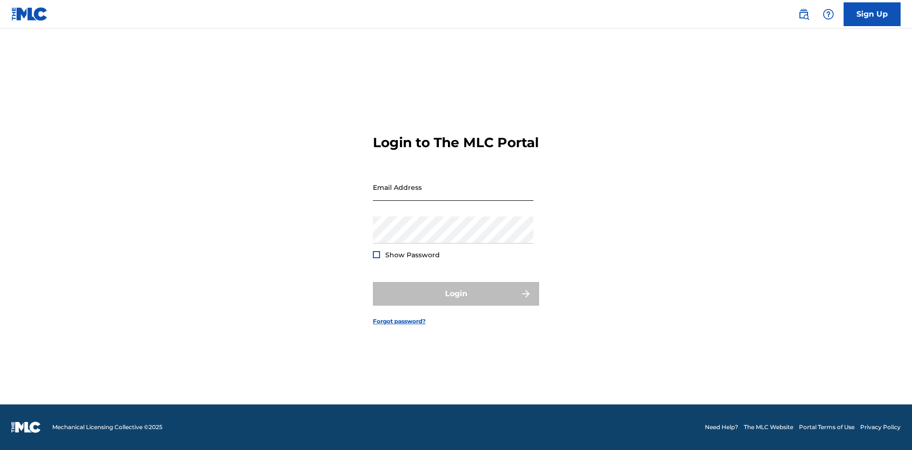
click at [453, 195] on input "Email Address" at bounding box center [453, 187] width 160 height 27
type input "[EMAIL_ADDRESS][DOMAIN_NAME]"
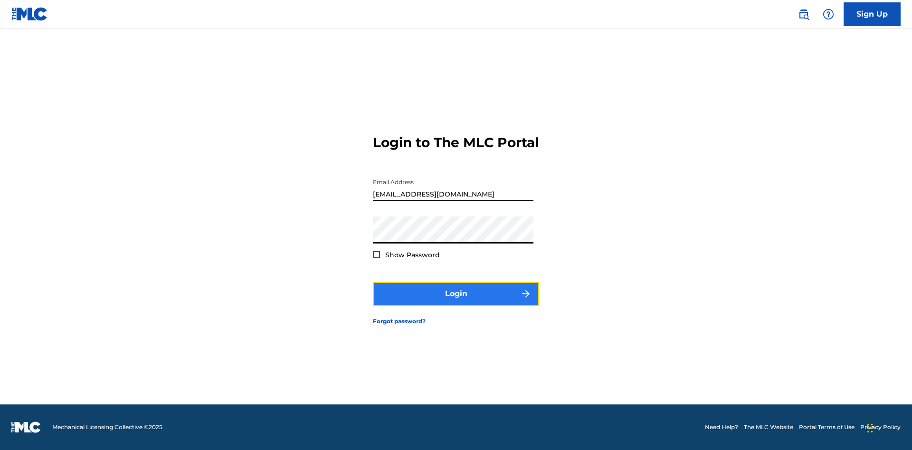
click at [456, 302] on button "Login" at bounding box center [456, 294] width 166 height 24
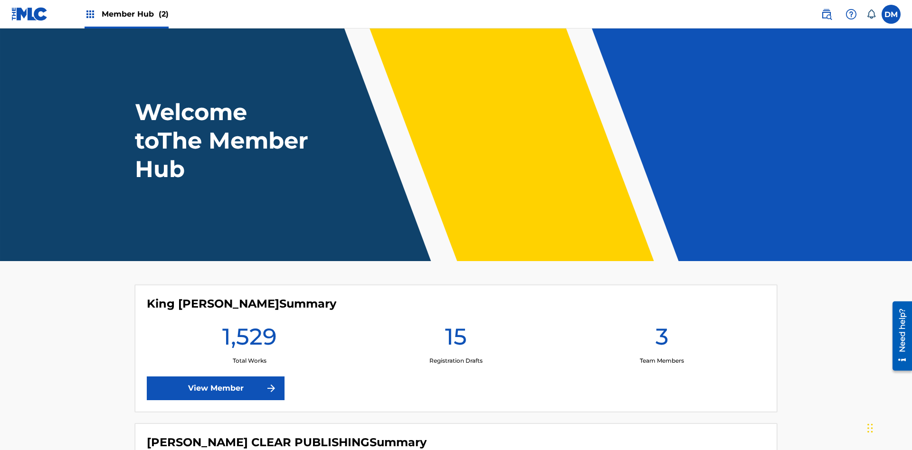
click at [134, 14] on span "Member Hub (2)" at bounding box center [135, 14] width 67 height 11
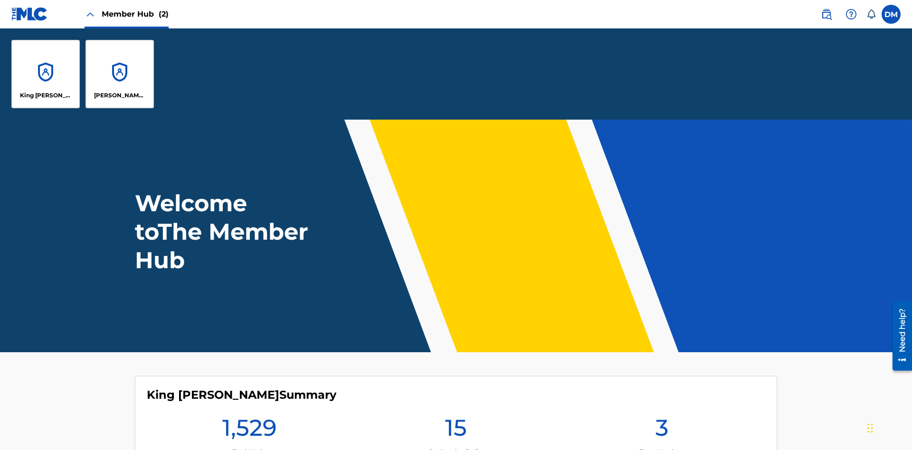
scroll to position [34, 0]
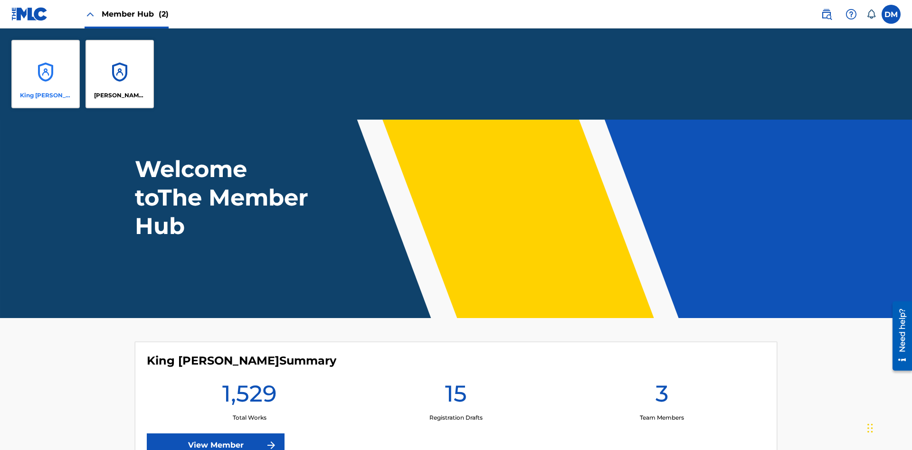
click at [46, 95] on p "King [PERSON_NAME]" at bounding box center [46, 95] width 52 height 9
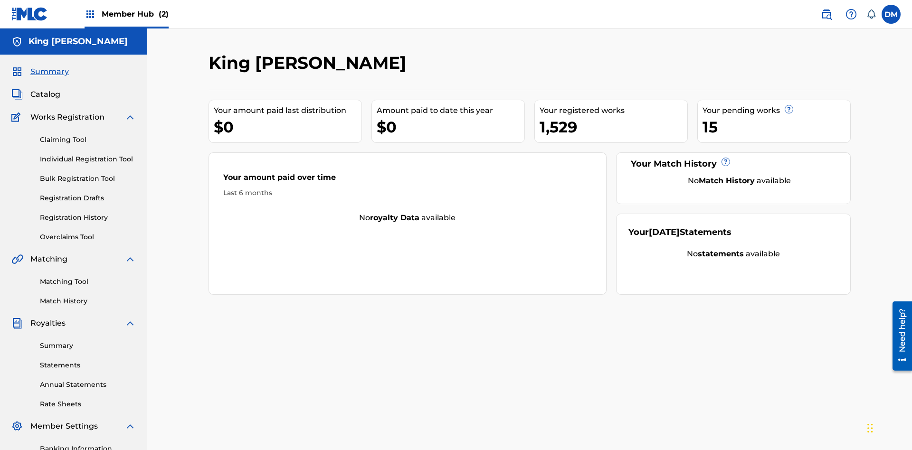
scroll to position [9, 0]
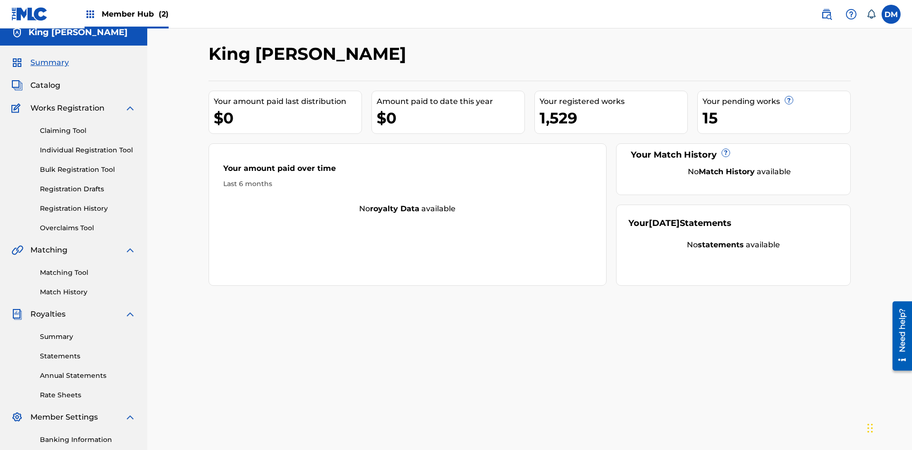
click at [49, 63] on span "Summary" at bounding box center [49, 62] width 38 height 11
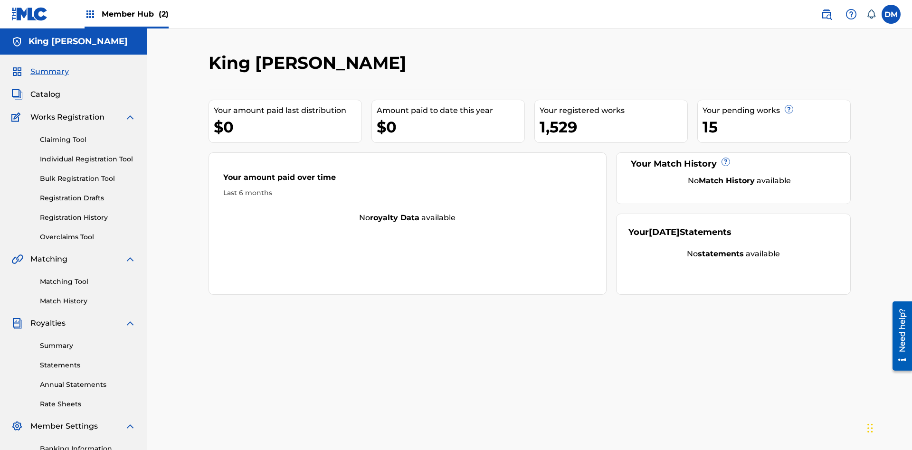
scroll to position [119, 0]
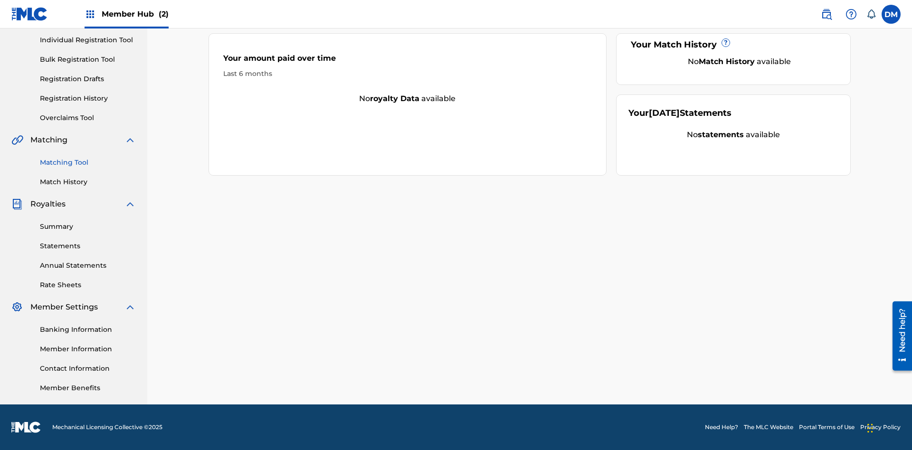
click at [88, 162] on link "Matching Tool" at bounding box center [88, 163] width 96 height 10
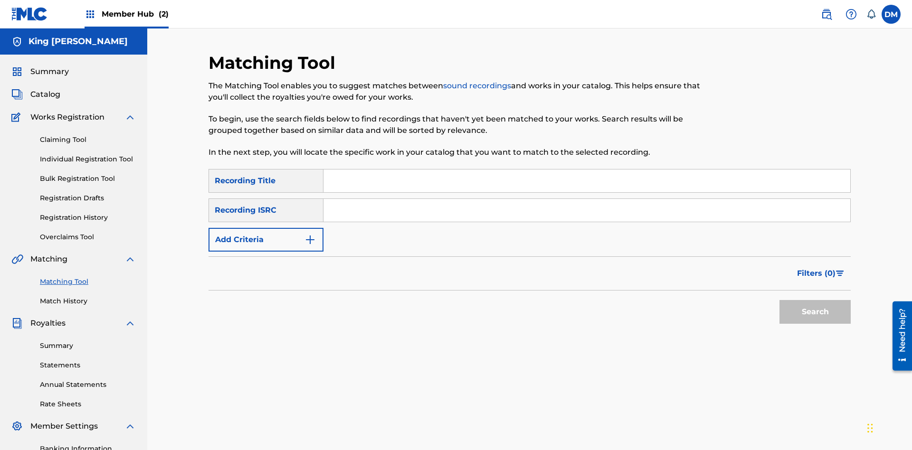
scroll to position [119, 0]
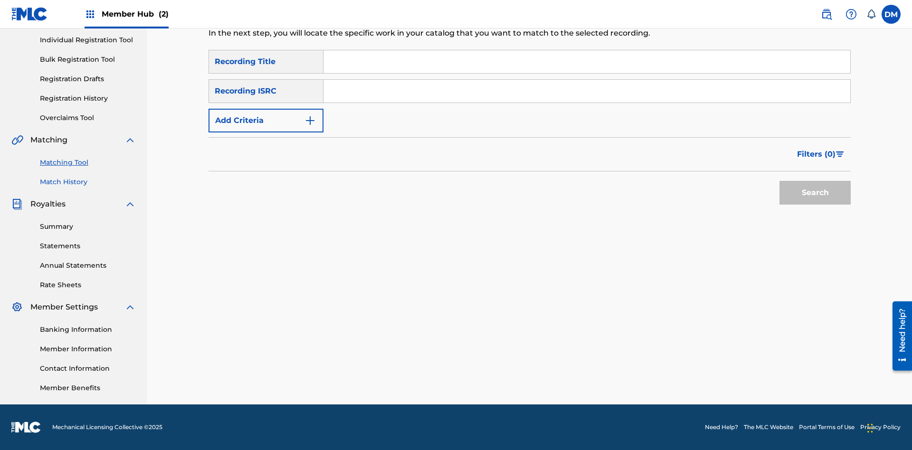
click at [88, 182] on link "Match History" at bounding box center [88, 182] width 96 height 10
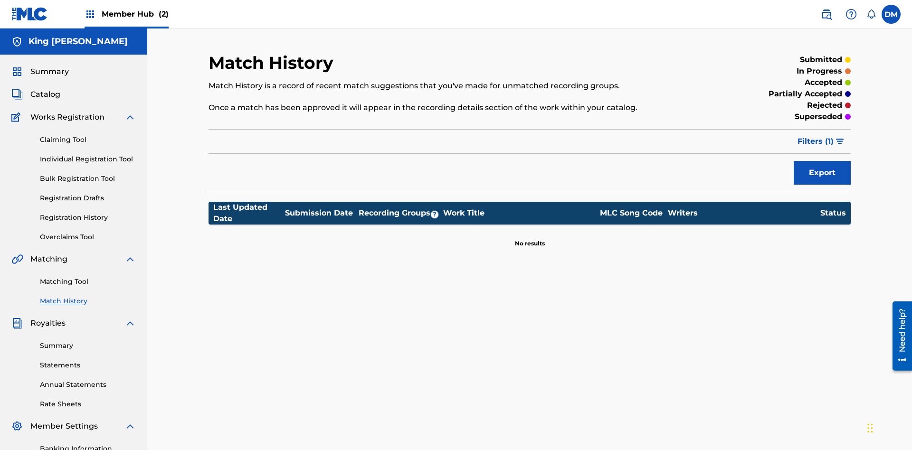
scroll to position [119, 0]
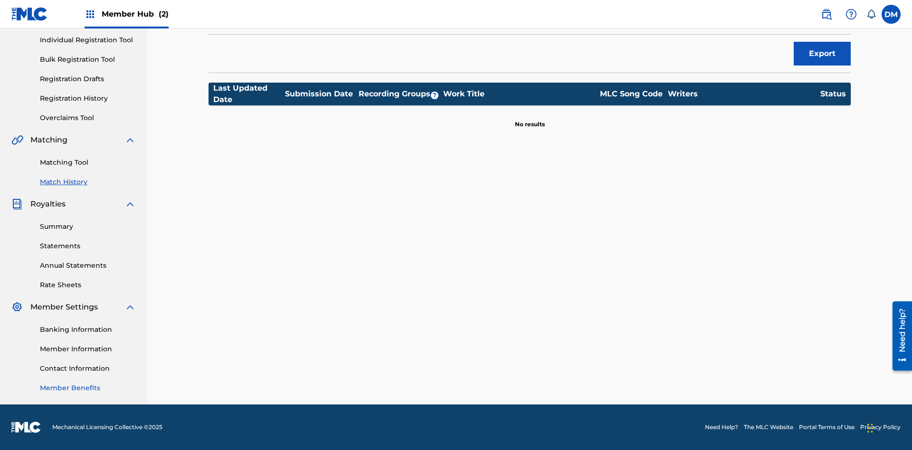
click at [88, 388] on link "Member Benefits" at bounding box center [88, 388] width 96 height 10
click at [88, 118] on link "Overclaims Tool" at bounding box center [88, 118] width 96 height 10
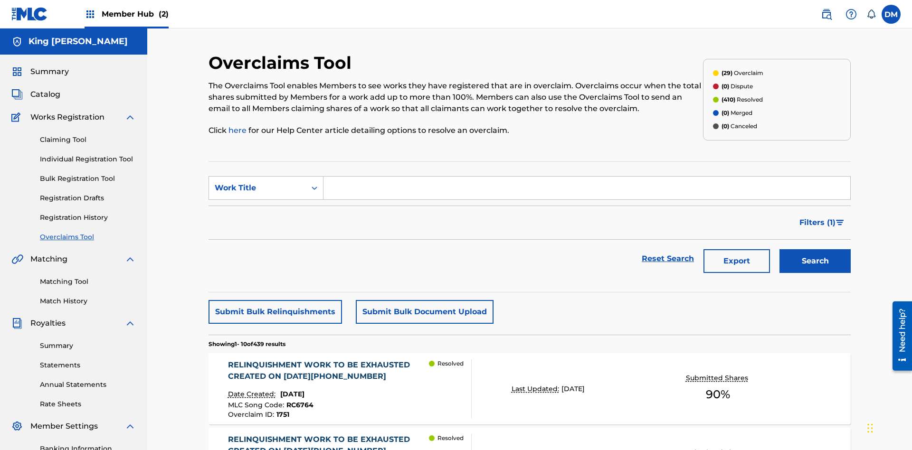
scroll to position [32, 0]
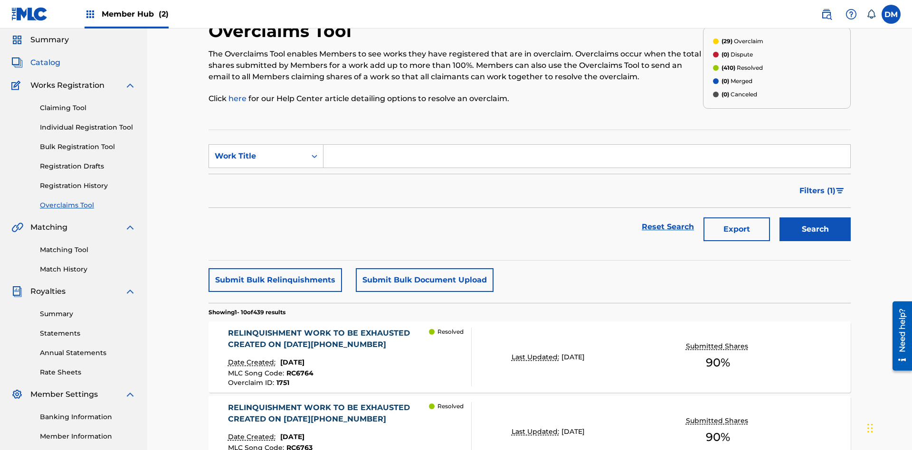
click at [45, 63] on span "Catalog" at bounding box center [45, 62] width 30 height 11
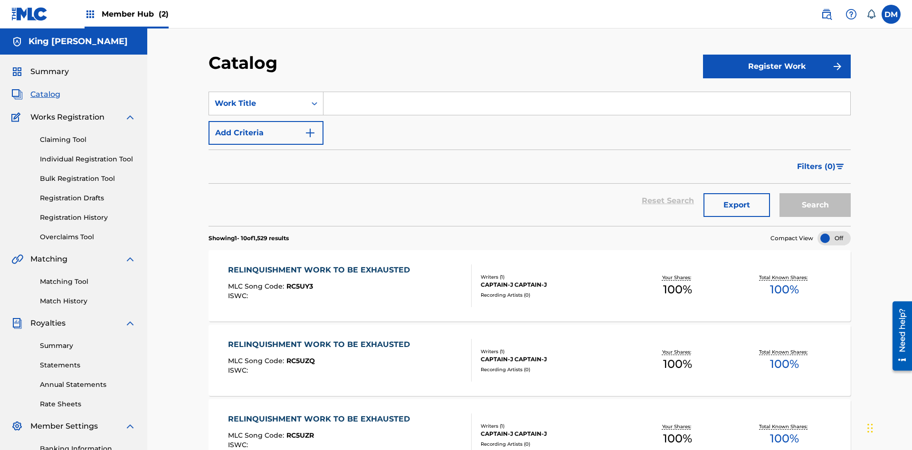
scroll to position [78, 0]
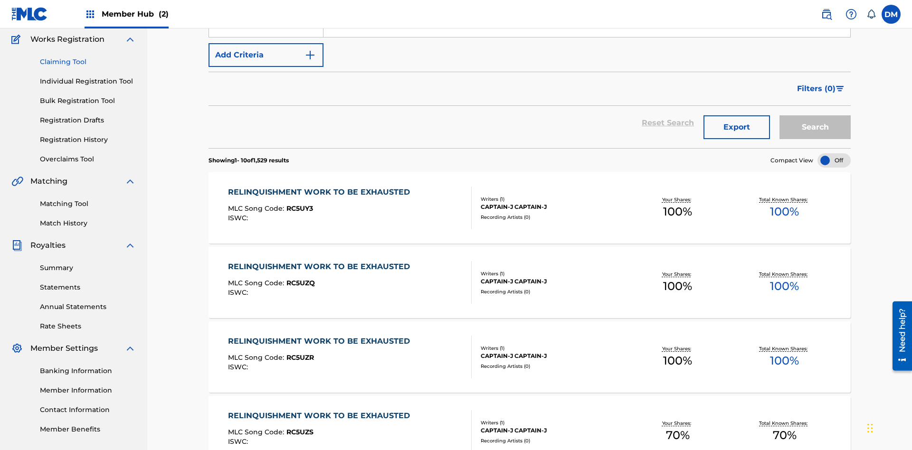
click at [88, 62] on link "Claiming Tool" at bounding box center [88, 62] width 96 height 10
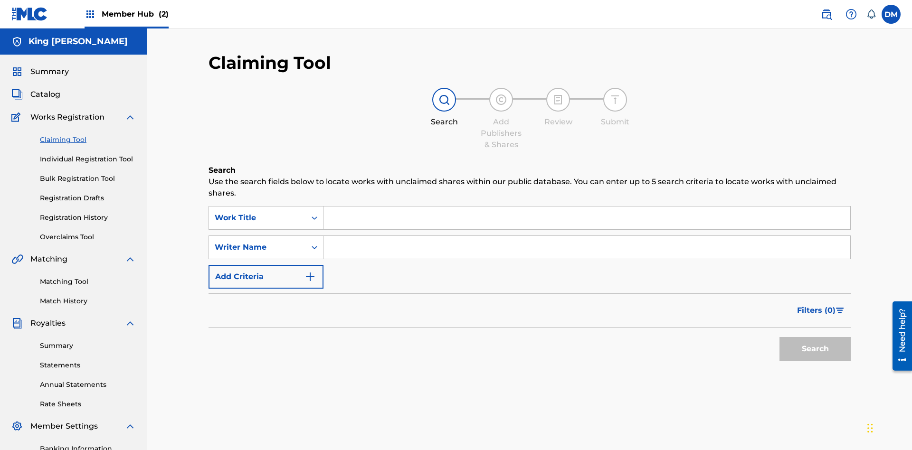
scroll to position [97, 0]
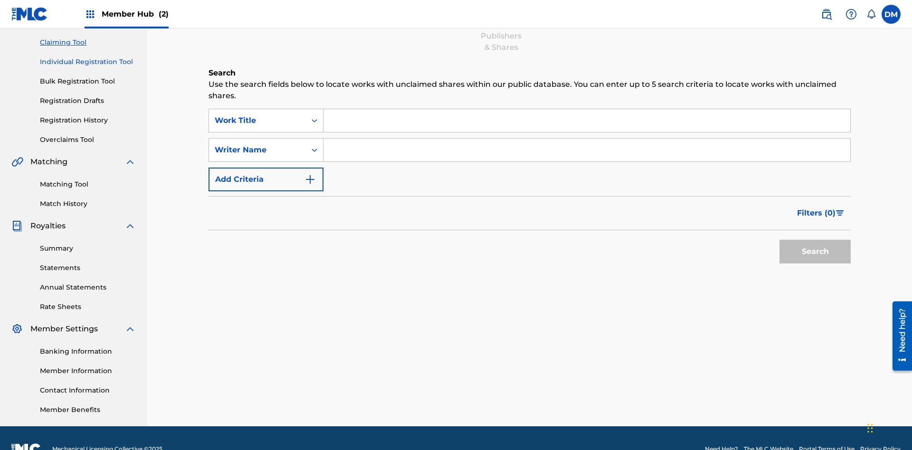
click at [88, 62] on link "Individual Registration Tool" at bounding box center [88, 62] width 96 height 10
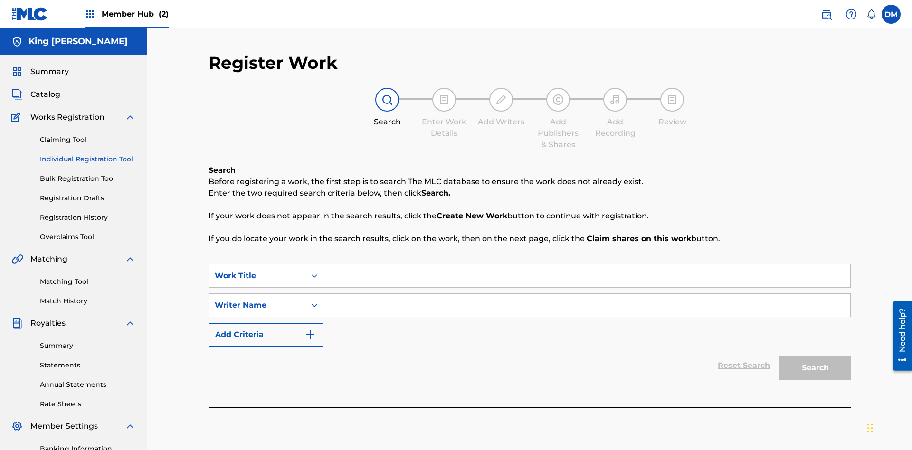
scroll to position [117, 0]
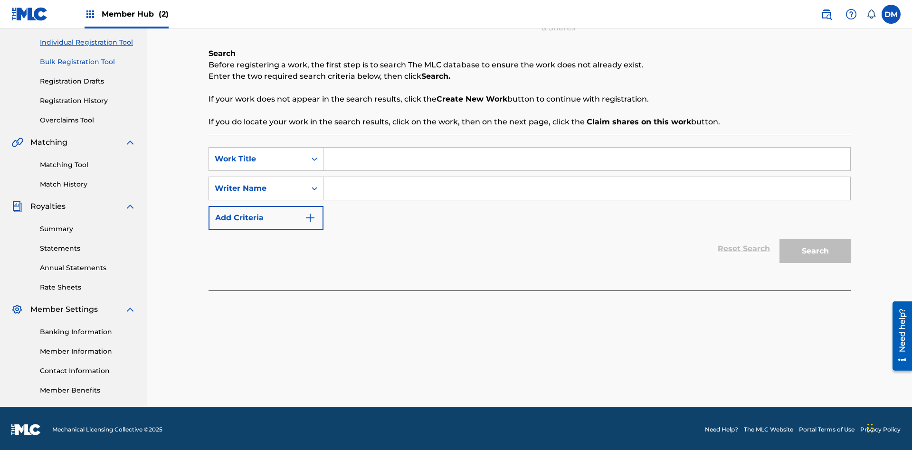
click at [88, 62] on link "Bulk Registration Tool" at bounding box center [88, 62] width 96 height 10
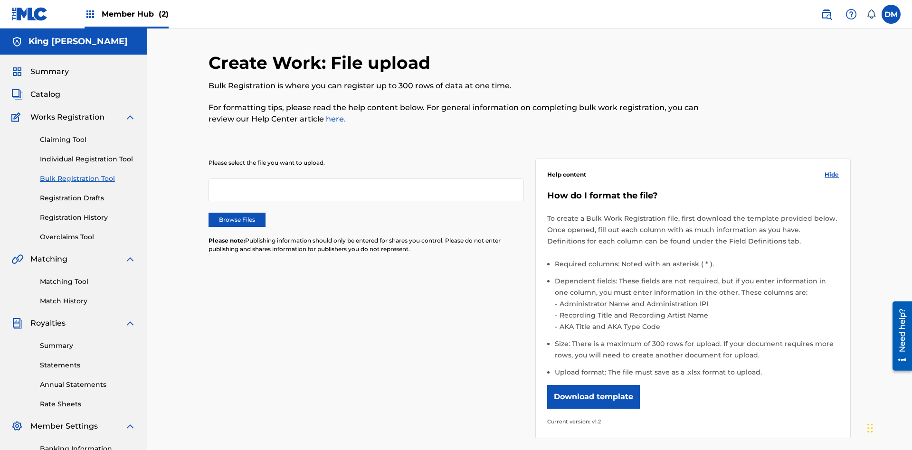
scroll to position [0, 208]
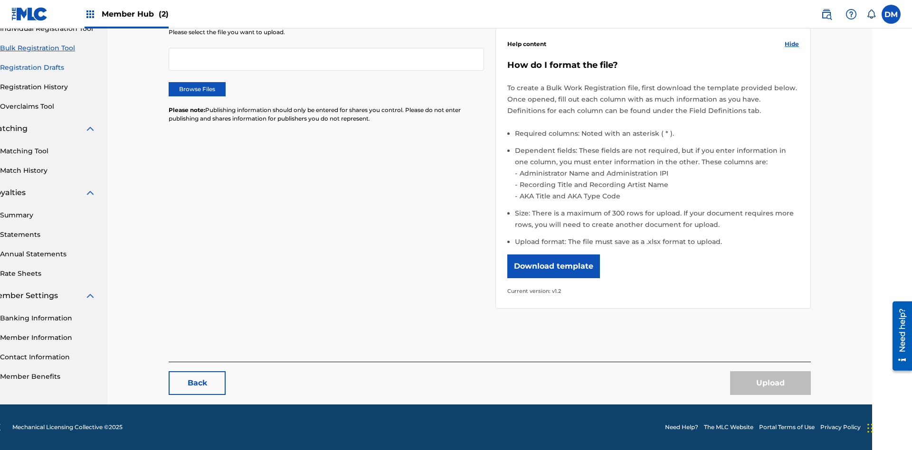
click at [48, 66] on link "Registration Drafts" at bounding box center [48, 68] width 96 height 10
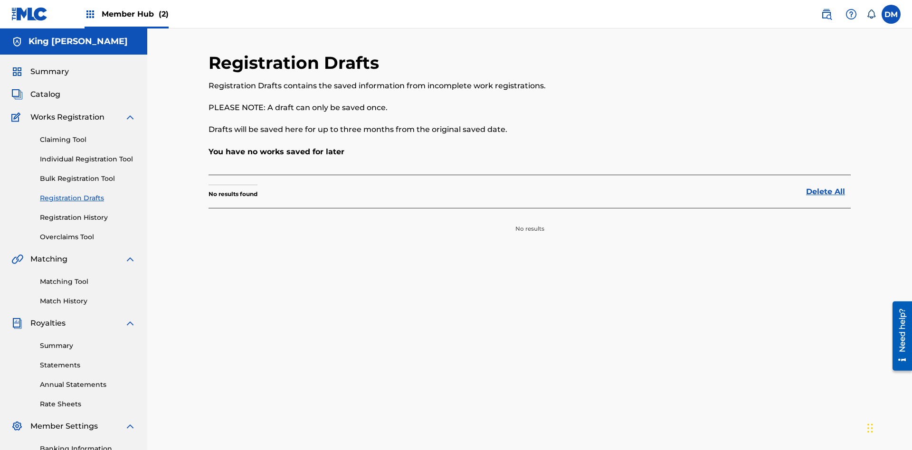
scroll to position [119, 0]
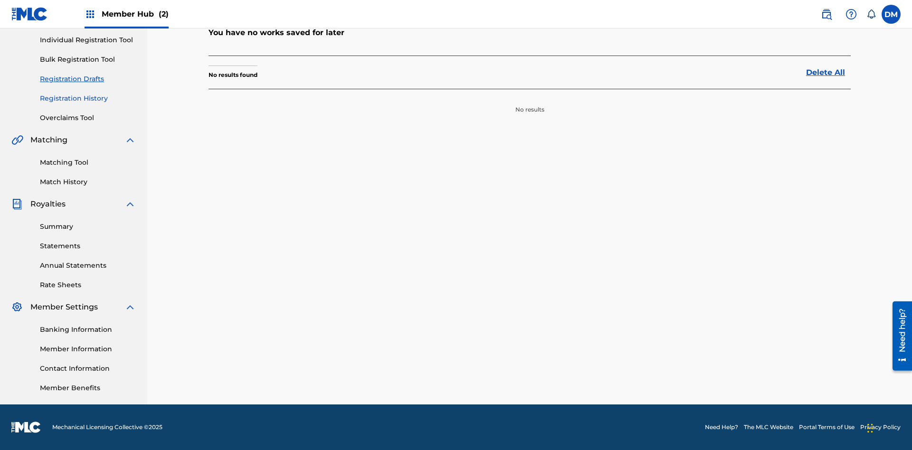
click at [88, 98] on link "Registration History" at bounding box center [88, 99] width 96 height 10
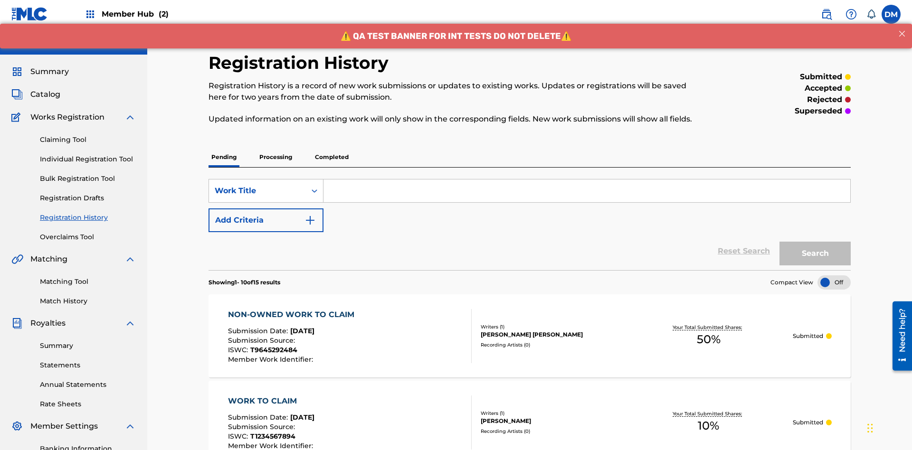
scroll to position [284, 0]
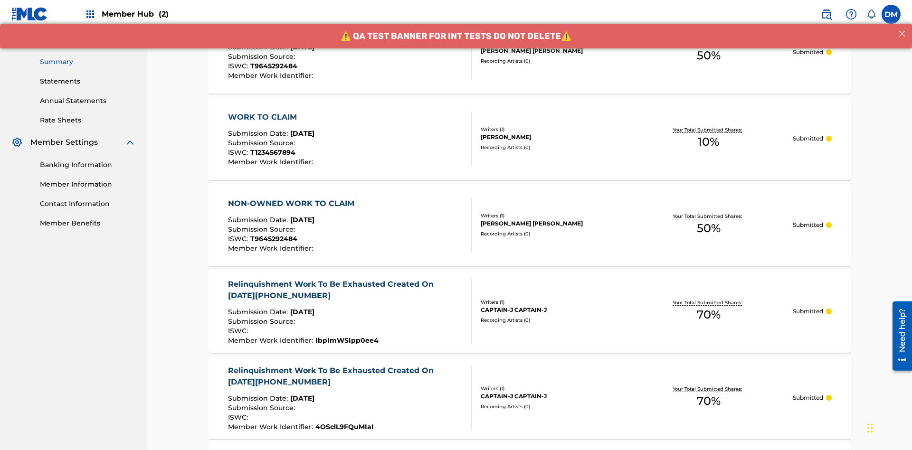
click at [88, 62] on link "Summary" at bounding box center [88, 62] width 96 height 10
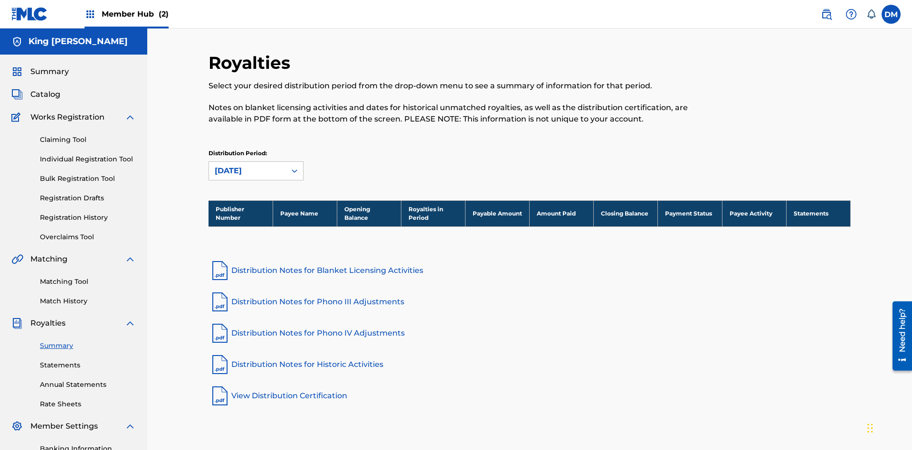
scroll to position [119, 0]
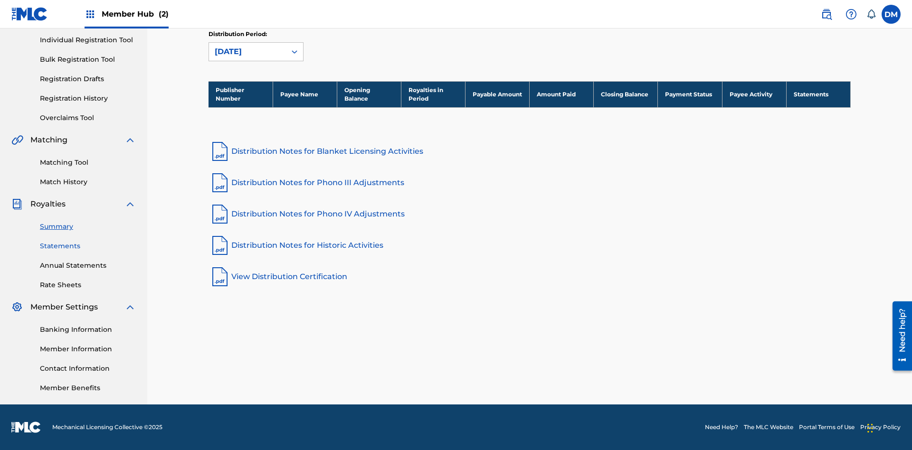
click at [88, 246] on link "Statements" at bounding box center [88, 246] width 96 height 10
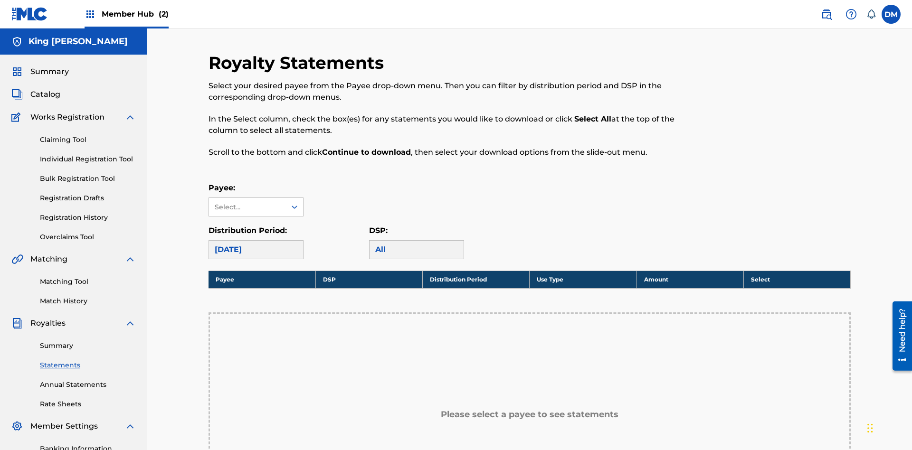
scroll to position [213, 0]
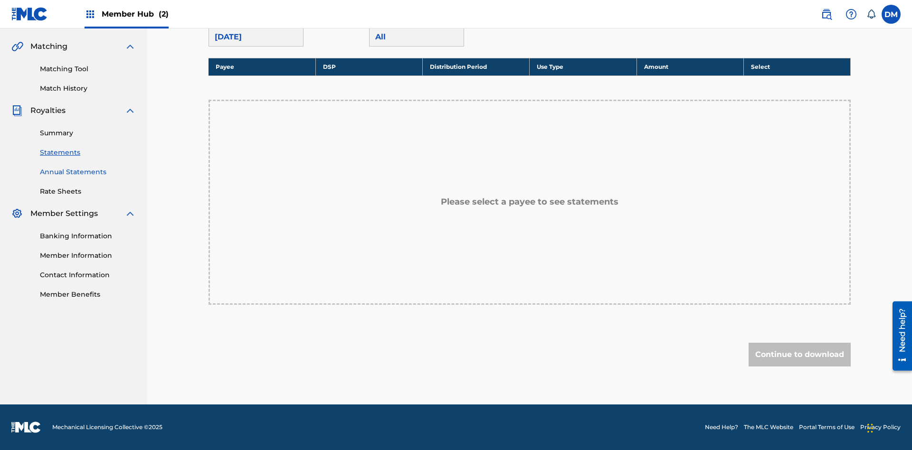
click at [88, 172] on link "Annual Statements" at bounding box center [88, 172] width 96 height 10
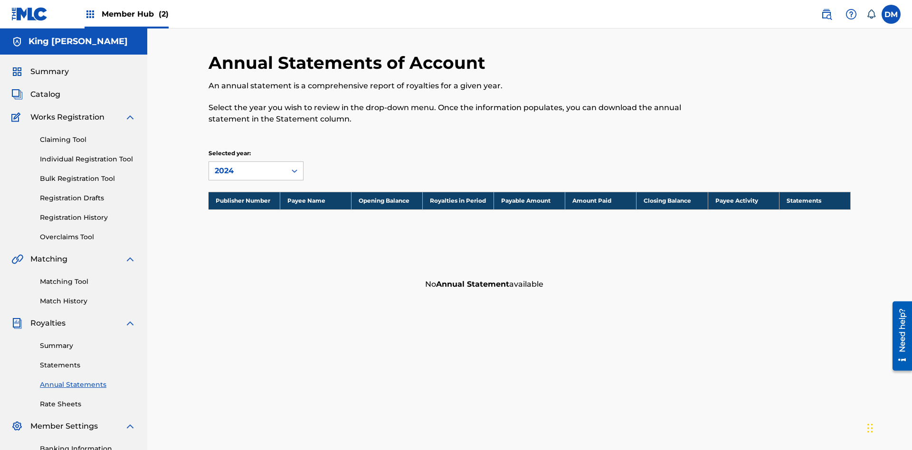
scroll to position [119, 0]
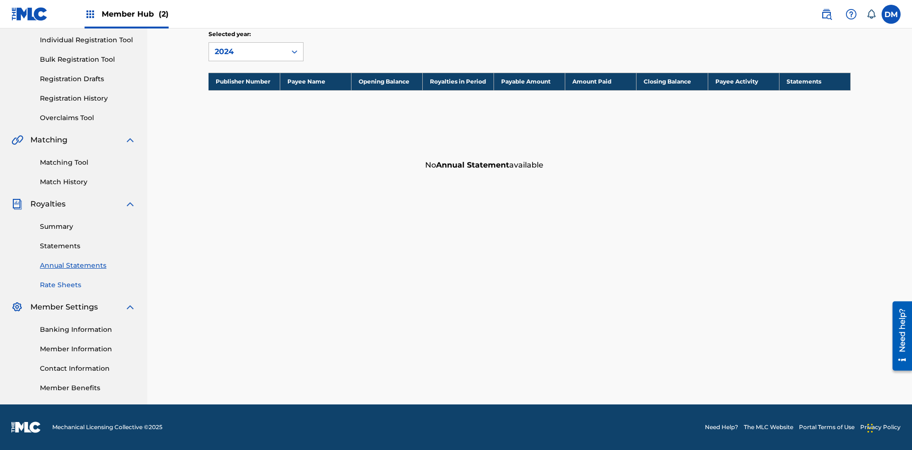
click at [88, 285] on link "Rate Sheets" at bounding box center [88, 285] width 96 height 10
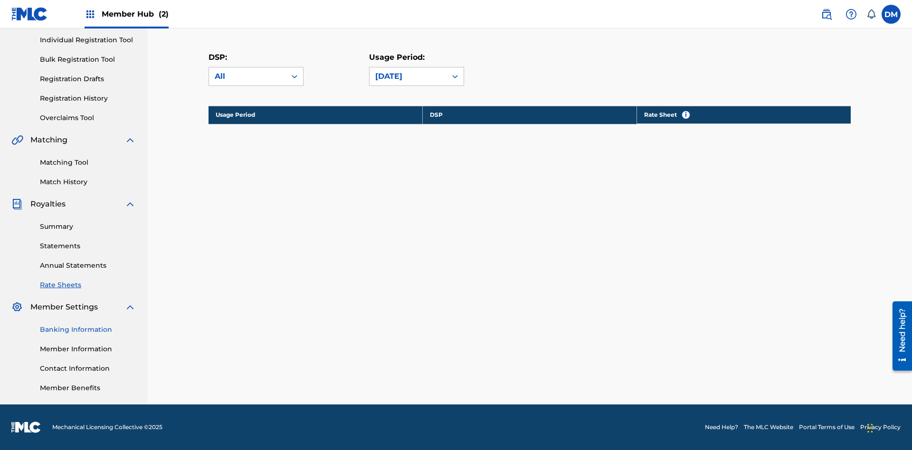
click at [88, 329] on link "Banking Information" at bounding box center [88, 330] width 96 height 10
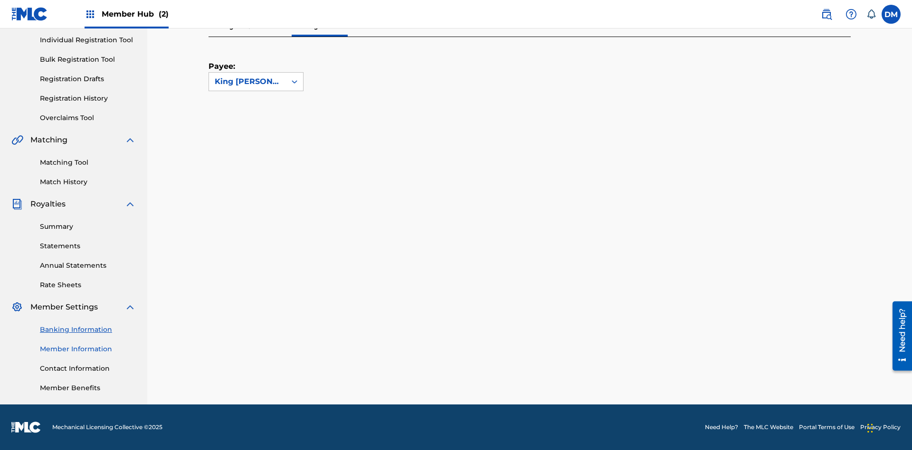
click at [88, 349] on link "Member Information" at bounding box center [88, 349] width 96 height 10
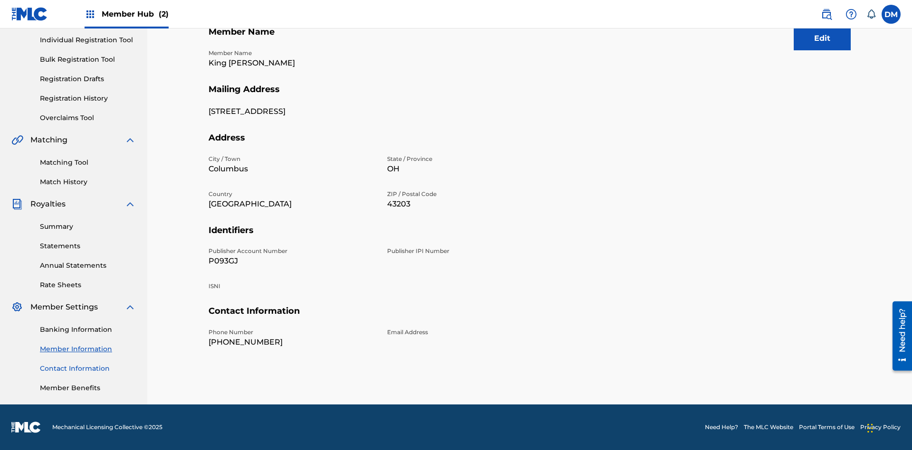
click at [88, 368] on link "Contact Information" at bounding box center [88, 369] width 96 height 10
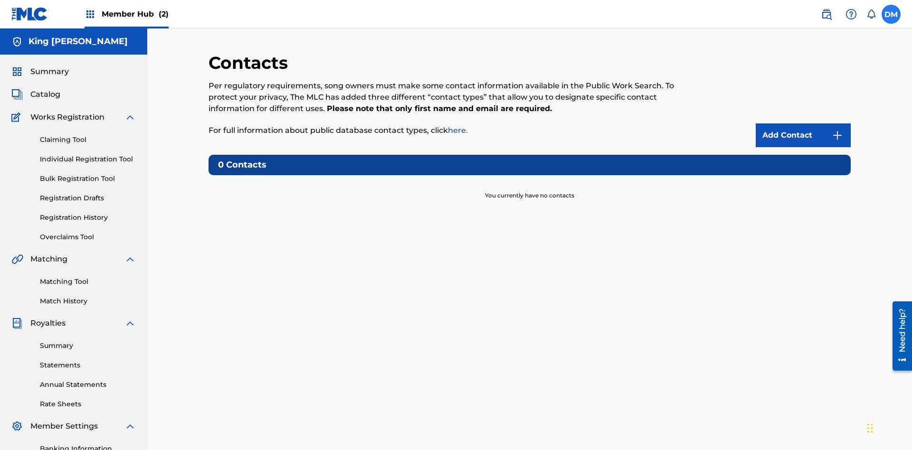
click at [891, 14] on label at bounding box center [890, 14] width 19 height 19
click at [891, 14] on input "[PERSON_NAME] [PERSON_NAME] [EMAIL_ADDRESS][DOMAIN_NAME] Notification Preferenc…" at bounding box center [891, 14] width 0 height 0
